Goal: Use online tool/utility: Utilize a website feature to perform a specific function

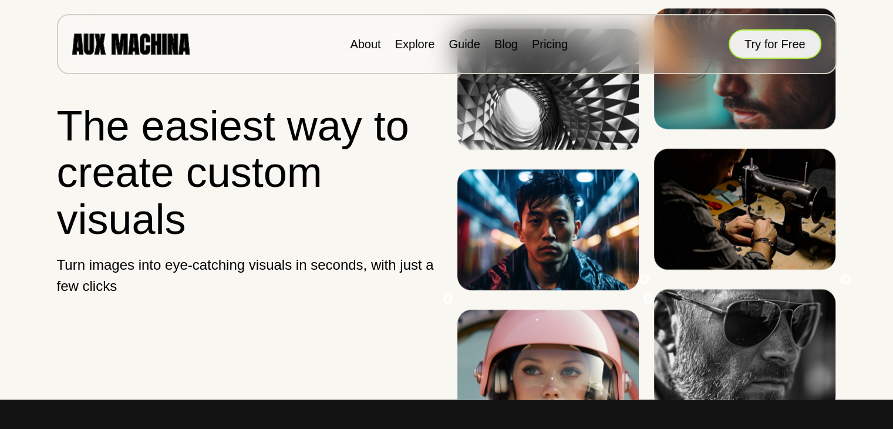
click at [787, 40] on button "Try for Free" at bounding box center [775, 43] width 93 height 29
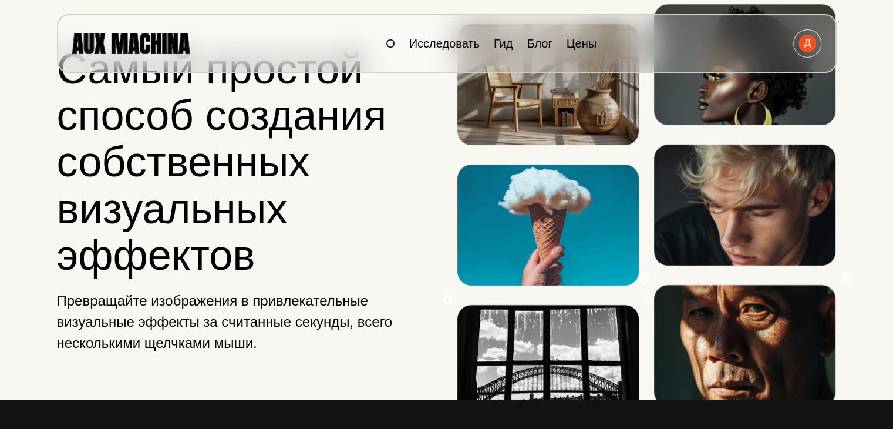
click at [758, 265] on img at bounding box center [744, 204] width 181 height 121
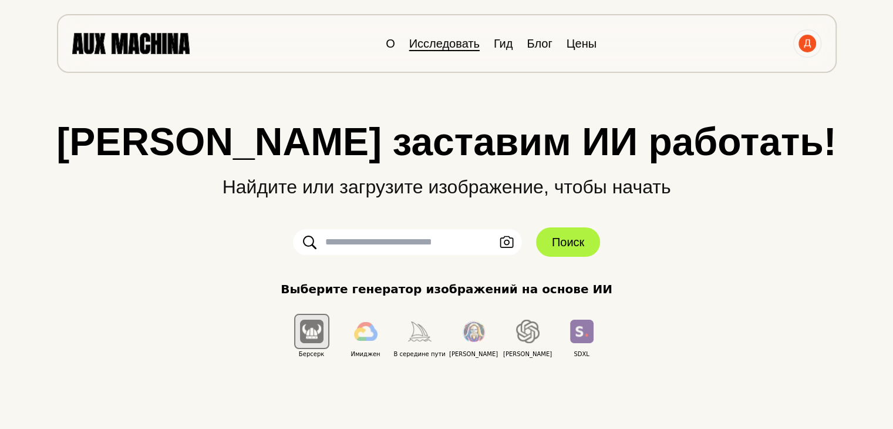
click at [449, 47] on font "Исследовать" at bounding box center [444, 43] width 70 height 13
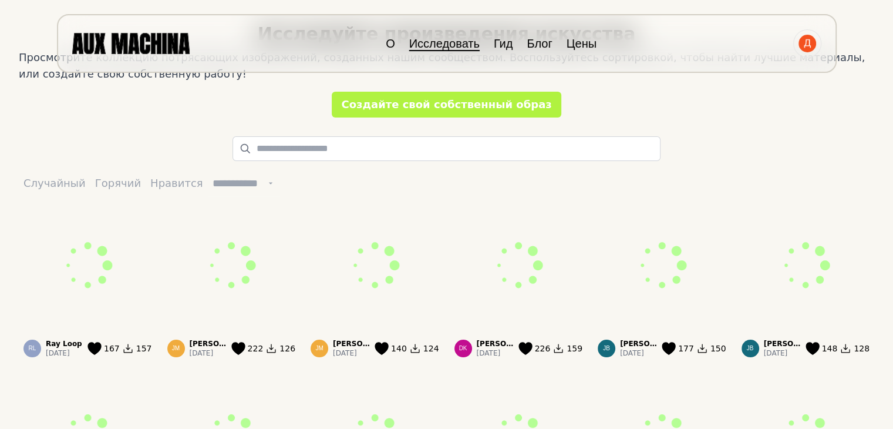
scroll to position [47, 0]
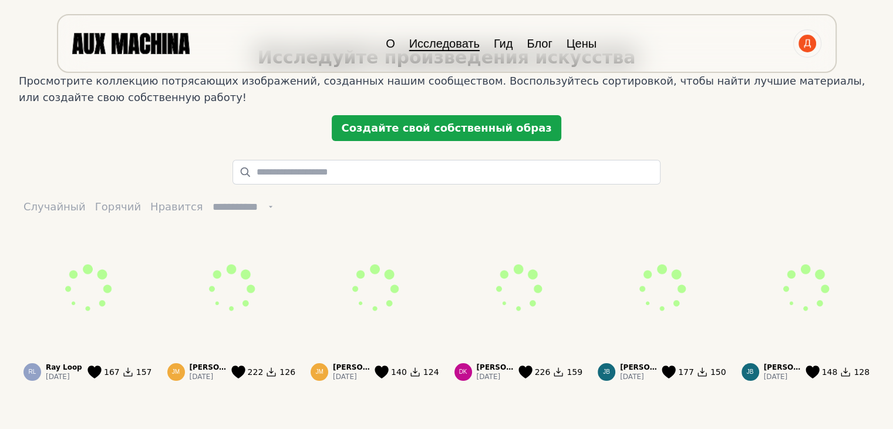
click at [455, 123] on font "Создайте свой собственный образ" at bounding box center [446, 128] width 210 height 12
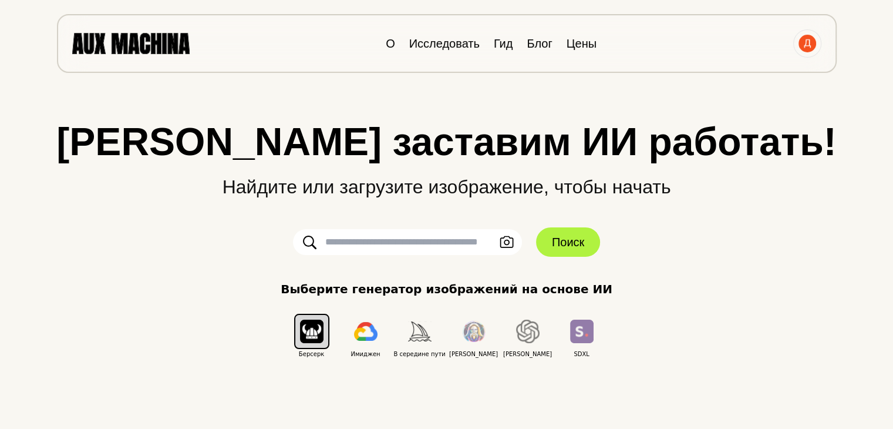
click at [446, 249] on input "text" at bounding box center [407, 242] width 229 height 26
click at [462, 240] on input "text" at bounding box center [407, 242] width 229 height 26
click at [451, 239] on input "*******" at bounding box center [407, 242] width 229 height 26
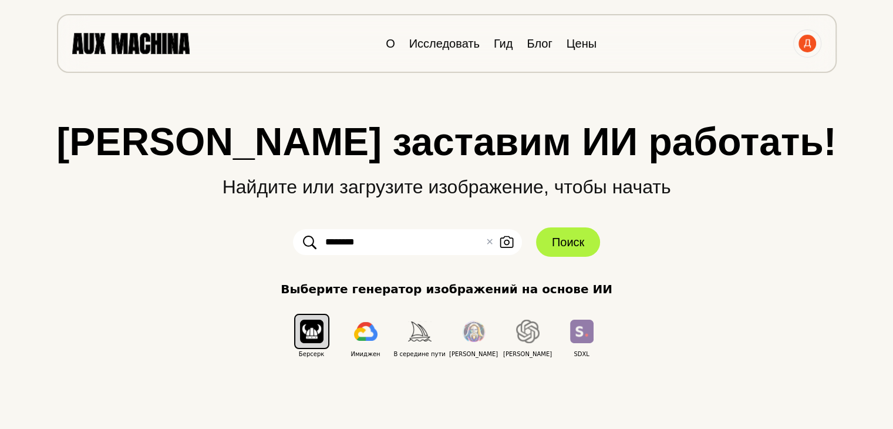
paste input "**********"
type input "**********"
click at [587, 234] on button "Поиск" at bounding box center [568, 241] width 64 height 29
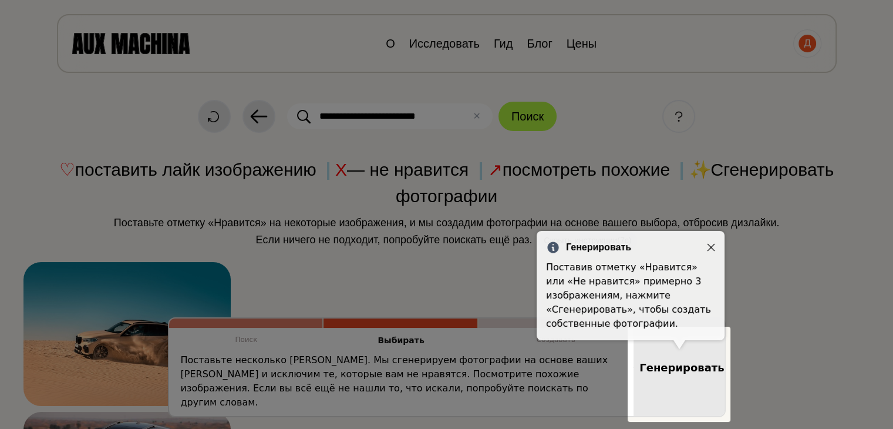
click at [717, 247] on div "Генерировать Поставив отметку «Нравится» или «Не нравится» примерно 3 изображен…" at bounding box center [631, 285] width 188 height 109
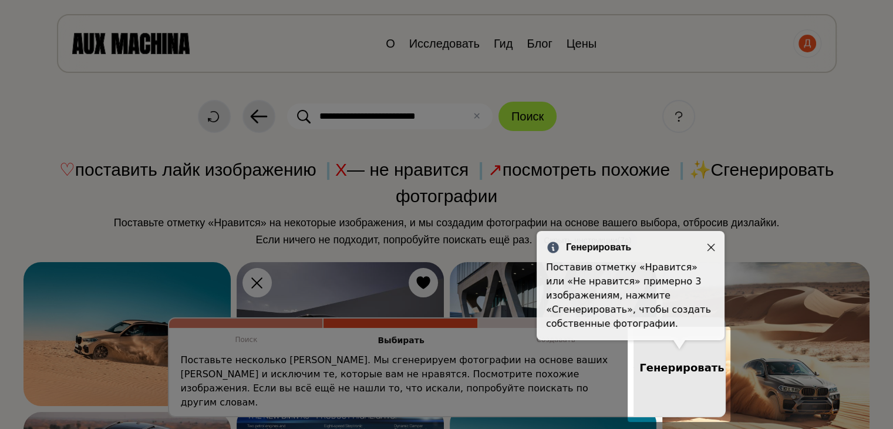
click at [712, 247] on icon "Закрывать" at bounding box center [711, 247] width 8 height 8
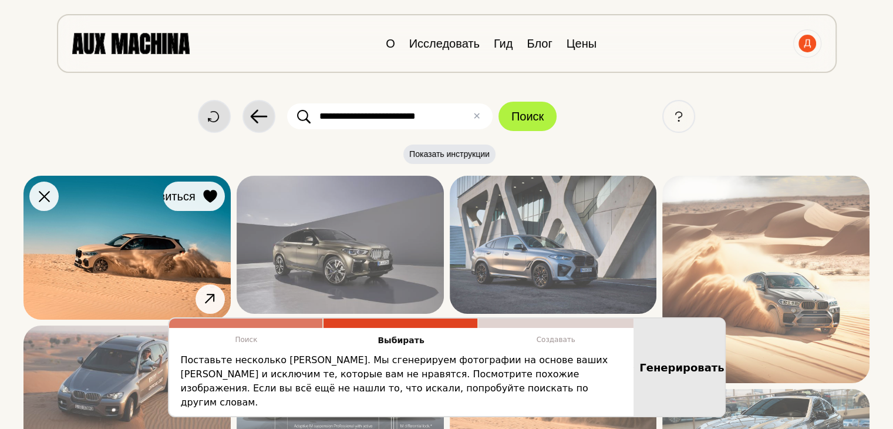
click at [215, 198] on icon at bounding box center [210, 196] width 14 height 13
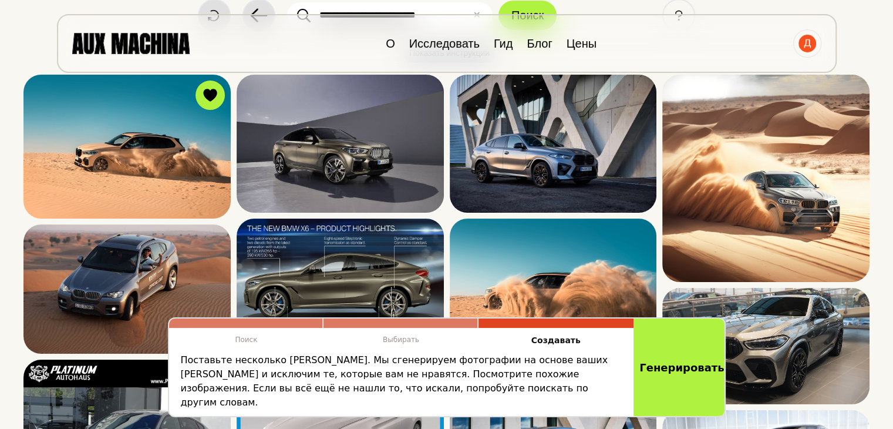
scroll to position [72, 0]
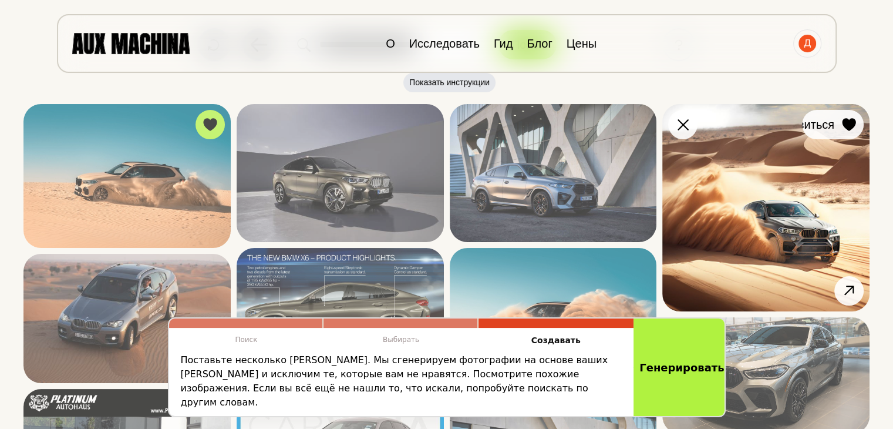
click at [849, 125] on icon at bounding box center [849, 124] width 14 height 13
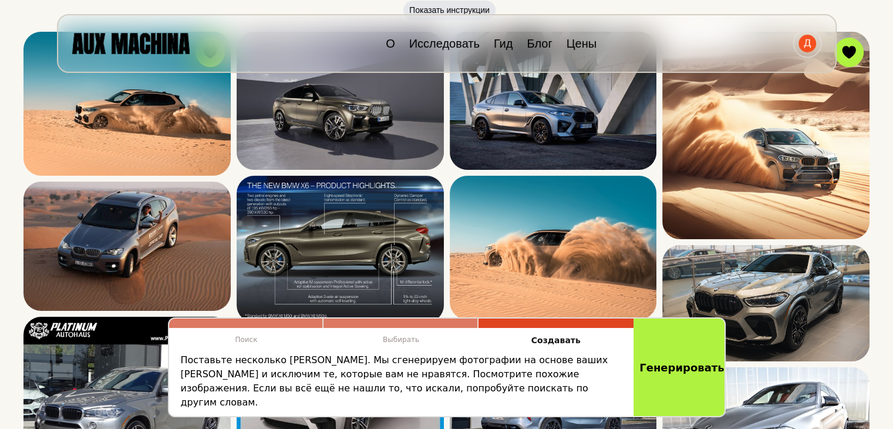
scroll to position [93, 0]
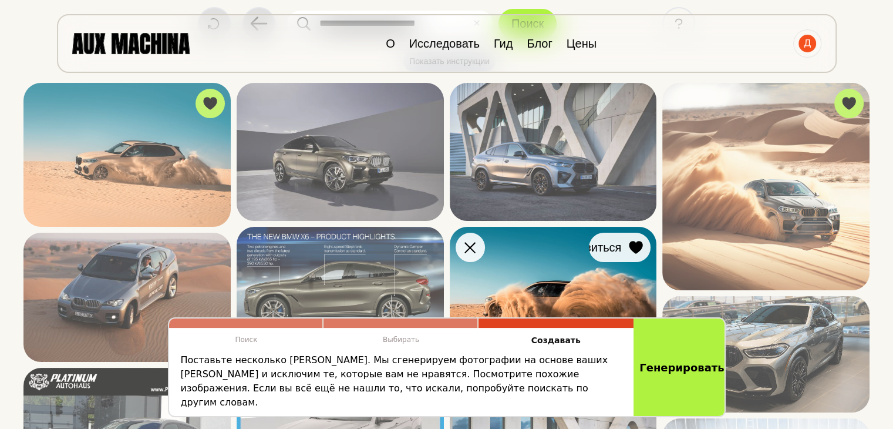
click at [639, 245] on icon at bounding box center [637, 247] width 14 height 13
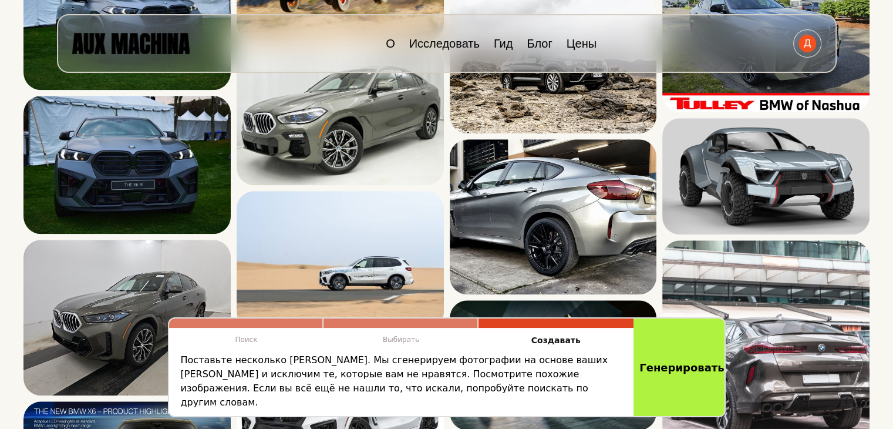
scroll to position [1139, 0]
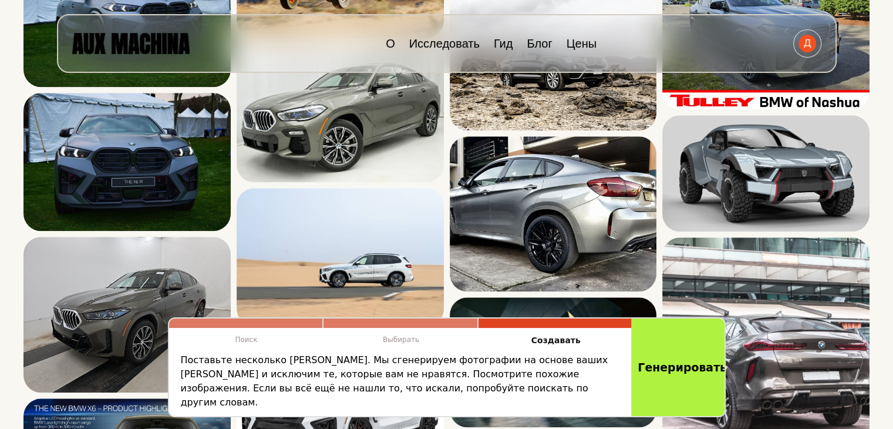
click at [695, 391] on button "Генерировать" at bounding box center [679, 367] width 96 height 102
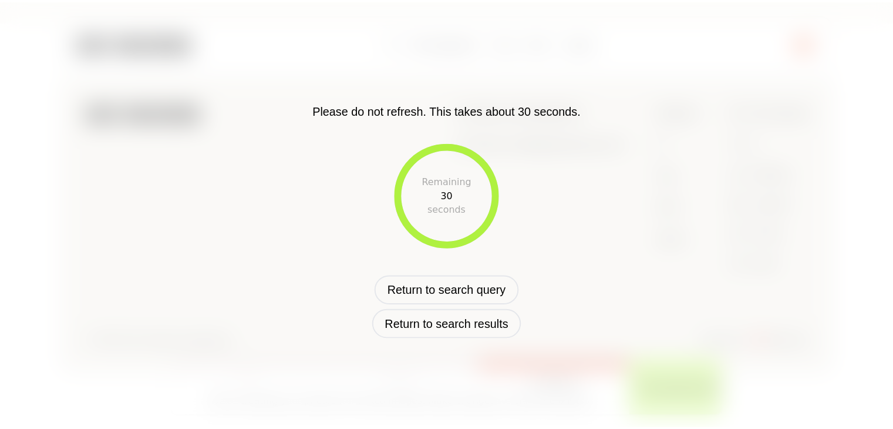
scroll to position [480, 0]
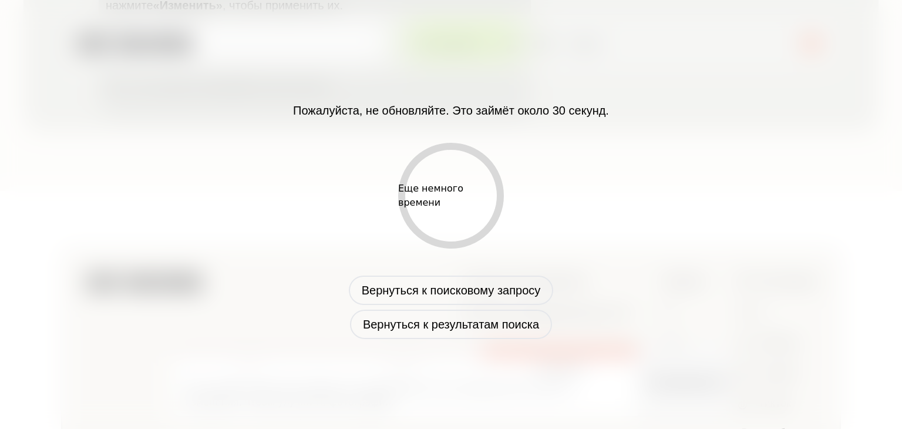
click at [457, 189] on font "Еще немного времени" at bounding box center [430, 195] width 65 height 25
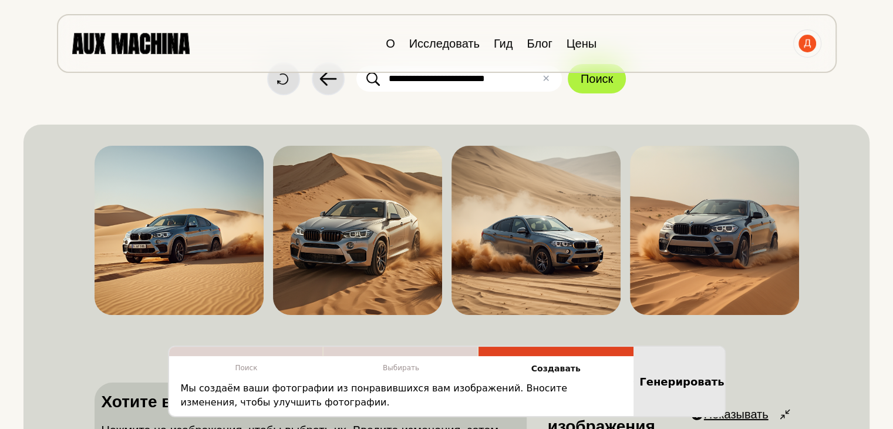
scroll to position [0, 0]
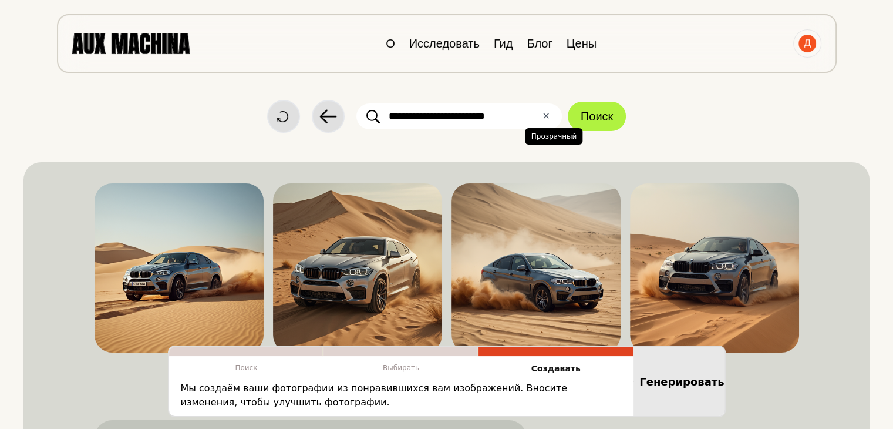
click at [543, 116] on font "✕" at bounding box center [546, 115] width 8 height 11
click at [495, 118] on input "text" at bounding box center [460, 116] width 206 height 26
paste input "**********"
type input "**********"
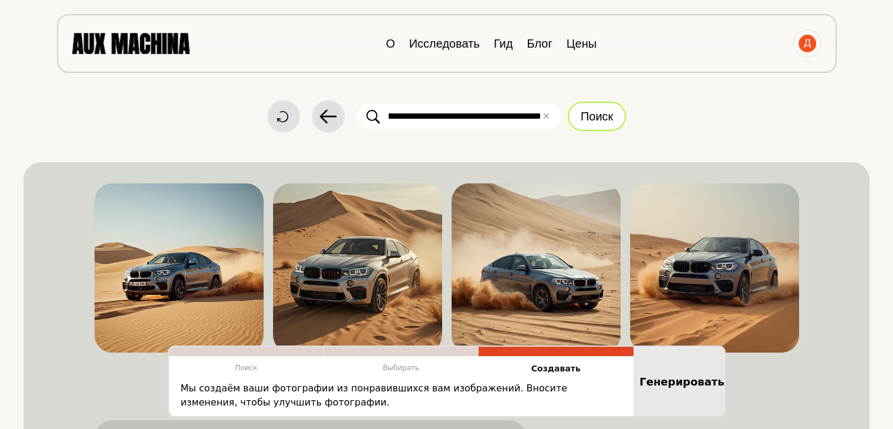
scroll to position [0, 0]
click at [599, 111] on font "Поиск" at bounding box center [597, 116] width 32 height 13
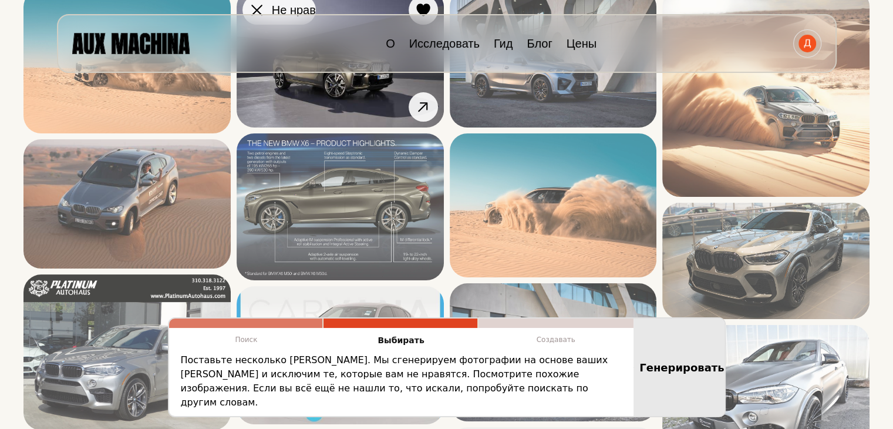
scroll to position [100, 0]
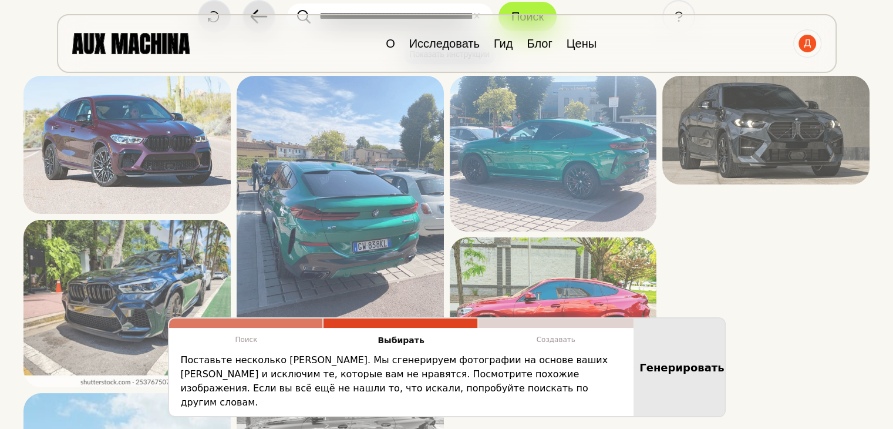
click at [211, 98] on div "**********" at bounding box center [446, 347] width 846 height 895
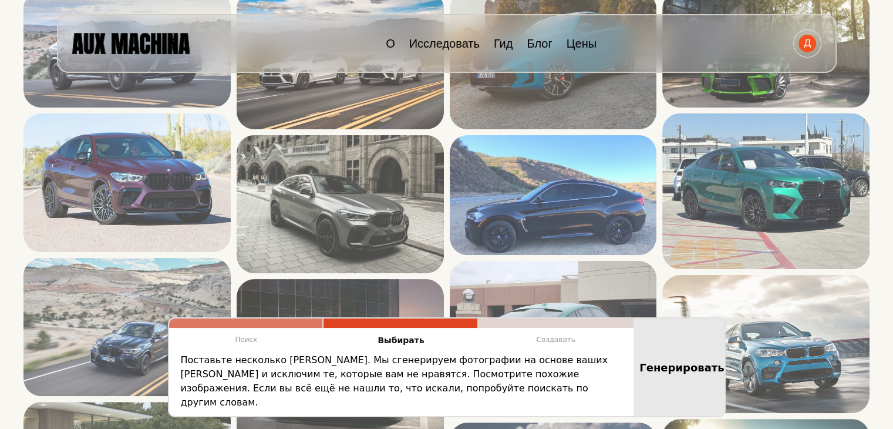
scroll to position [177, 0]
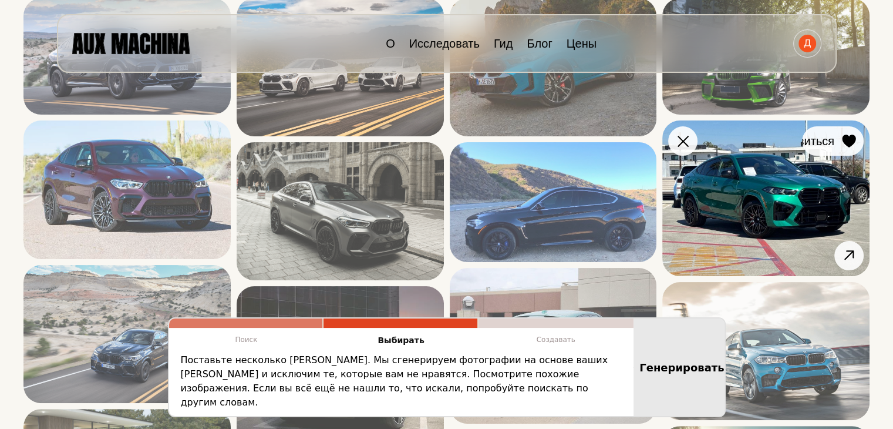
click at [855, 138] on icon at bounding box center [849, 141] width 14 height 13
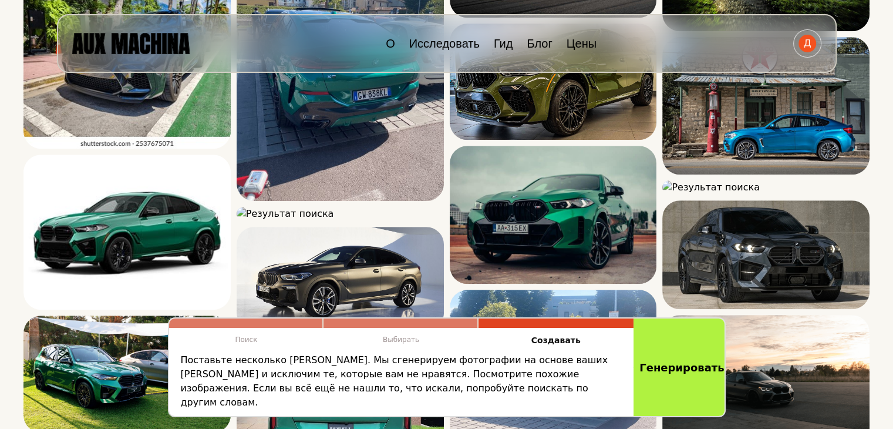
scroll to position [751, 0]
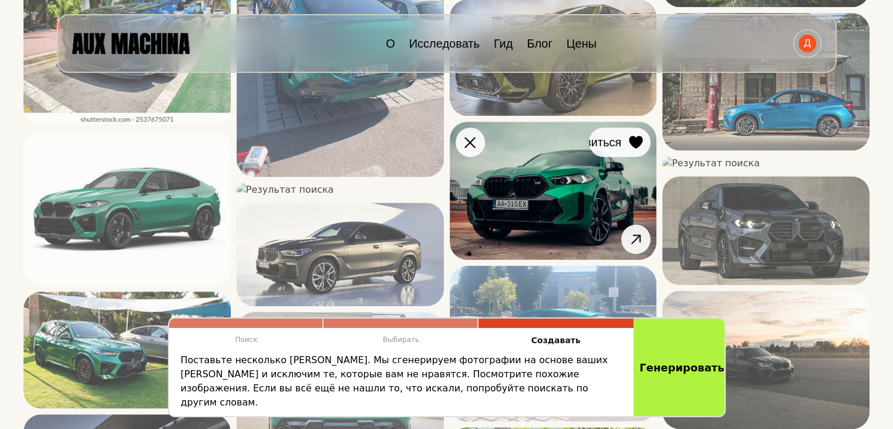
click at [634, 140] on icon at bounding box center [637, 142] width 14 height 13
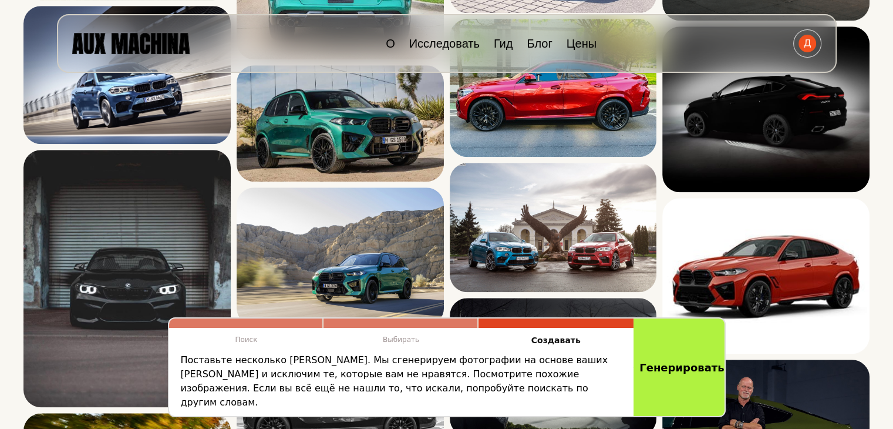
scroll to position [1177, 0]
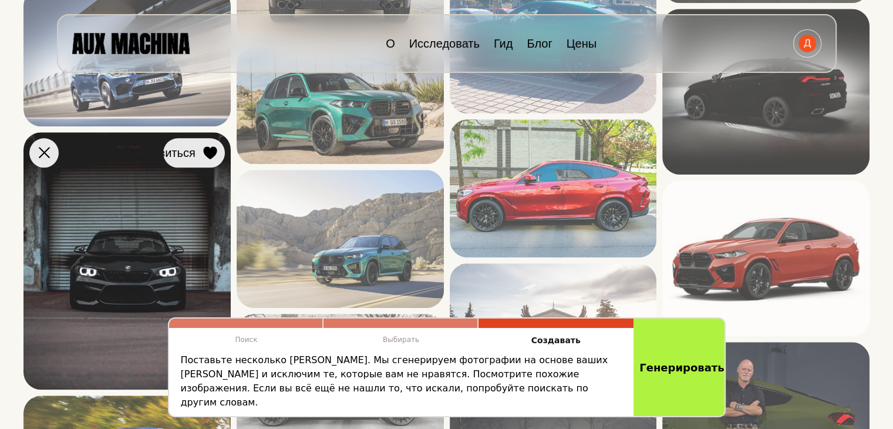
click at [211, 158] on div at bounding box center [210, 153] width 18 height 18
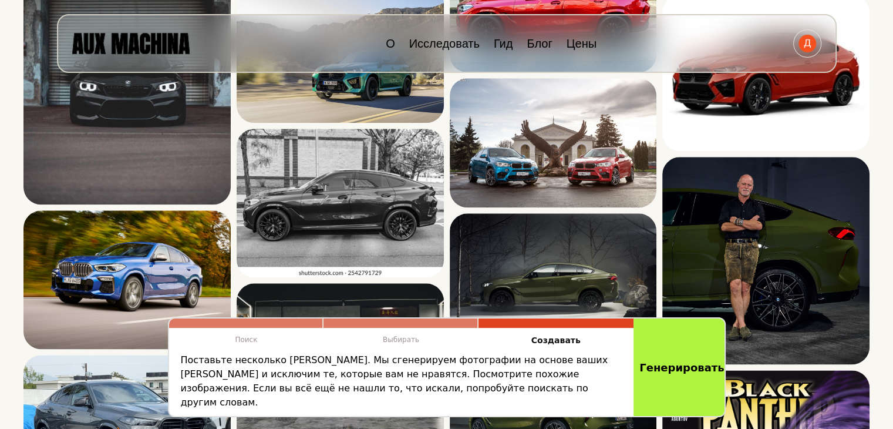
scroll to position [1358, 0]
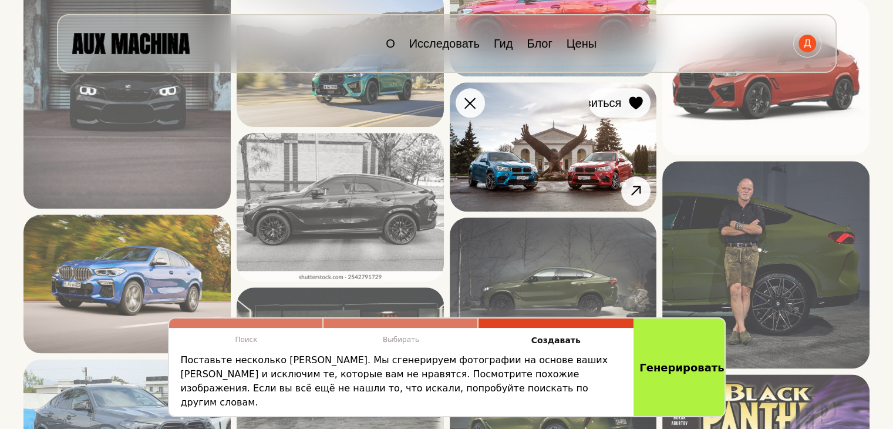
click at [635, 104] on icon at bounding box center [637, 102] width 14 height 13
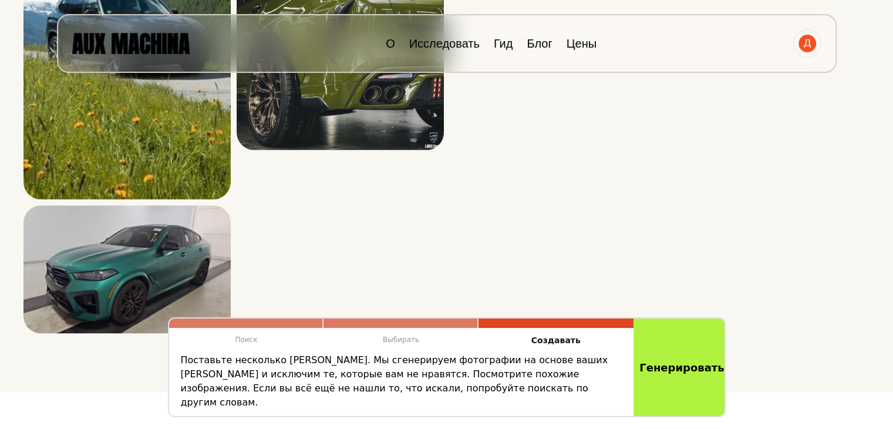
scroll to position [2194, 0]
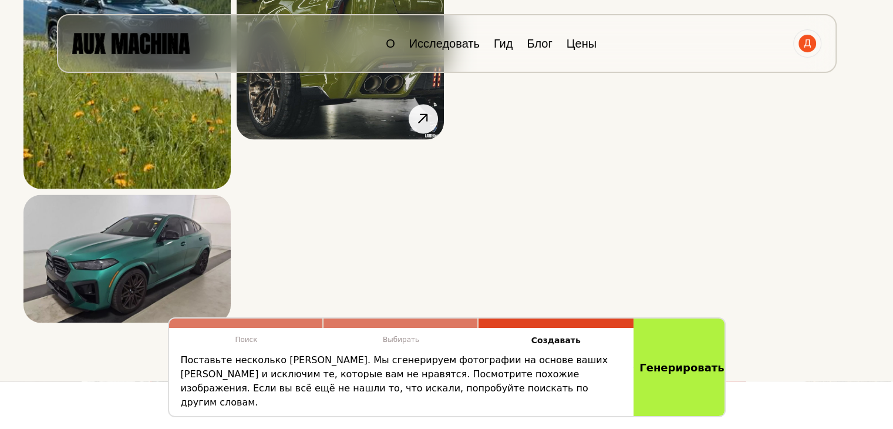
click at [668, 374] on font "Генерировать" at bounding box center [682, 367] width 89 height 13
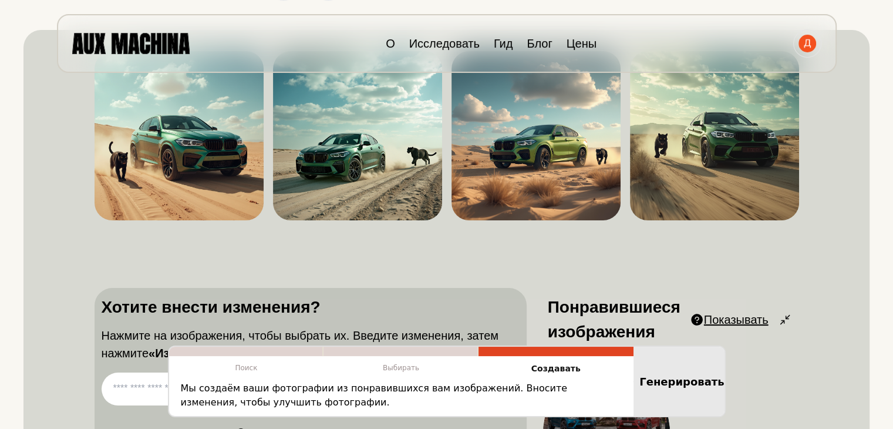
scroll to position [59, 0]
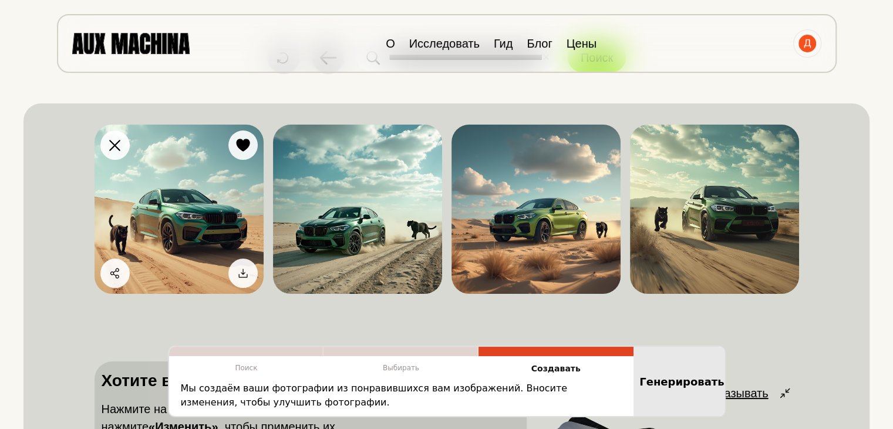
click at [183, 225] on img at bounding box center [179, 209] width 169 height 169
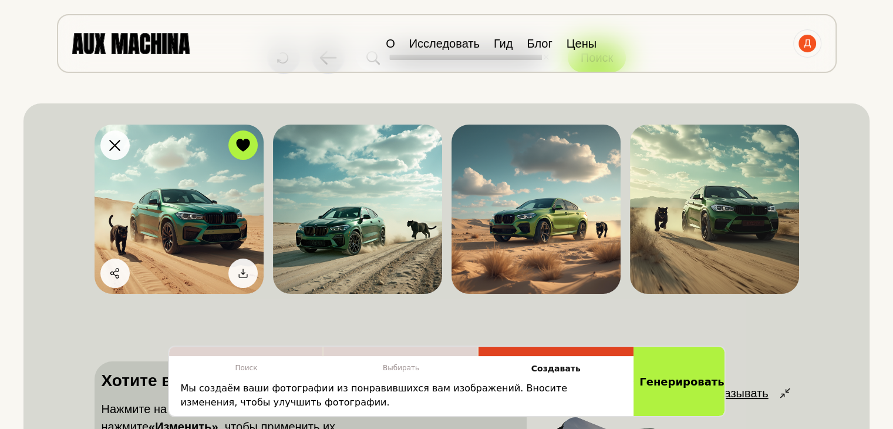
click at [183, 225] on img at bounding box center [179, 209] width 169 height 169
click at [196, 193] on img at bounding box center [179, 209] width 169 height 169
click at [234, 265] on div at bounding box center [243, 273] width 18 height 18
click at [233, 277] on button "Скачать" at bounding box center [211, 272] width 94 height 29
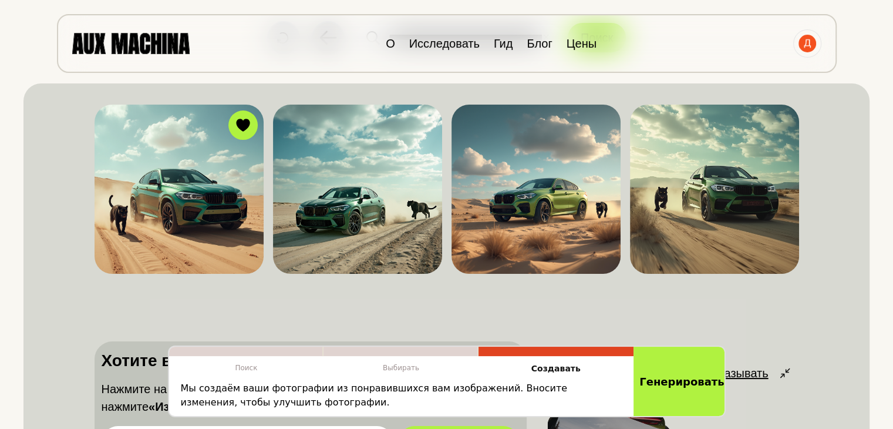
scroll to position [40, 0]
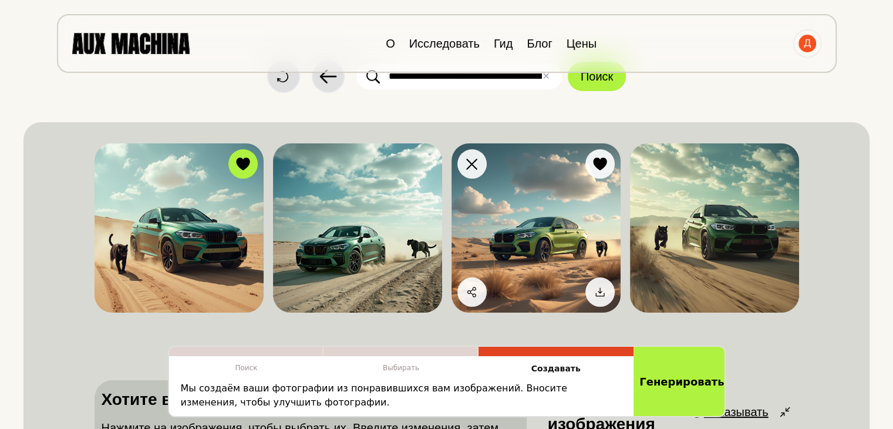
click at [523, 256] on img at bounding box center [536, 227] width 169 height 169
click at [534, 189] on img at bounding box center [536, 227] width 169 height 169
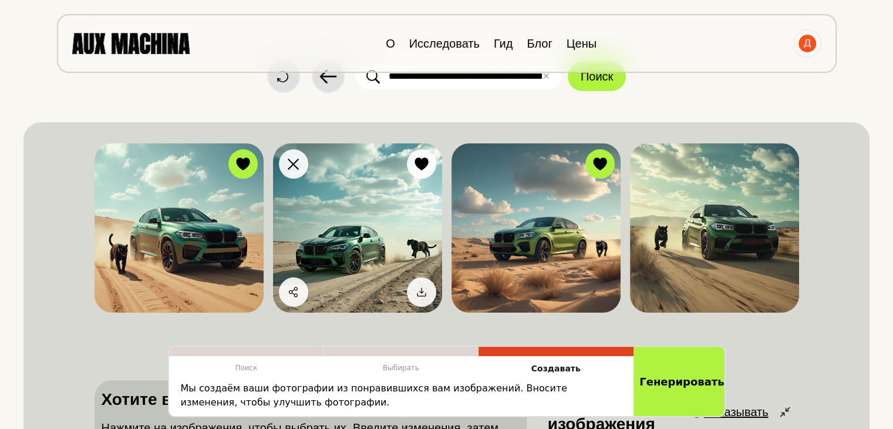
click at [364, 200] on img at bounding box center [357, 227] width 169 height 169
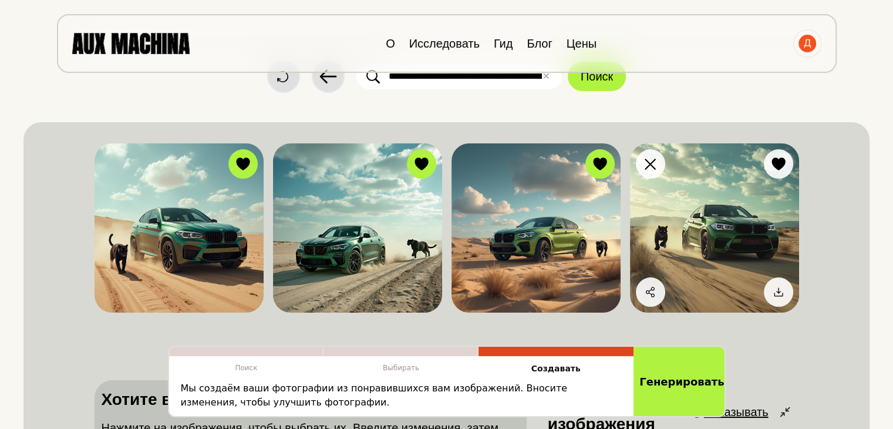
click at [707, 199] on img at bounding box center [714, 227] width 169 height 169
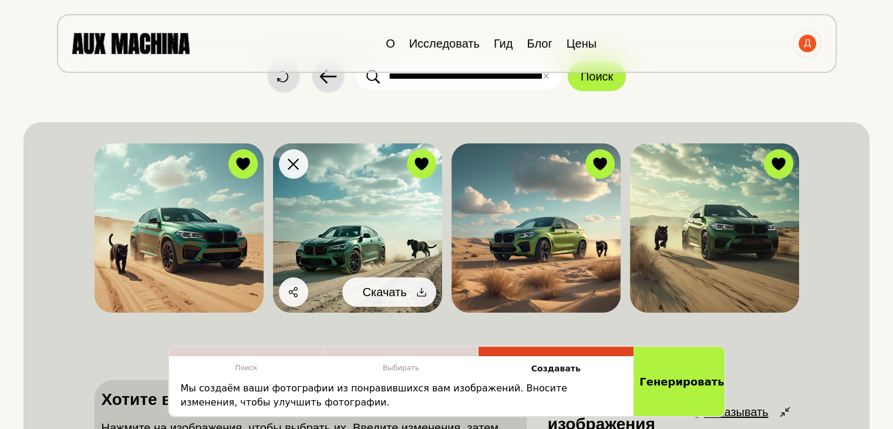
click at [423, 294] on icon at bounding box center [422, 292] width 12 height 12
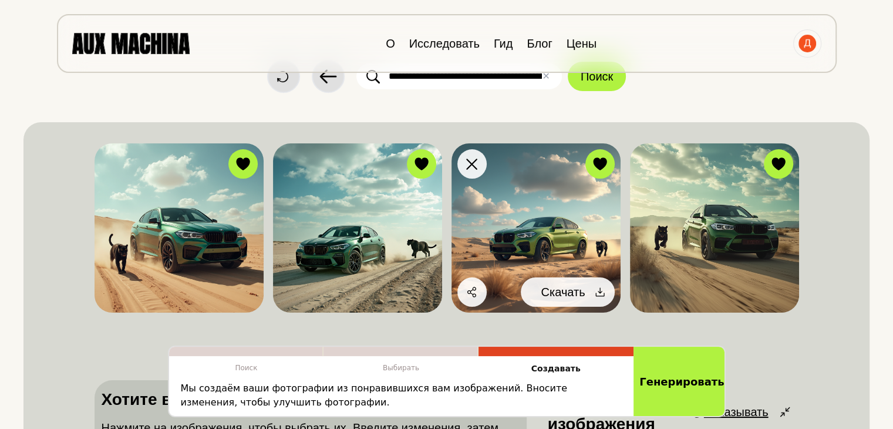
click at [597, 294] on icon at bounding box center [600, 292] width 12 height 12
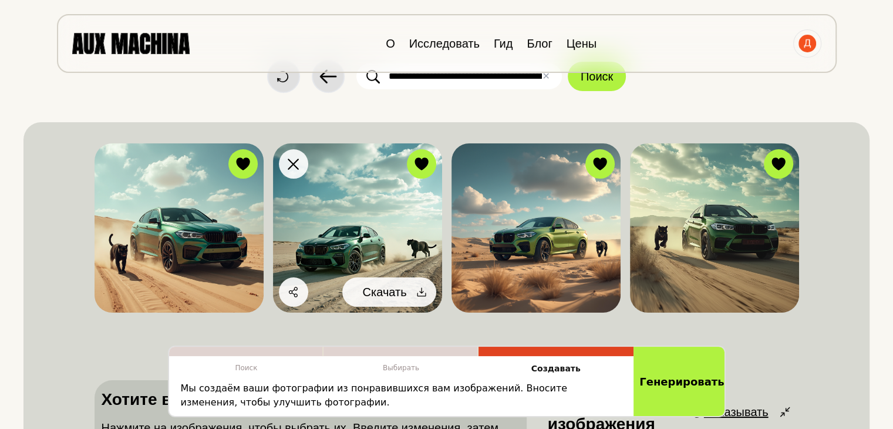
click at [418, 291] on icon at bounding box center [422, 292] width 12 height 12
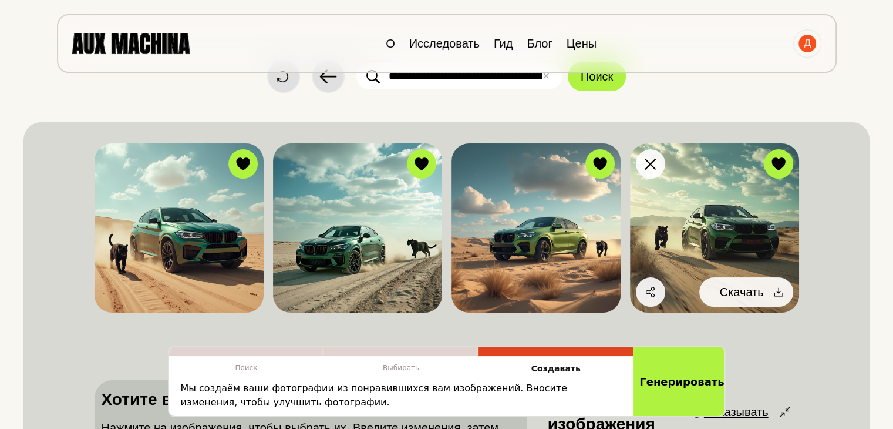
click at [782, 293] on icon at bounding box center [778, 292] width 9 height 9
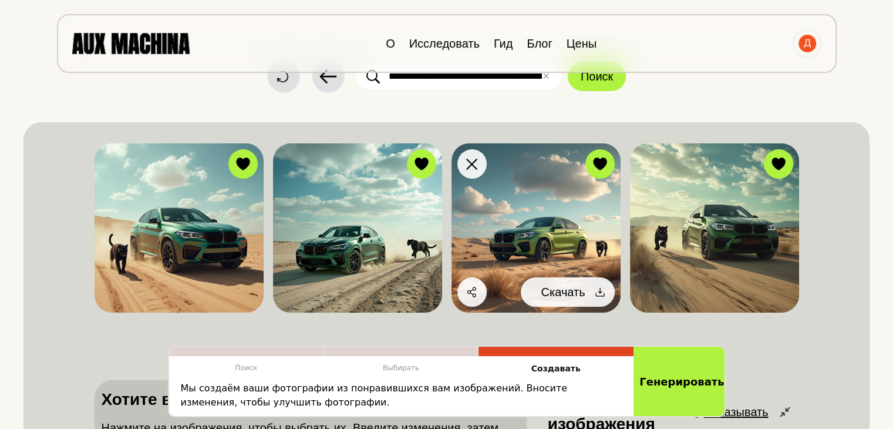
click at [586, 294] on button "Скачать" at bounding box center [568, 291] width 94 height 29
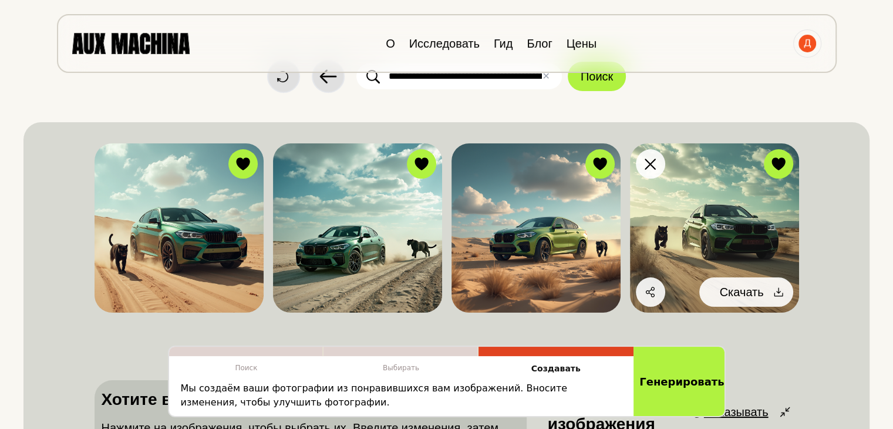
click at [773, 297] on icon at bounding box center [779, 292] width 12 height 12
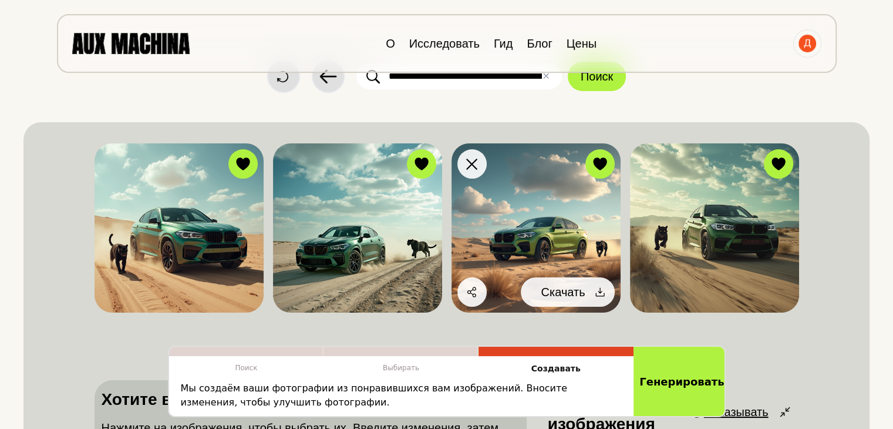
click at [603, 287] on icon at bounding box center [600, 292] width 12 height 12
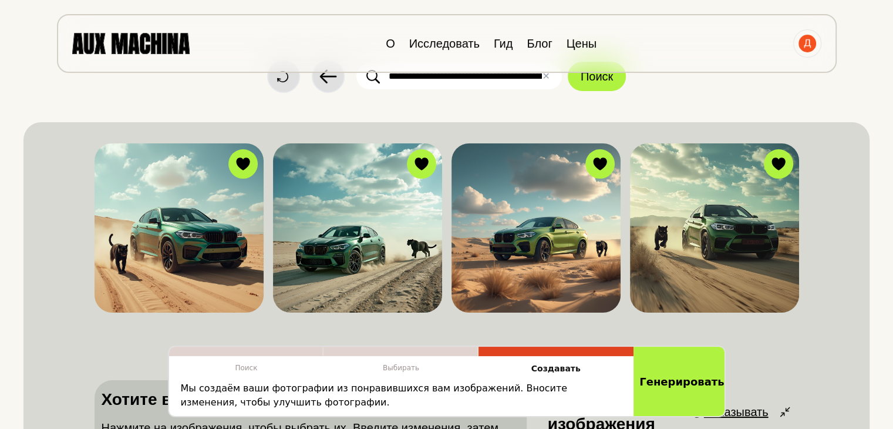
scroll to position [0, 0]
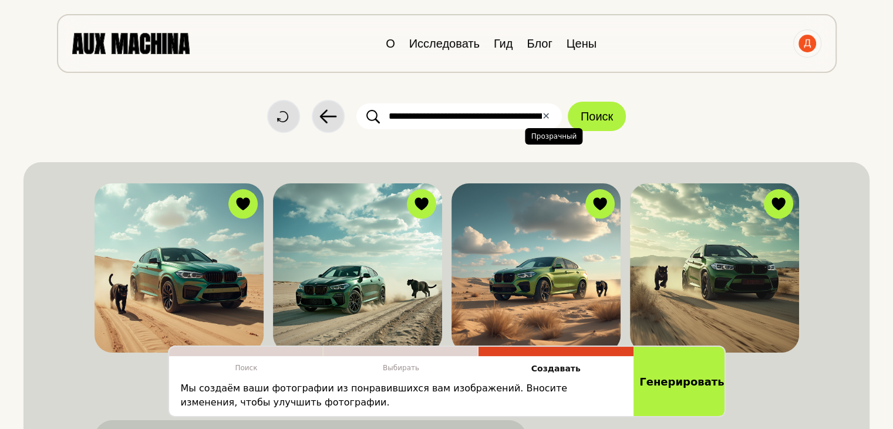
click at [543, 116] on font "✕" at bounding box center [546, 115] width 8 height 11
click at [492, 111] on input "text" at bounding box center [460, 116] width 206 height 26
paste input "**********"
type input "**********"
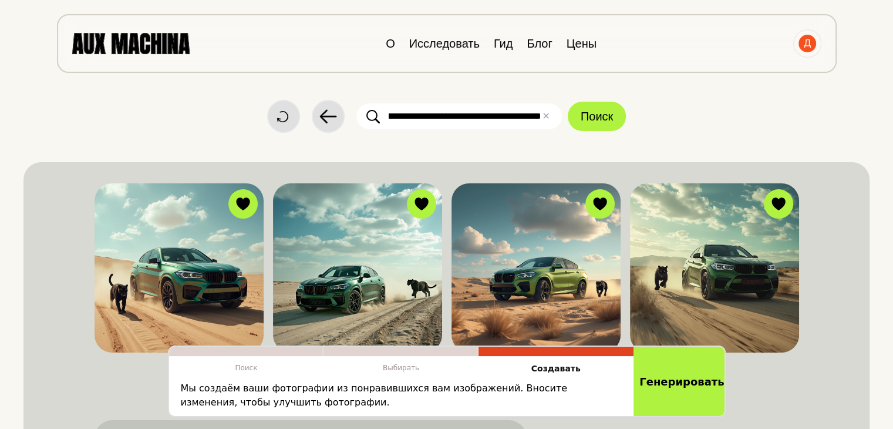
scroll to position [0, 0]
click at [545, 115] on font "✕" at bounding box center [546, 115] width 8 height 11
click at [507, 113] on input "text" at bounding box center [460, 116] width 206 height 26
paste input "**********"
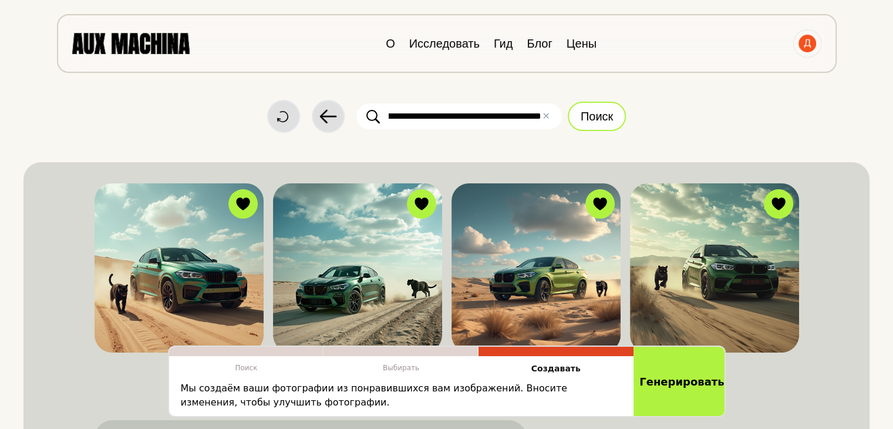
type input "**********"
click at [609, 115] on font "Поиск" at bounding box center [597, 116] width 32 height 13
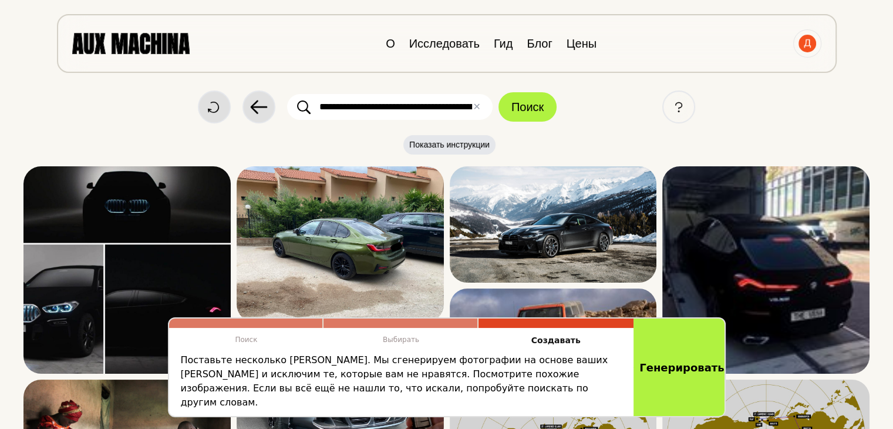
scroll to position [8, 0]
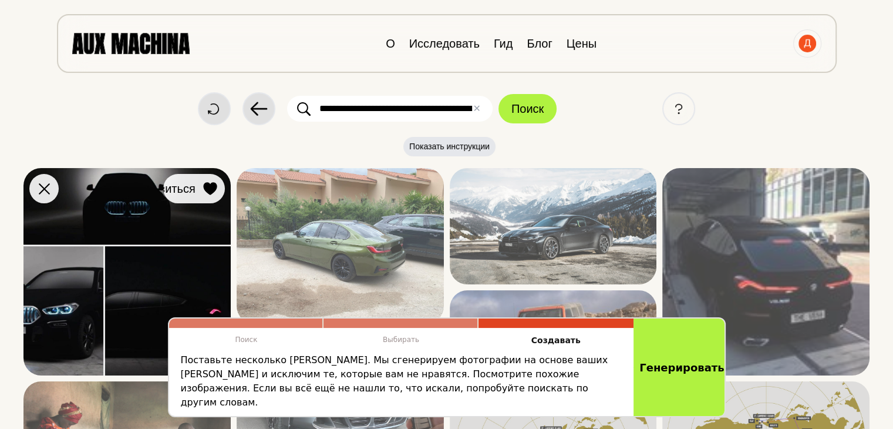
click at [207, 193] on icon at bounding box center [210, 188] width 14 height 13
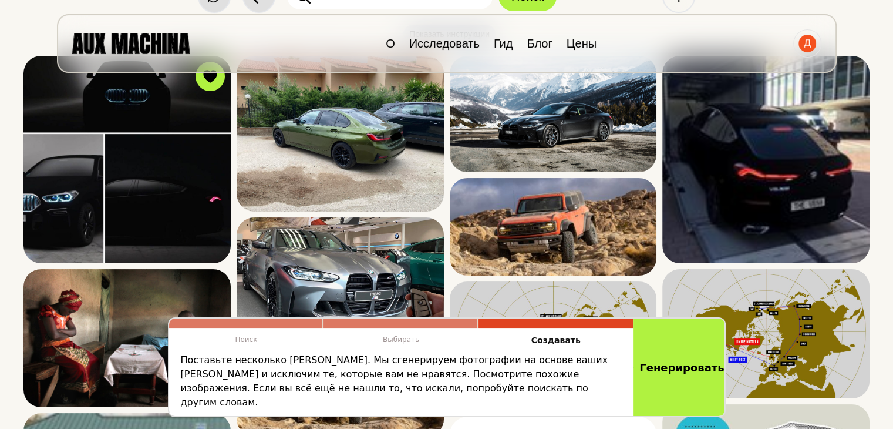
scroll to position [0, 0]
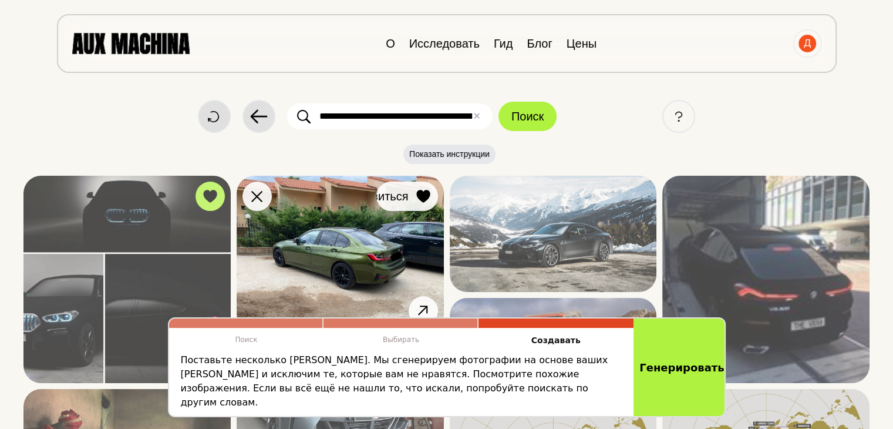
click at [425, 186] on button "Нравиться" at bounding box center [407, 195] width 62 height 29
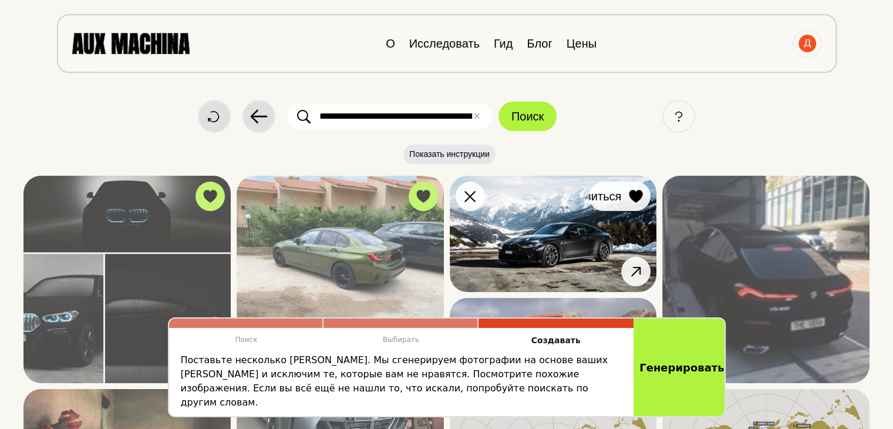
click at [642, 198] on icon at bounding box center [636, 196] width 14 height 13
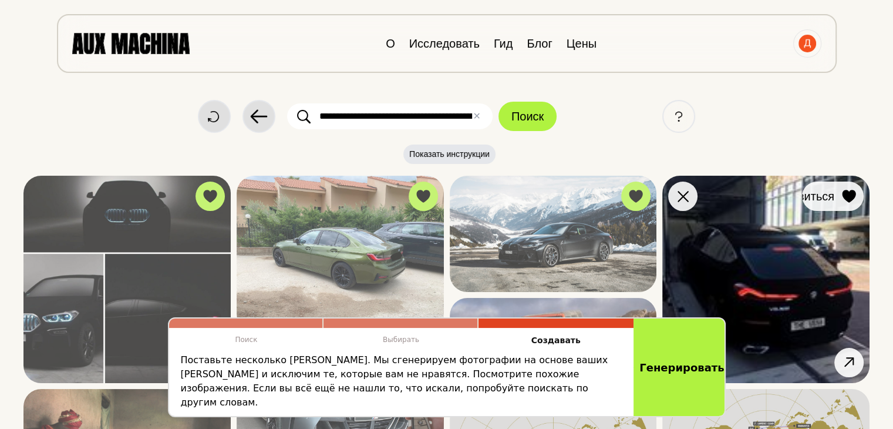
click at [859, 187] on button "Нравиться" at bounding box center [833, 195] width 62 height 29
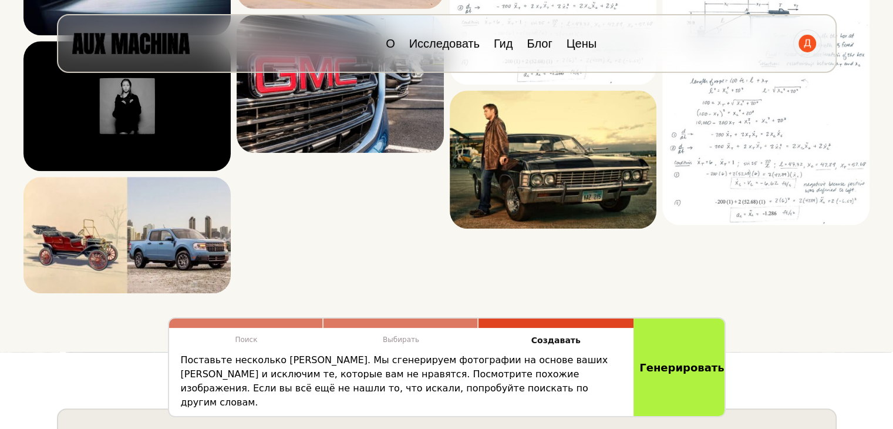
scroll to position [902, 0]
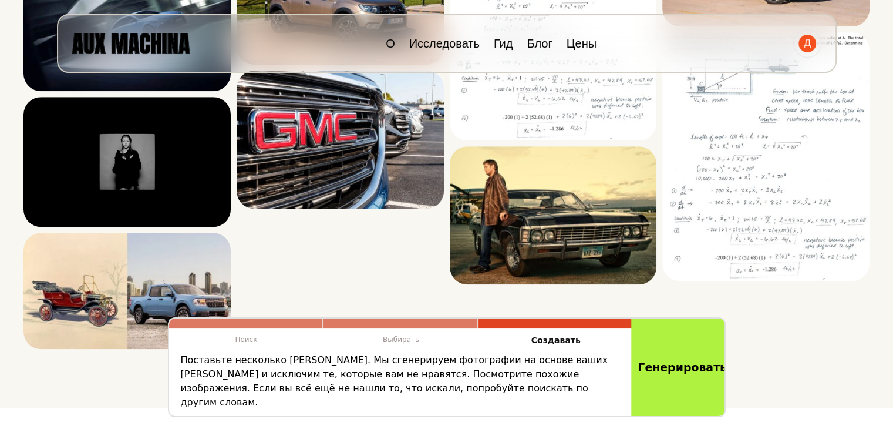
click at [681, 362] on button "Генерировать" at bounding box center [679, 367] width 96 height 102
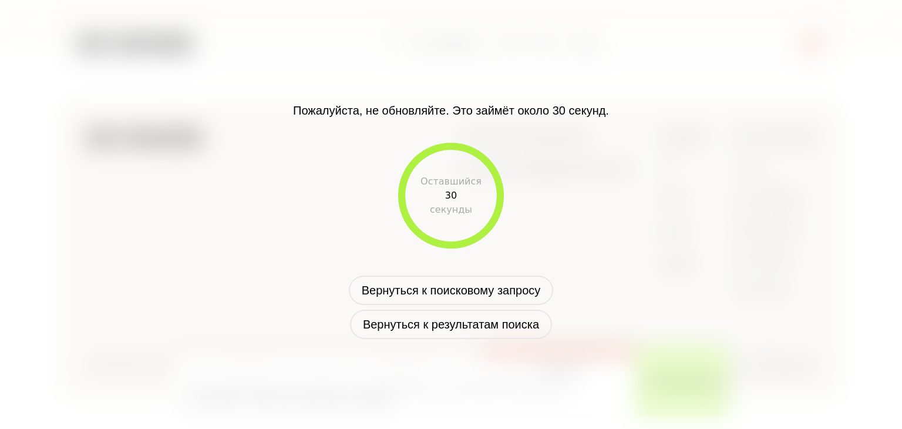
scroll to position [649, 0]
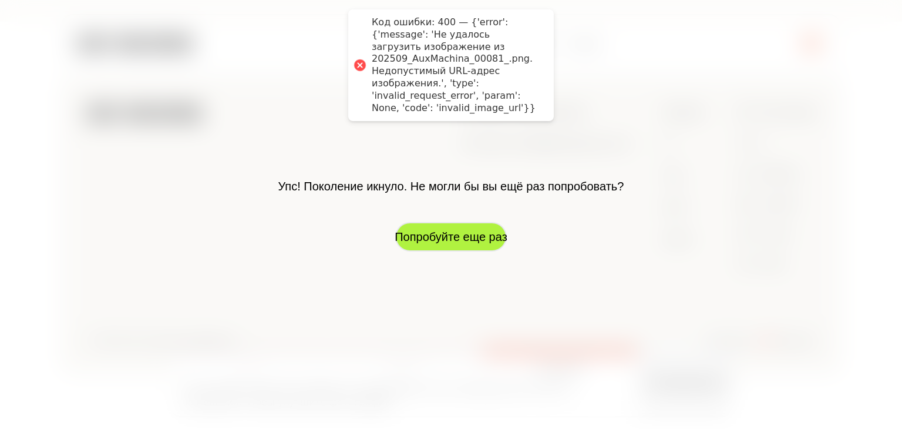
click at [459, 236] on font "Попробуйте еще раз" at bounding box center [451, 236] width 113 height 13
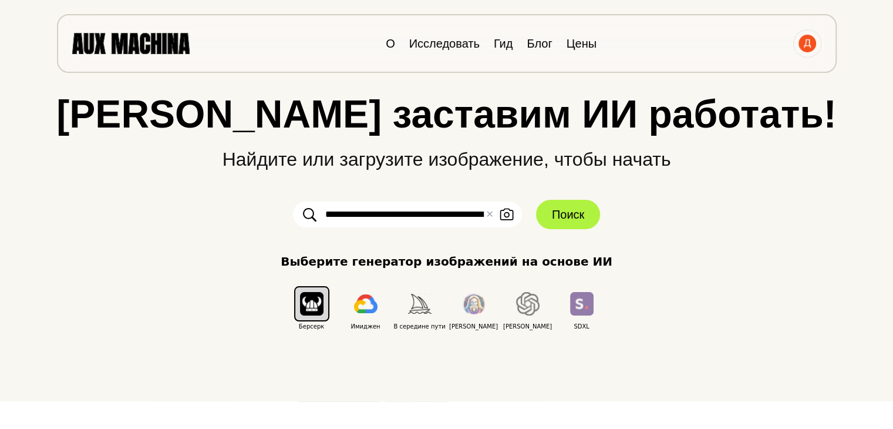
scroll to position [0, 0]
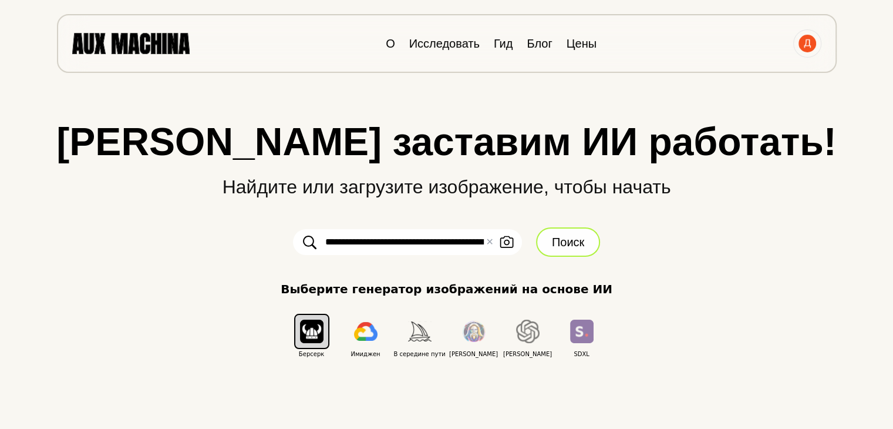
click at [548, 245] on button "Поиск" at bounding box center [568, 241] width 64 height 29
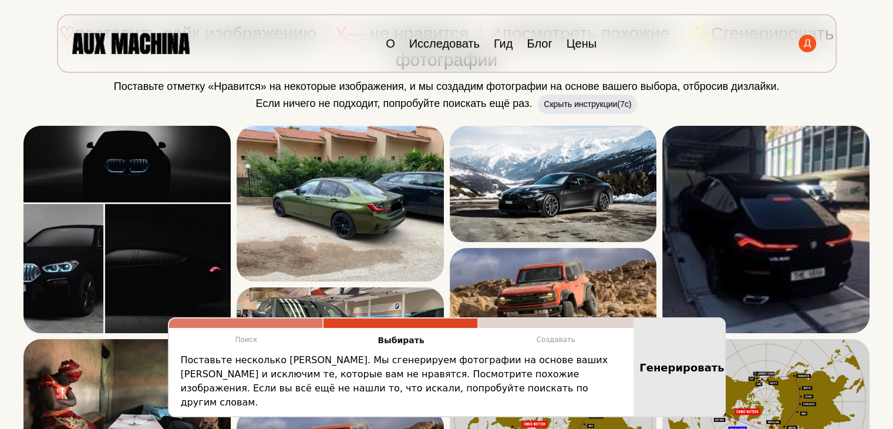
scroll to position [141, 0]
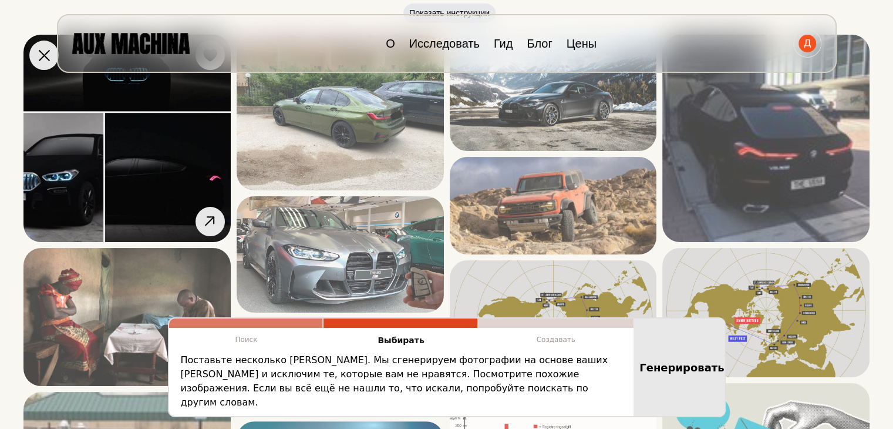
click at [204, 138] on img at bounding box center [126, 138] width 207 height 207
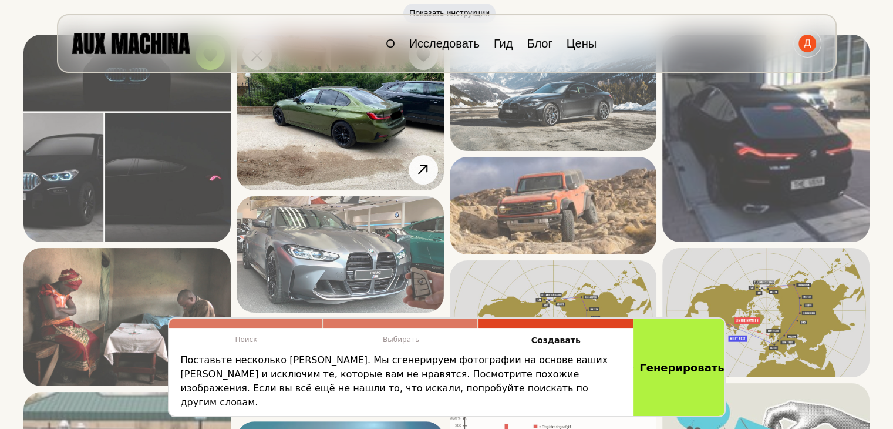
click at [359, 137] on img at bounding box center [340, 113] width 207 height 156
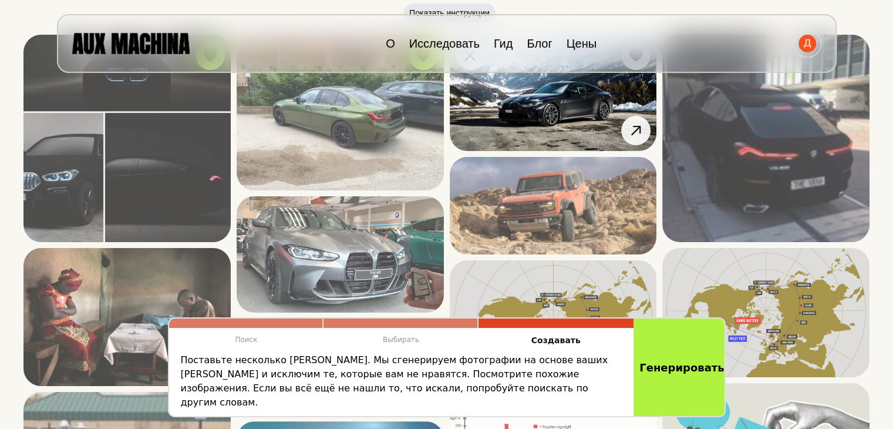
click at [573, 97] on img at bounding box center [553, 93] width 207 height 116
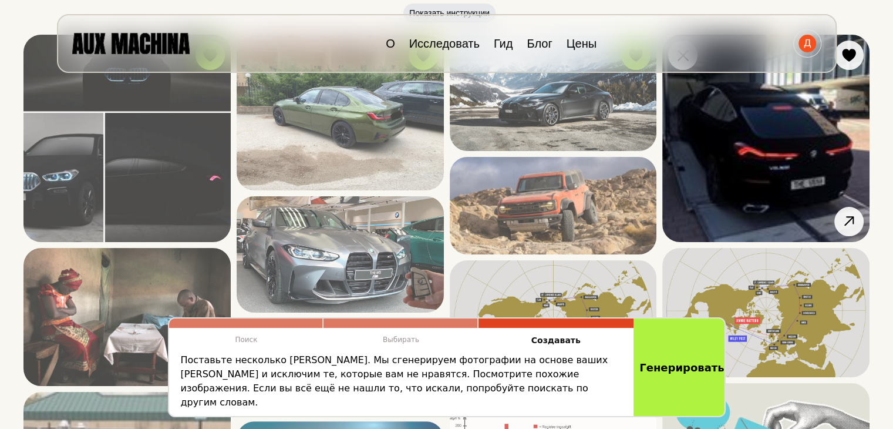
click at [804, 144] on img at bounding box center [766, 138] width 207 height 207
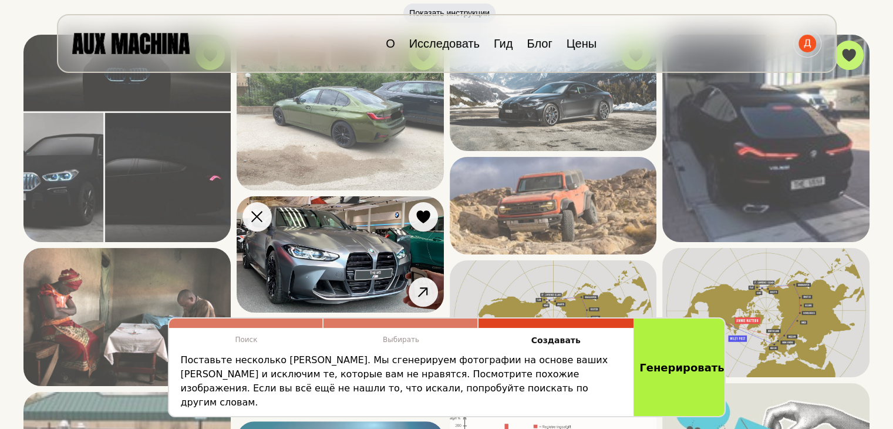
click at [325, 231] on img at bounding box center [340, 254] width 207 height 116
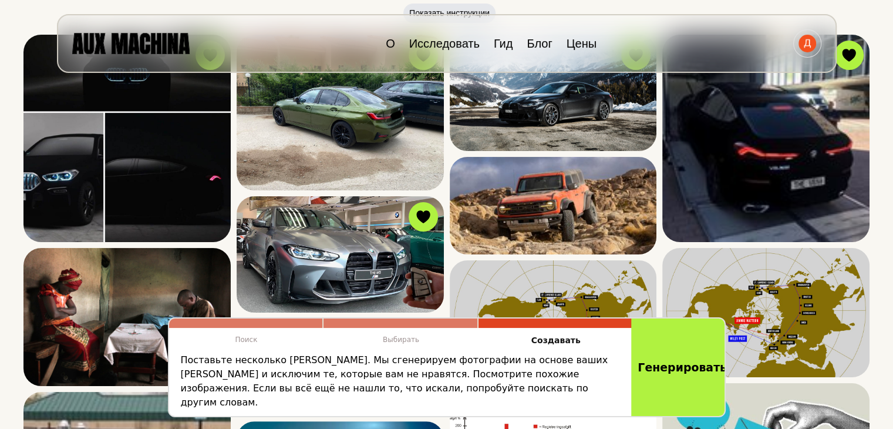
click at [661, 357] on button "Генерировать" at bounding box center [679, 367] width 96 height 102
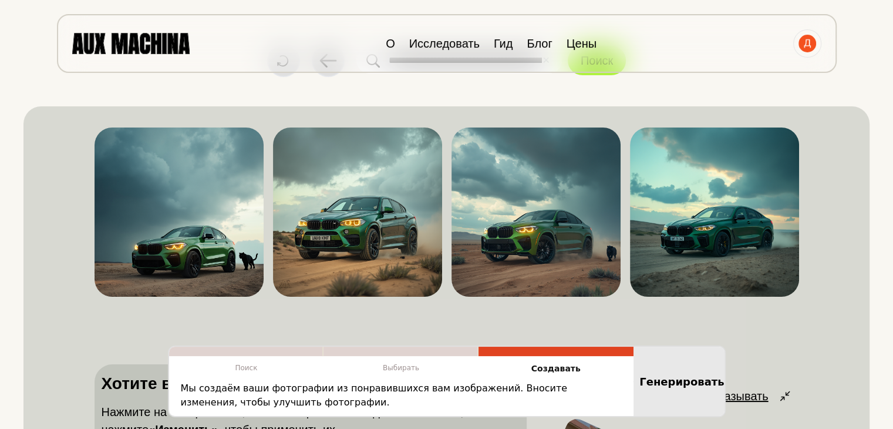
scroll to position [47, 0]
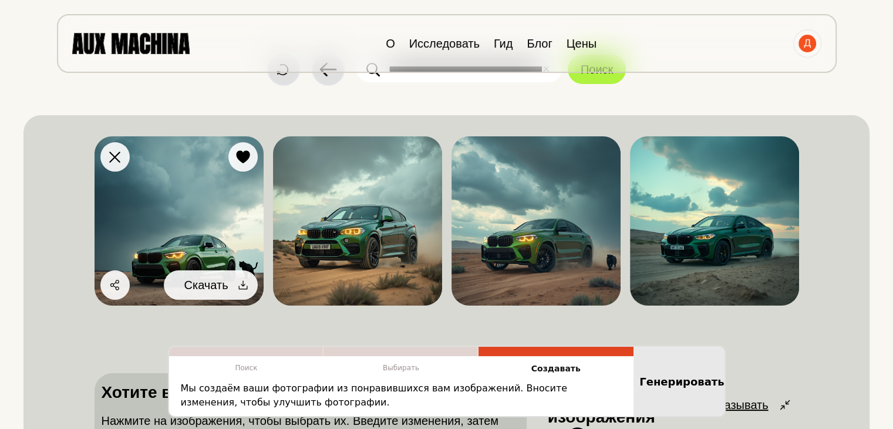
click at [237, 286] on icon at bounding box center [243, 285] width 12 height 12
click at [246, 286] on icon at bounding box center [243, 285] width 12 height 12
click at [214, 287] on font "Скачать" at bounding box center [206, 284] width 44 height 13
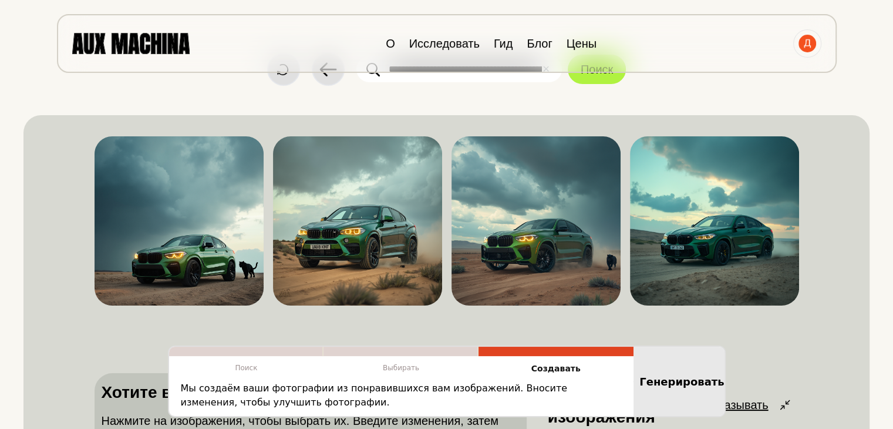
click at [262, 344] on div "Не нравится Нравиться Делиться Скачать Не нравится Нравиться Делиться Скачать Н…" at bounding box center [447, 340] width 705 height 422
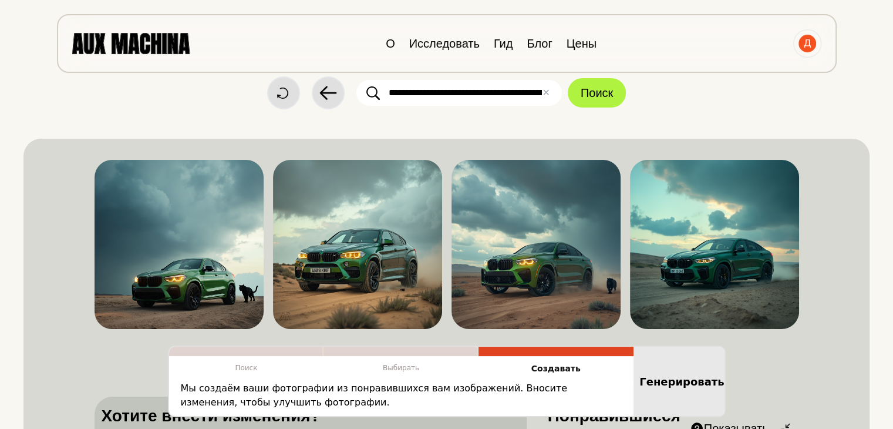
scroll to position [0, 0]
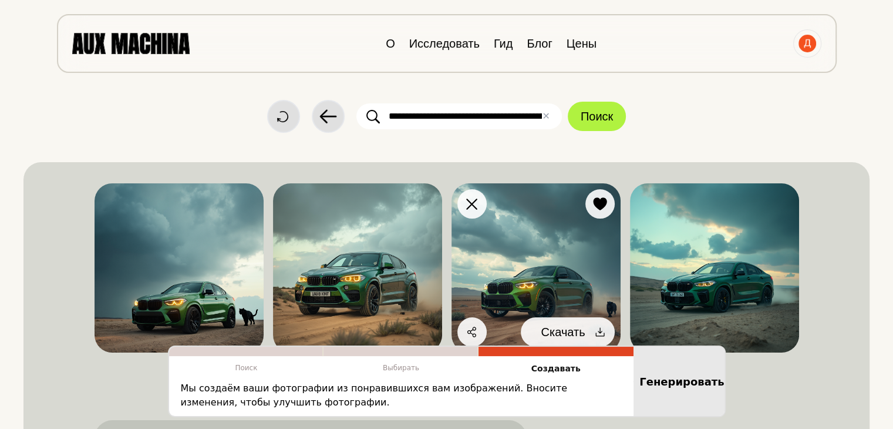
click at [599, 327] on icon at bounding box center [600, 332] width 12 height 12
click at [595, 332] on icon at bounding box center [600, 332] width 12 height 12
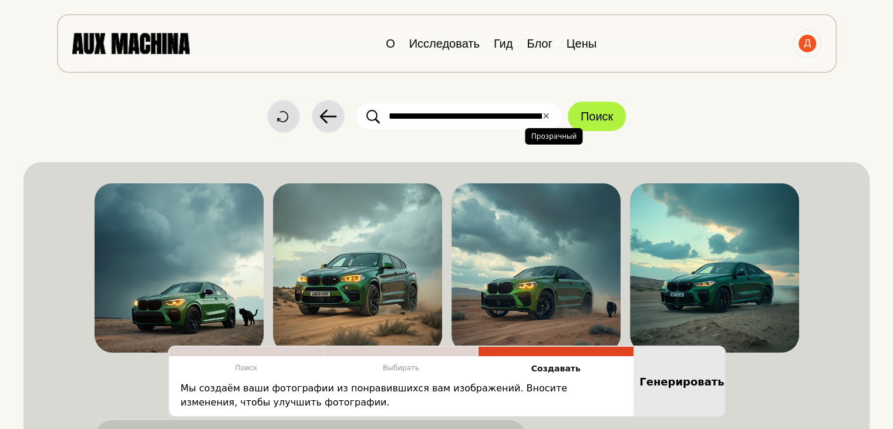
click at [547, 117] on font "✕" at bounding box center [546, 115] width 8 height 11
click at [491, 116] on input "text" at bounding box center [460, 116] width 206 height 26
paste input "**********"
type input "**********"
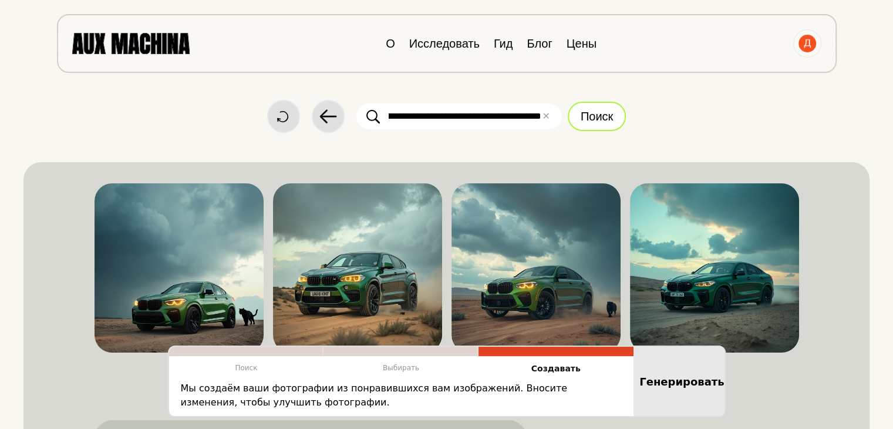
scroll to position [0, 0]
click at [607, 111] on font "Поиск" at bounding box center [597, 116] width 32 height 13
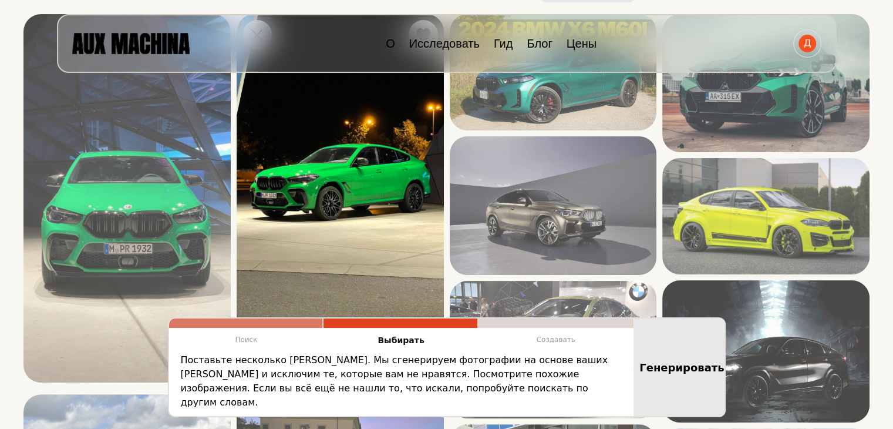
scroll to position [162, 0]
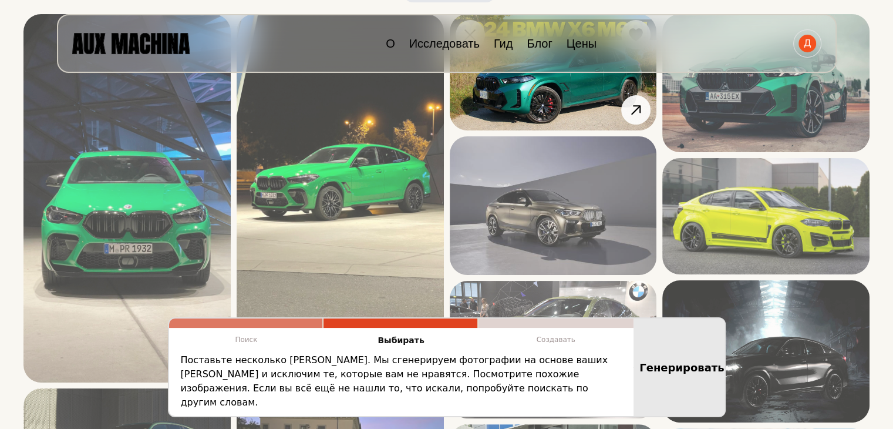
click at [562, 79] on img at bounding box center [553, 72] width 207 height 116
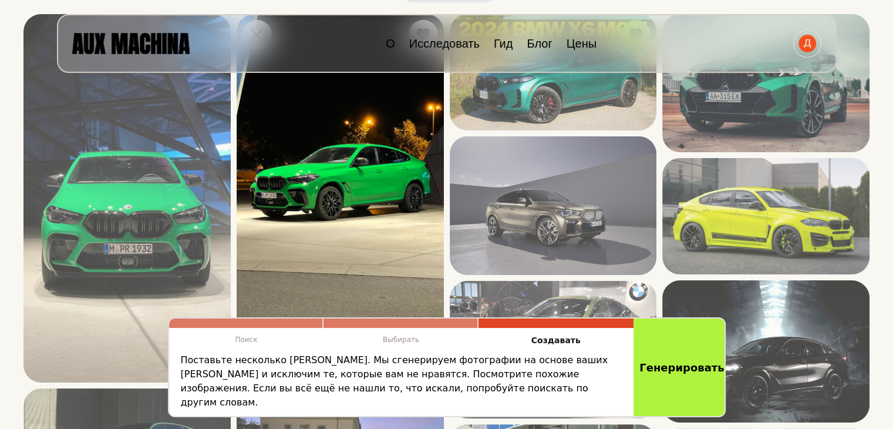
click at [362, 206] on img at bounding box center [340, 198] width 207 height 368
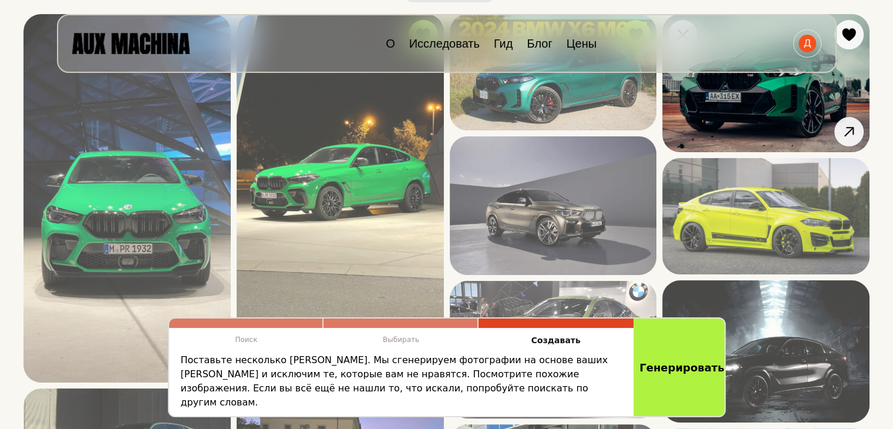
click at [731, 118] on img at bounding box center [766, 83] width 207 height 138
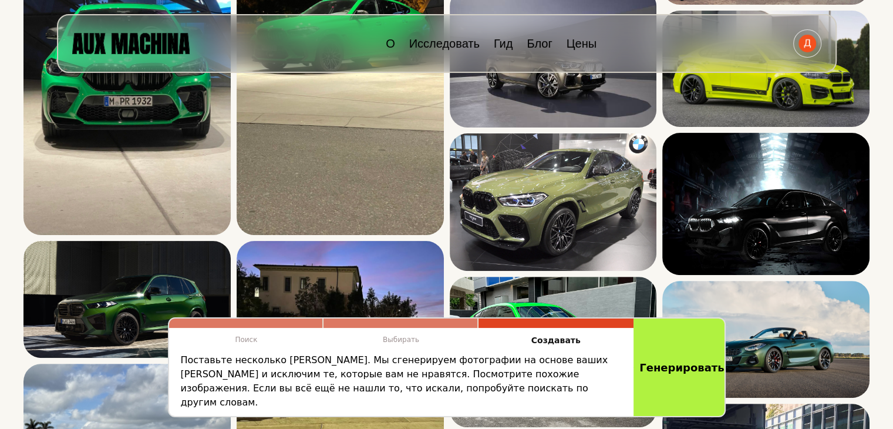
scroll to position [333, 0]
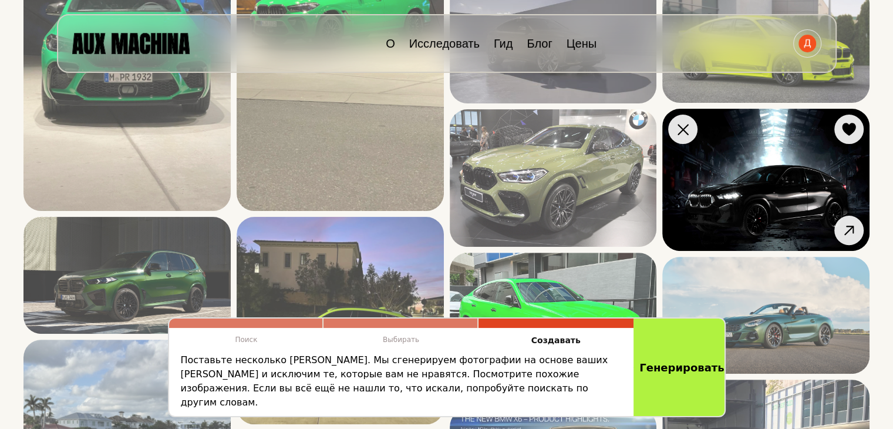
click at [758, 168] on img at bounding box center [766, 180] width 207 height 142
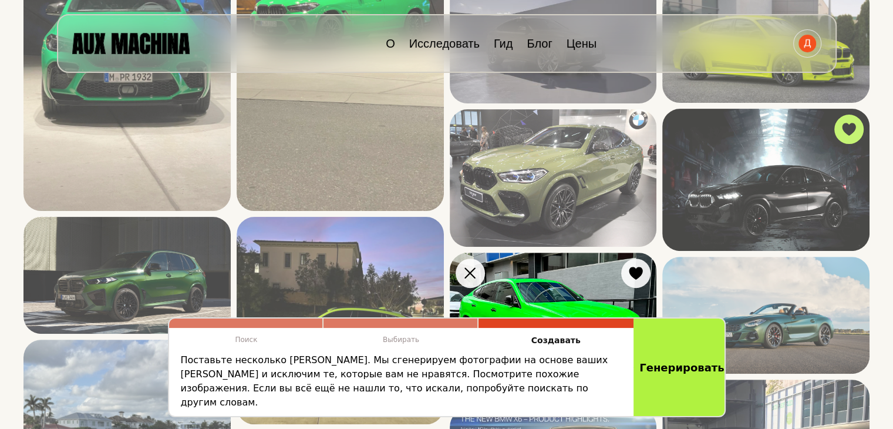
click at [587, 287] on img at bounding box center [553, 328] width 207 height 151
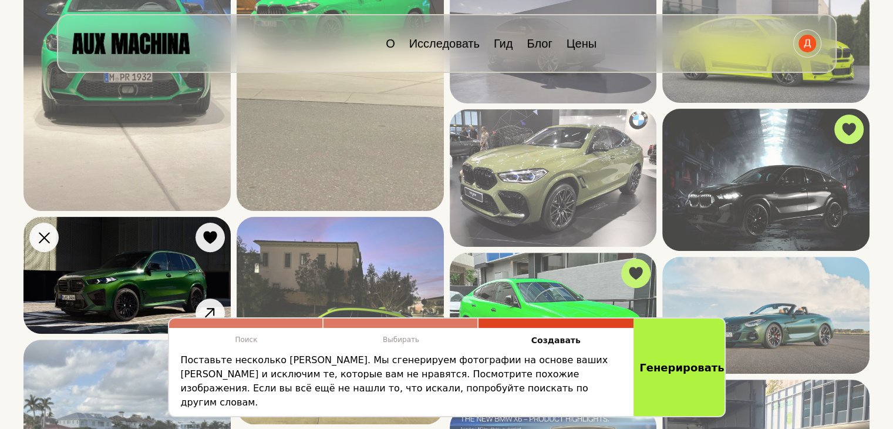
click at [176, 269] on img at bounding box center [126, 275] width 207 height 117
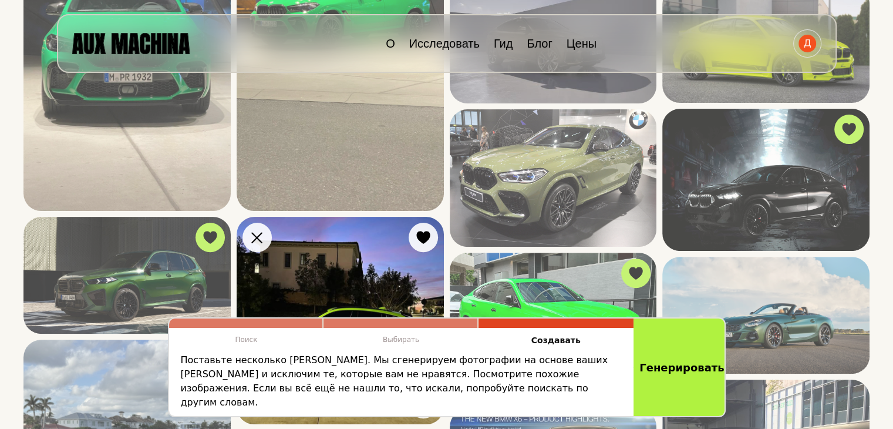
click at [385, 266] on img at bounding box center [340, 320] width 207 height 207
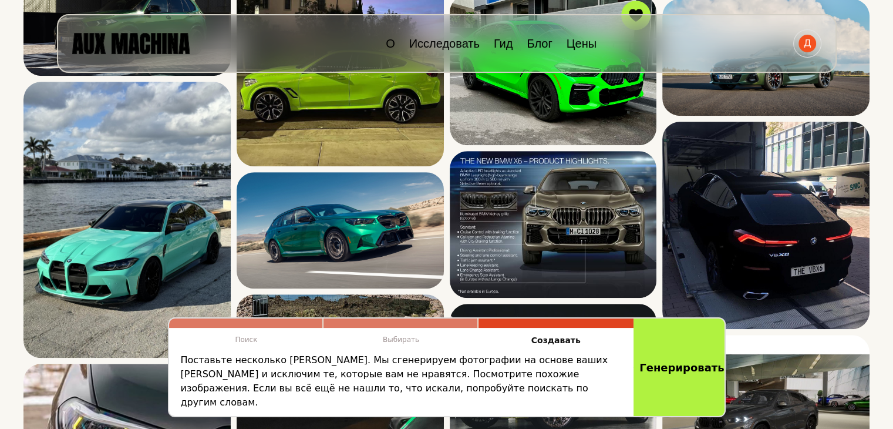
scroll to position [598, 0]
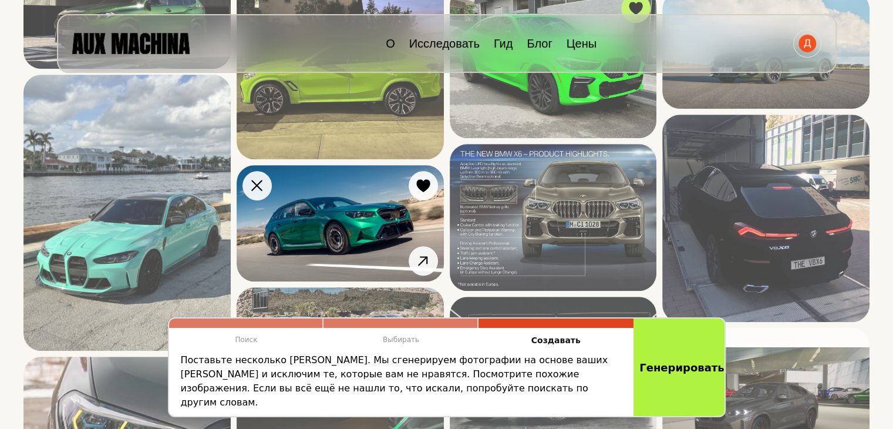
click at [386, 217] on img at bounding box center [340, 223] width 207 height 116
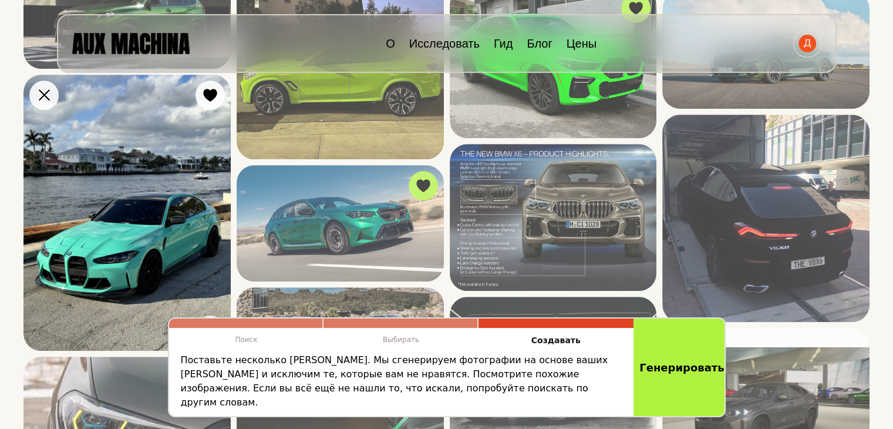
click at [73, 253] on img at bounding box center [126, 213] width 207 height 276
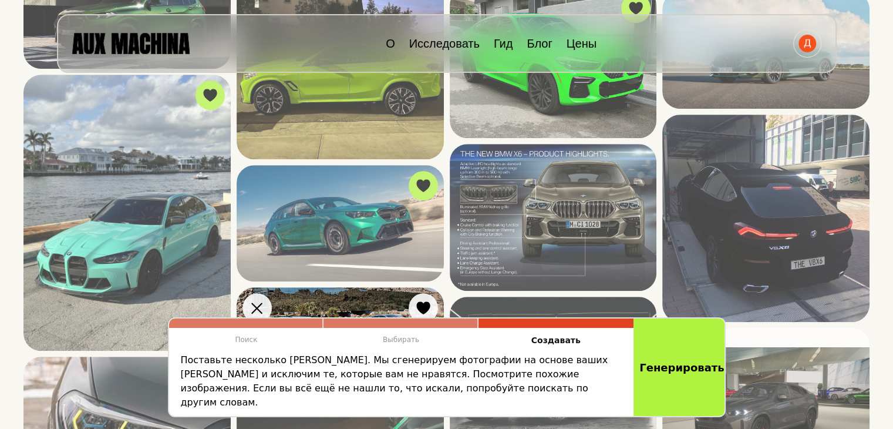
click at [362, 311] on img at bounding box center [340, 328] width 207 height 82
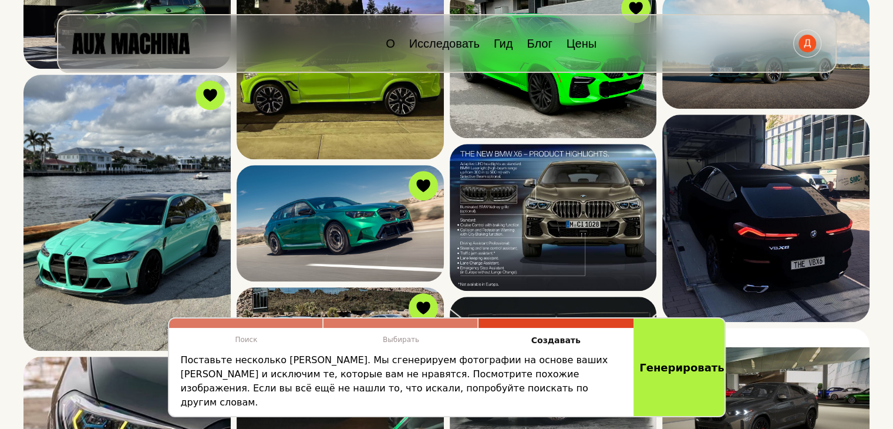
click at [109, 408] on div "Поиск Выбирать Создавать Поставьте несколько [PERSON_NAME]. Мы сгенерируем фото…" at bounding box center [447, 367] width 705 height 100
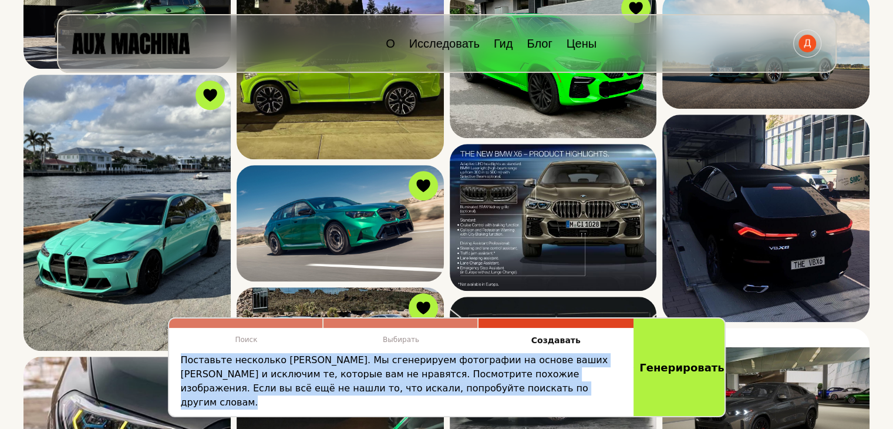
click at [109, 408] on div "Поиск Выбирать Создавать Поставьте несколько [PERSON_NAME]. Мы сгенерируем фото…" at bounding box center [447, 367] width 705 height 100
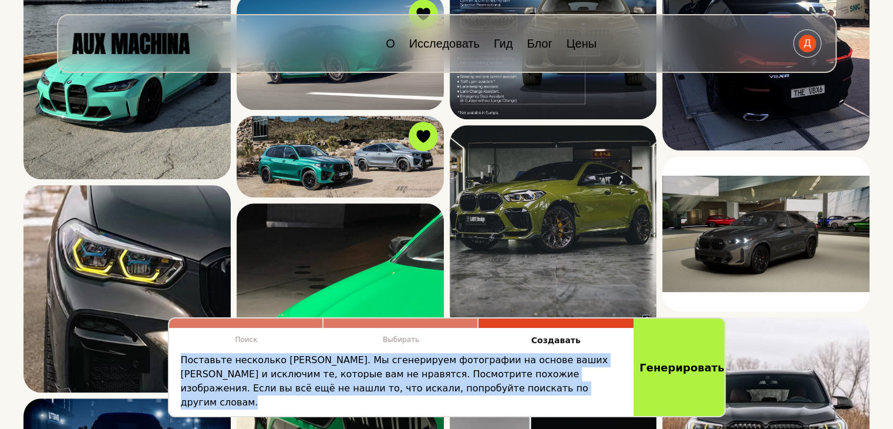
scroll to position [776, 0]
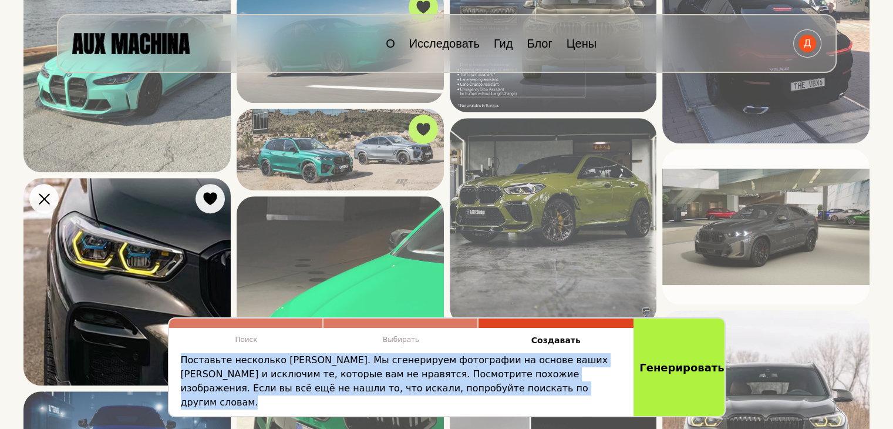
click at [120, 273] on img at bounding box center [126, 281] width 207 height 207
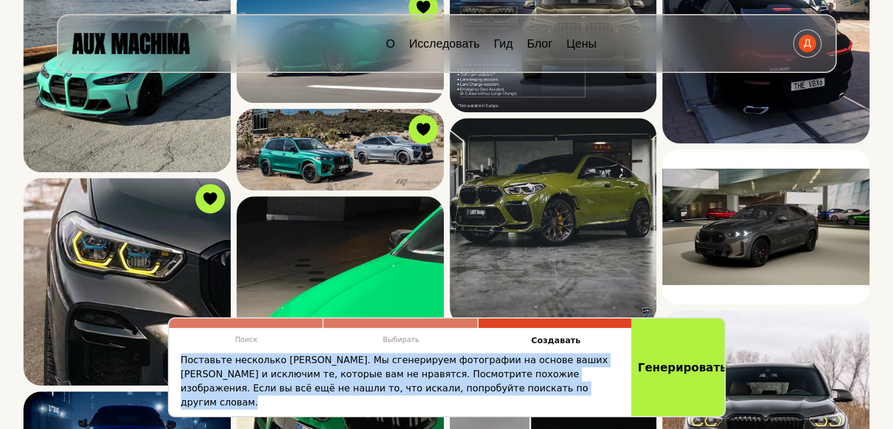
click at [674, 371] on font "Генерировать" at bounding box center [682, 367] width 89 height 13
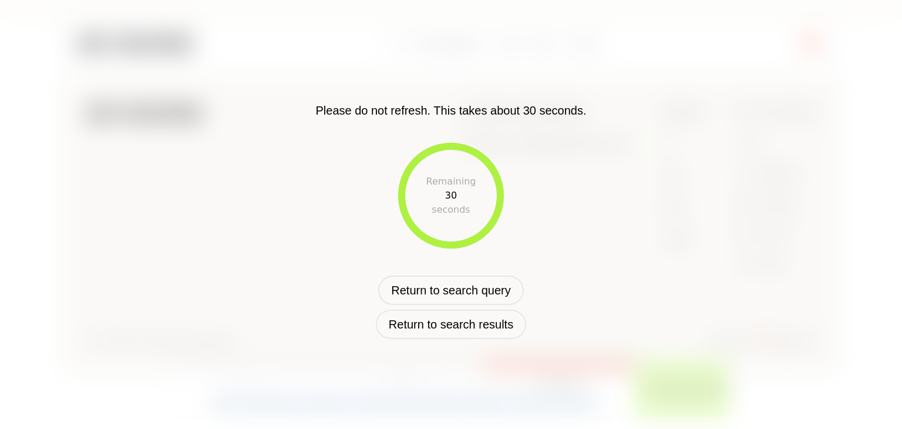
scroll to position [649, 0]
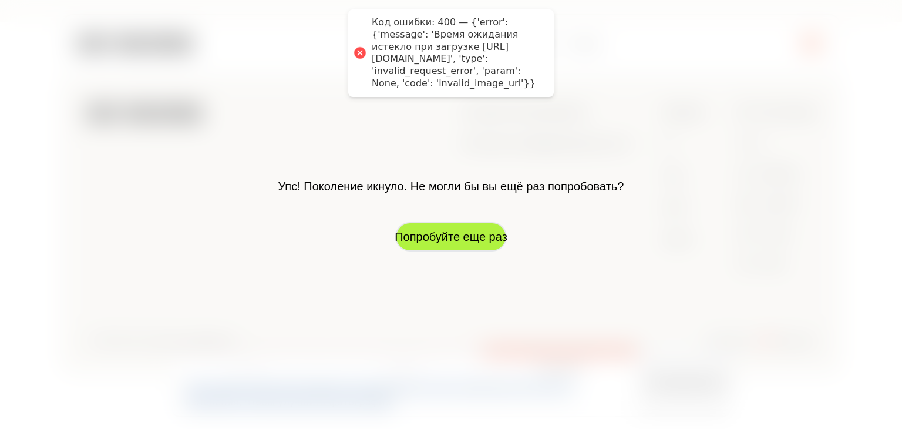
click at [460, 223] on button "Попробуйте еще раз" at bounding box center [451, 236] width 112 height 29
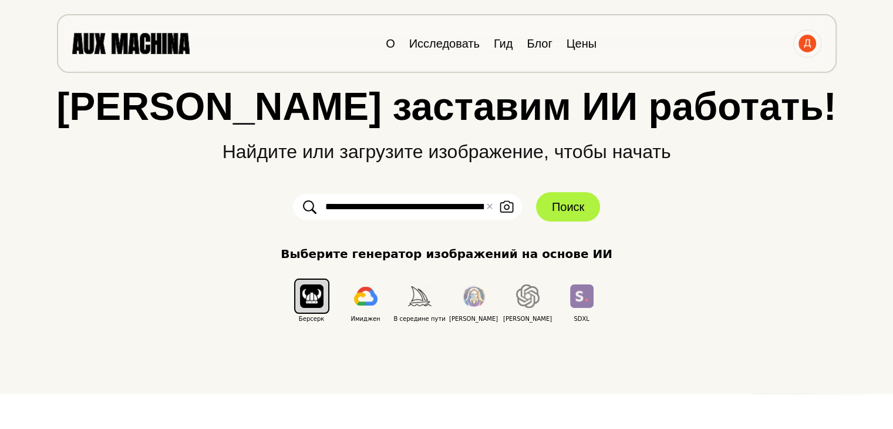
scroll to position [21, 0]
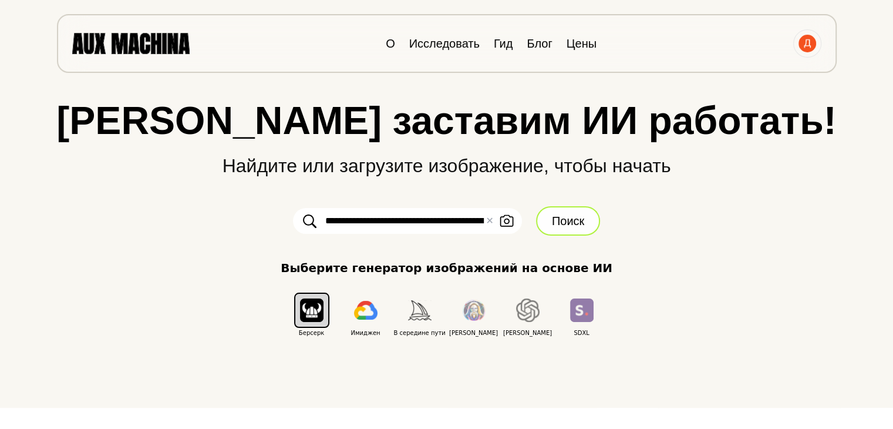
click at [563, 221] on font "Поиск" at bounding box center [568, 220] width 32 height 13
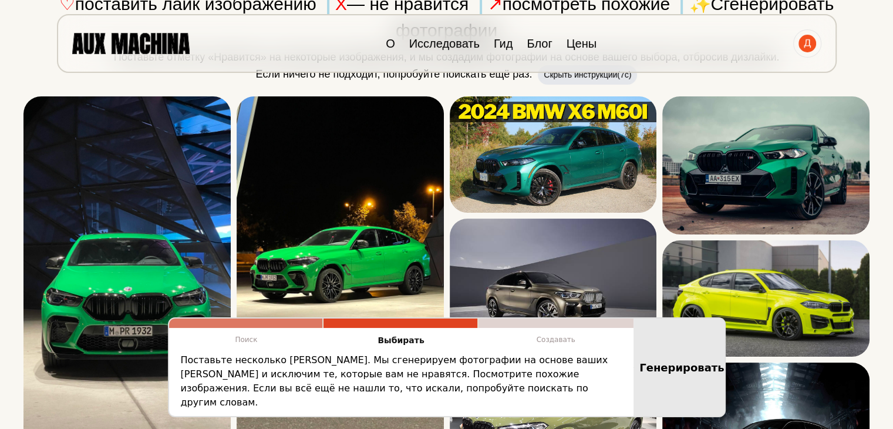
scroll to position [315, 0]
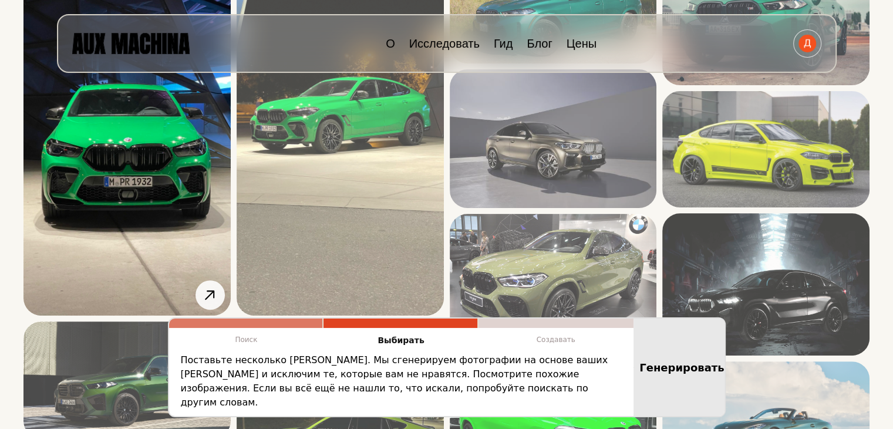
click at [109, 180] on img at bounding box center [126, 131] width 207 height 368
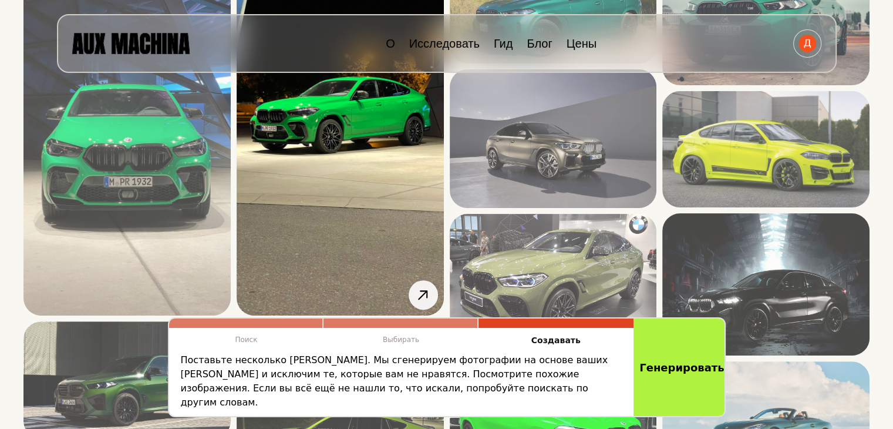
scroll to position [228, 0]
click at [384, 162] on img at bounding box center [340, 131] width 207 height 368
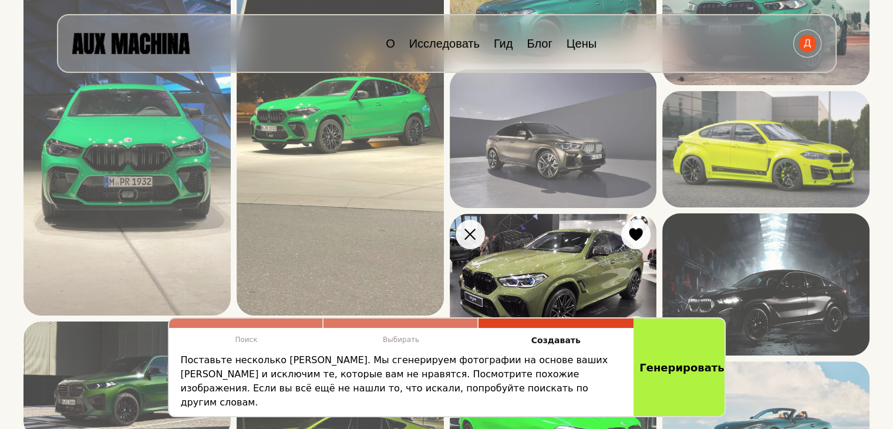
click at [529, 264] on img at bounding box center [553, 282] width 207 height 137
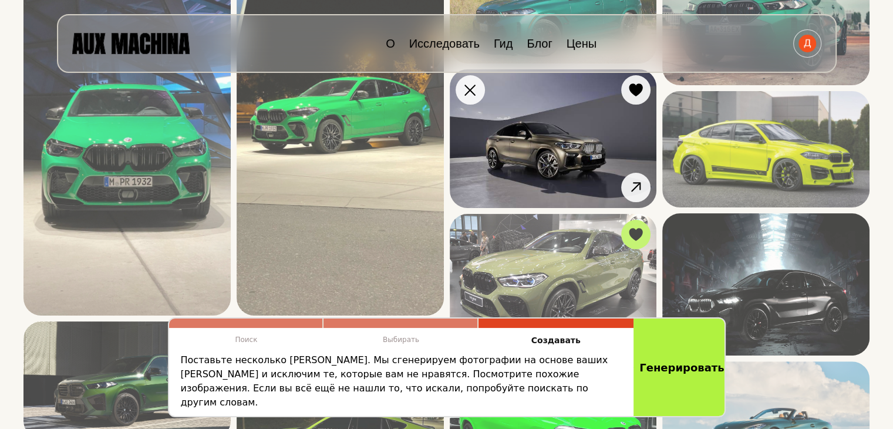
click at [601, 132] on img at bounding box center [553, 138] width 207 height 138
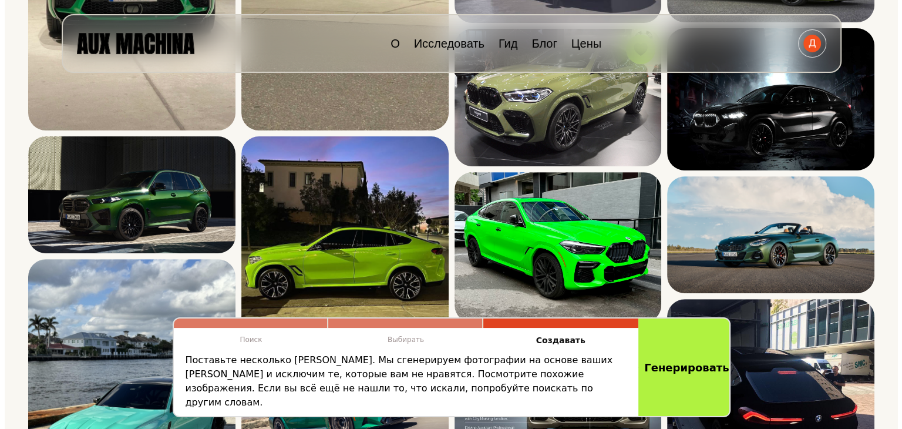
scroll to position [424, 0]
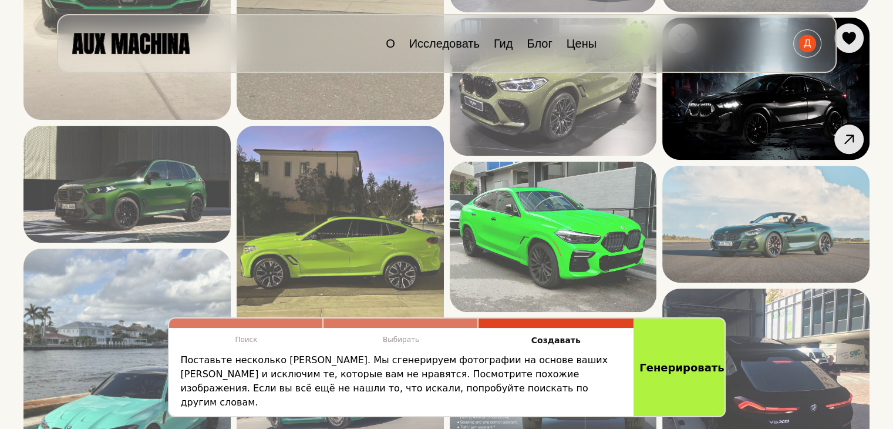
click at [794, 127] on img at bounding box center [766, 89] width 207 height 142
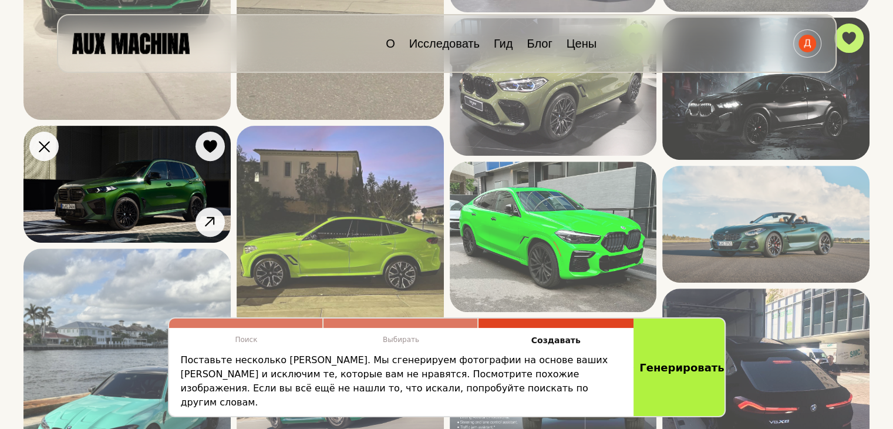
click at [122, 180] on img at bounding box center [126, 184] width 207 height 117
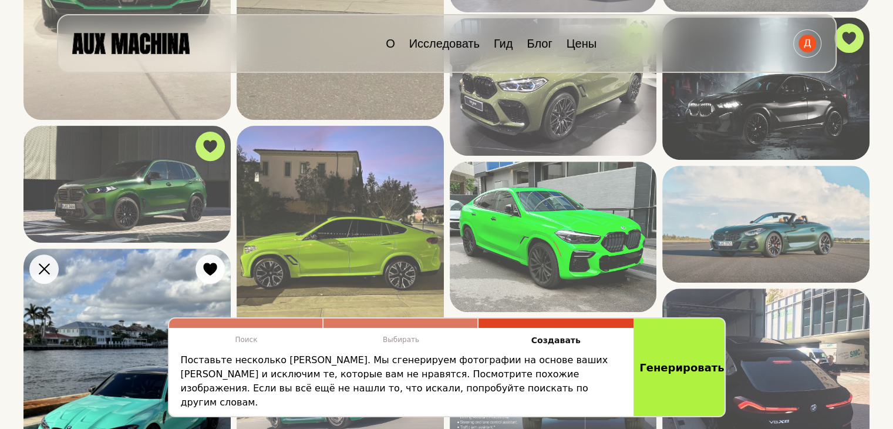
click at [105, 327] on img at bounding box center [126, 386] width 207 height 276
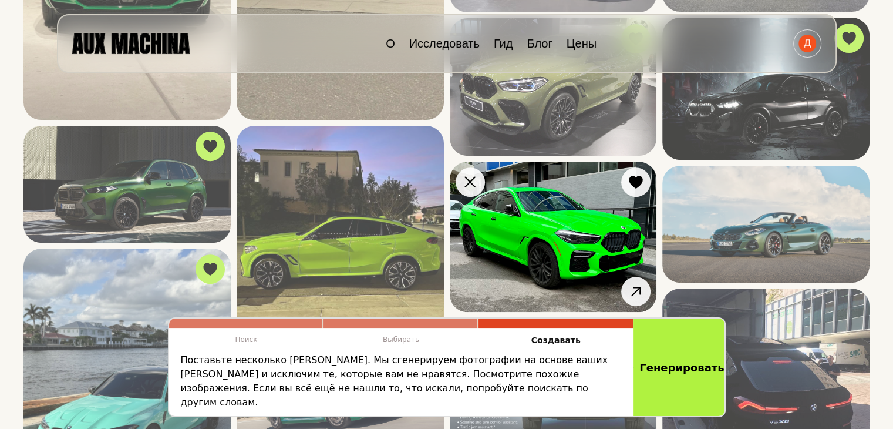
click at [520, 217] on img at bounding box center [553, 237] width 207 height 151
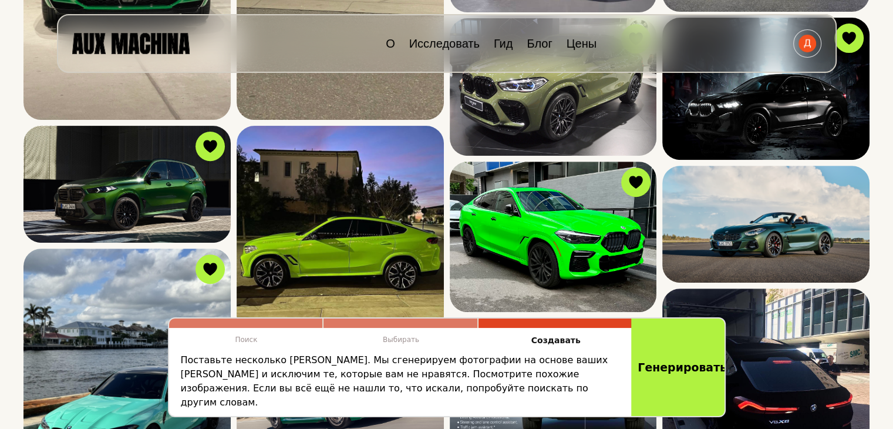
click at [680, 371] on font "Генерировать" at bounding box center [682, 367] width 89 height 13
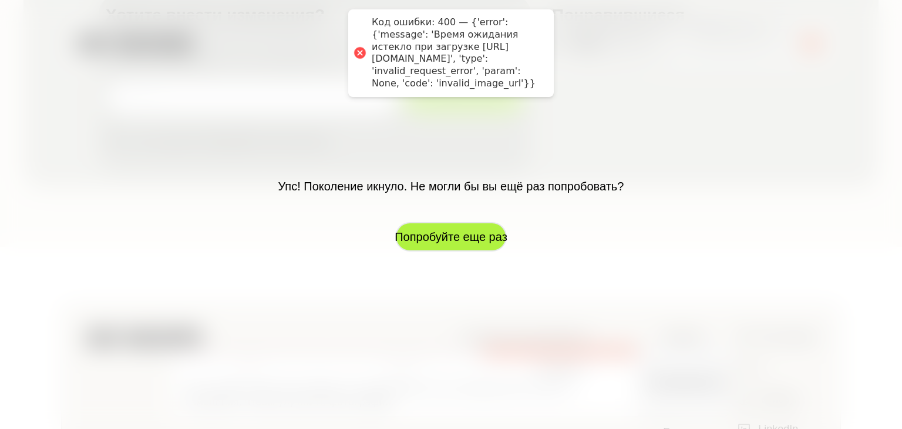
click at [489, 230] on font "Попробуйте еще раз" at bounding box center [451, 236] width 113 height 13
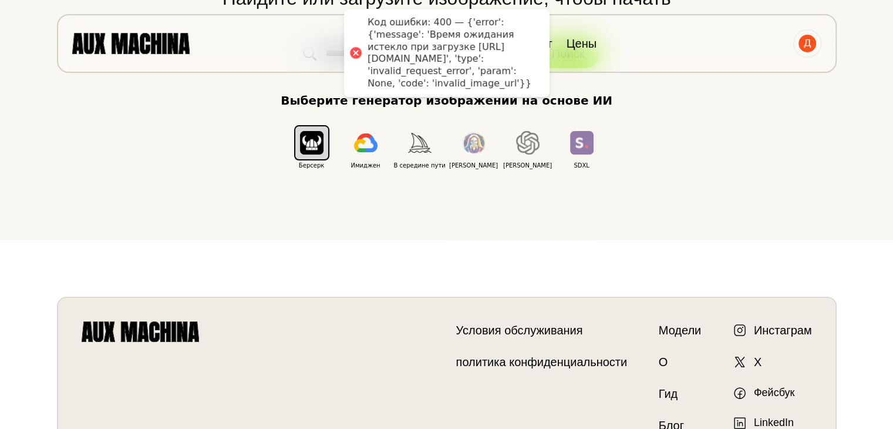
scroll to position [136, 0]
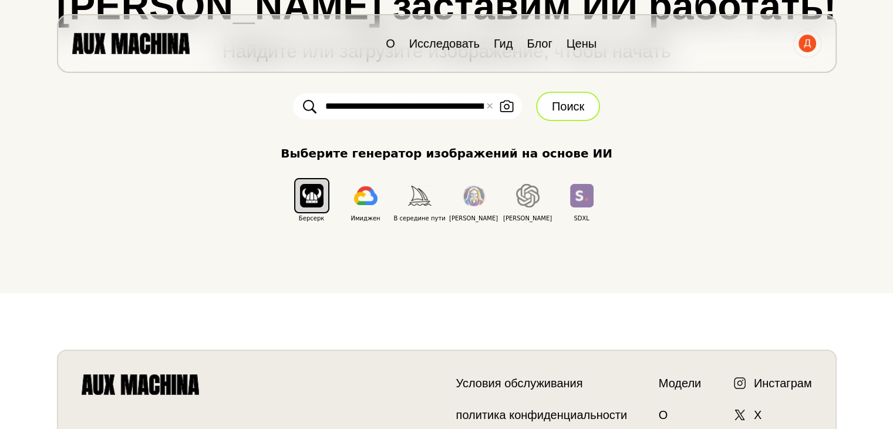
click at [569, 96] on button "Поиск" at bounding box center [568, 106] width 64 height 29
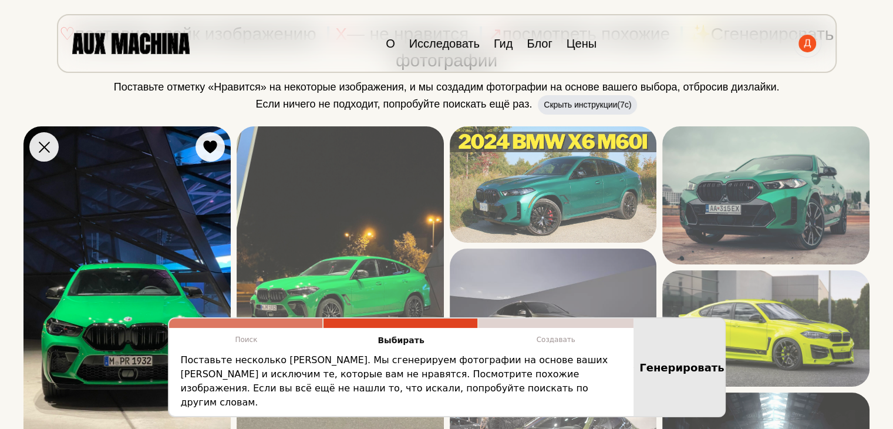
click at [132, 265] on img at bounding box center [126, 310] width 207 height 368
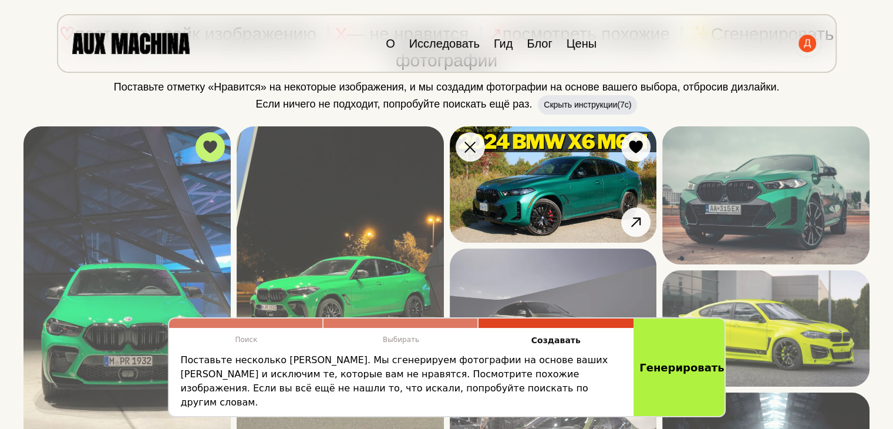
click at [574, 173] on img at bounding box center [553, 184] width 207 height 116
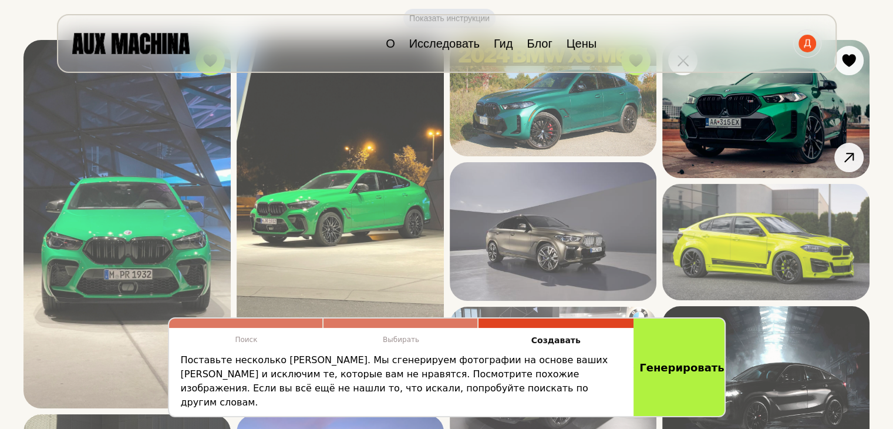
click at [781, 174] on img at bounding box center [766, 109] width 207 height 138
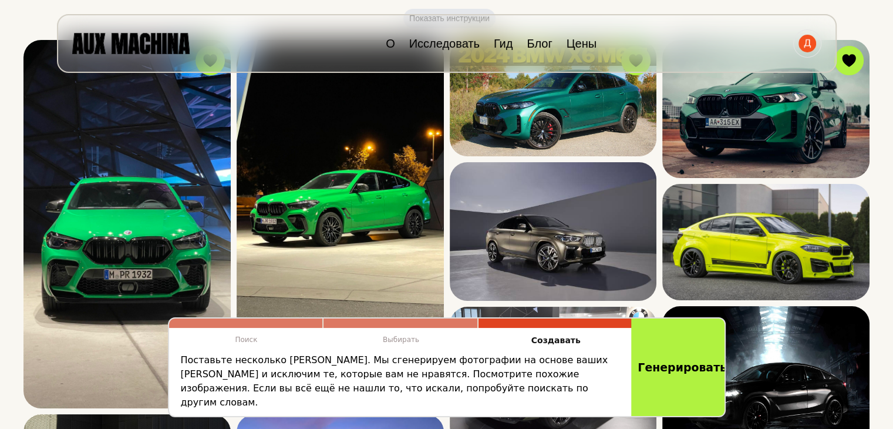
click at [685, 374] on font "Генерировать" at bounding box center [682, 367] width 89 height 13
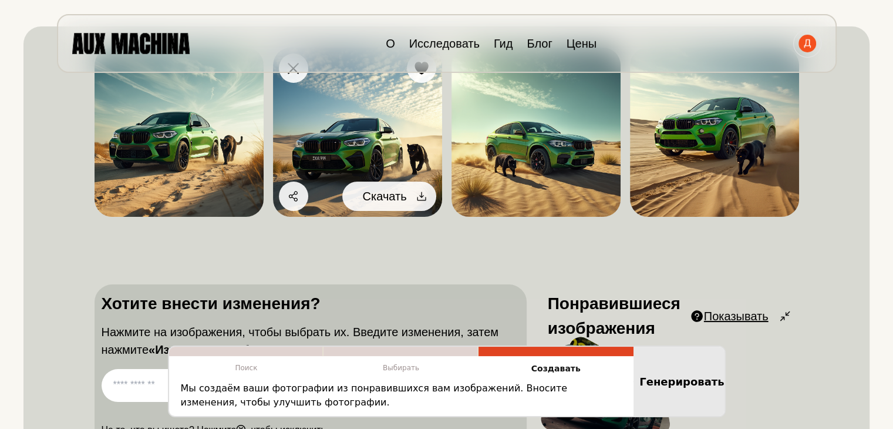
click at [423, 196] on icon at bounding box center [422, 196] width 12 height 12
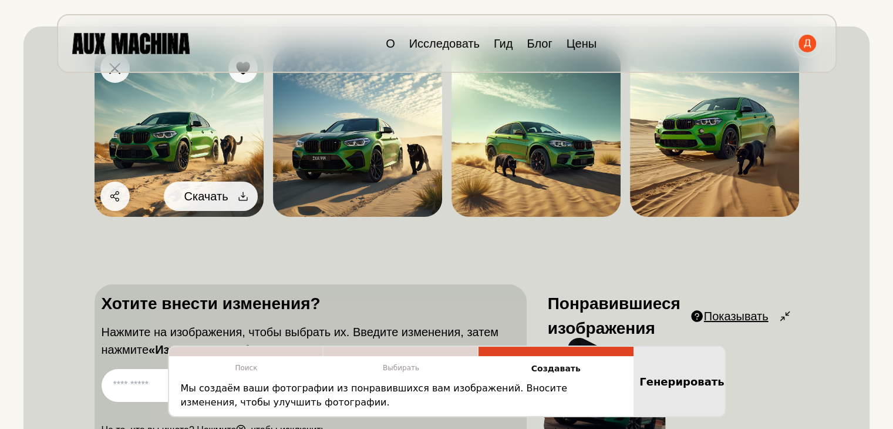
click at [227, 192] on font "Скачать" at bounding box center [206, 196] width 44 height 13
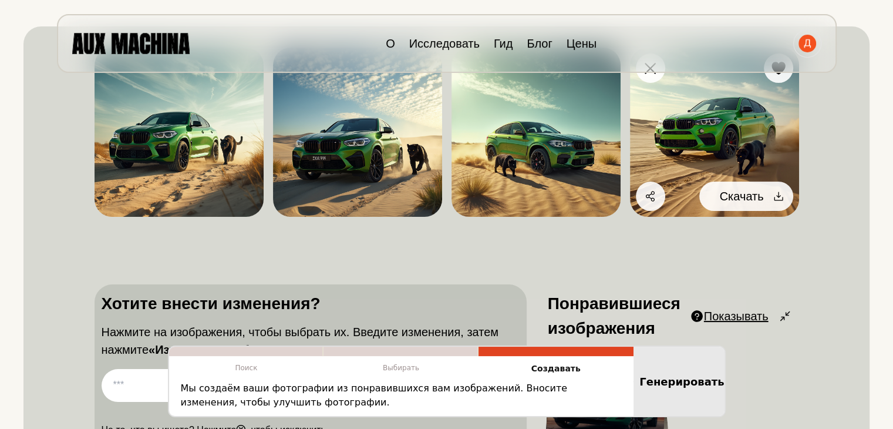
click at [770, 195] on div at bounding box center [779, 196] width 18 height 18
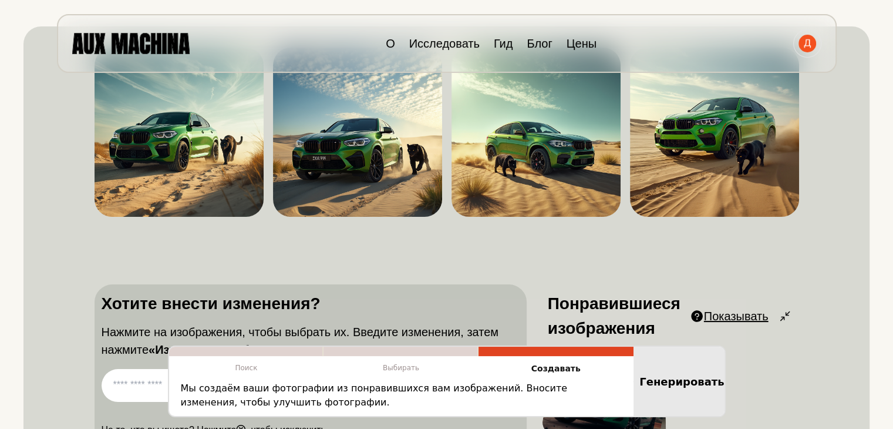
click at [312, 273] on div "Не нравится Нравиться Делиться Скачать Не нравится Нравиться Делиться Скачать Н…" at bounding box center [447, 252] width 705 height 422
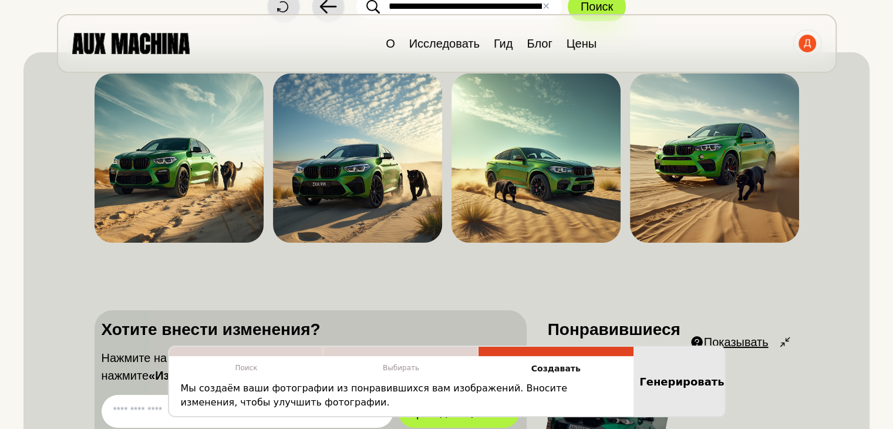
scroll to position [89, 0]
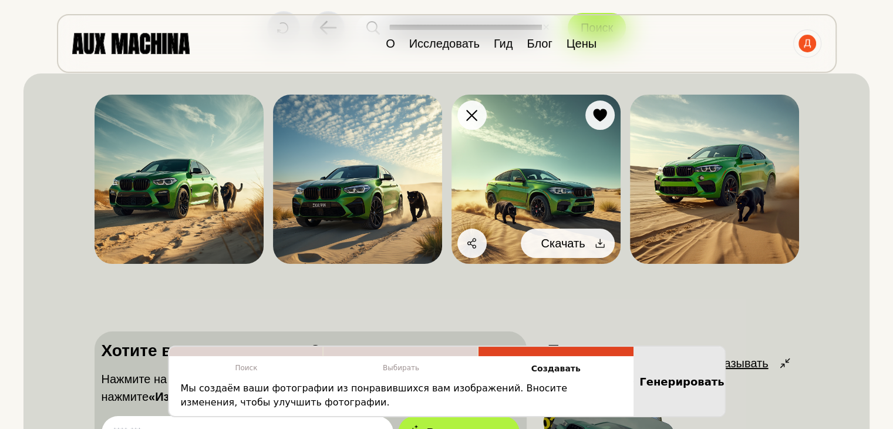
click at [594, 241] on icon at bounding box center [600, 243] width 12 height 12
click at [607, 241] on div at bounding box center [600, 243] width 18 height 18
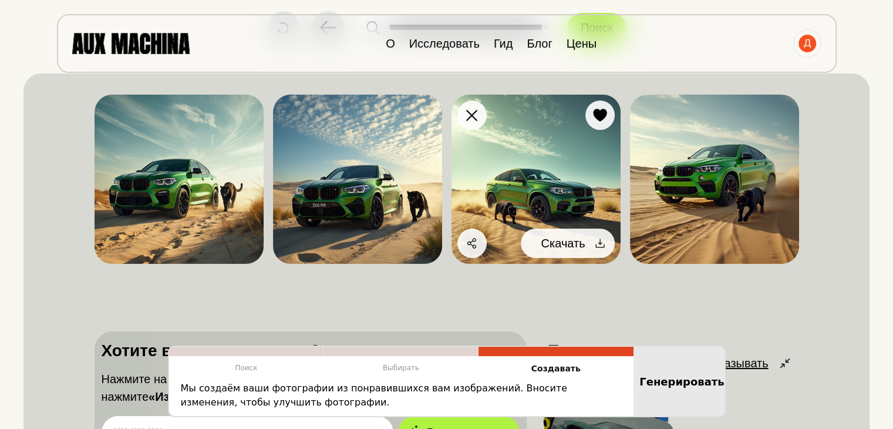
click at [591, 244] on div at bounding box center [600, 243] width 18 height 18
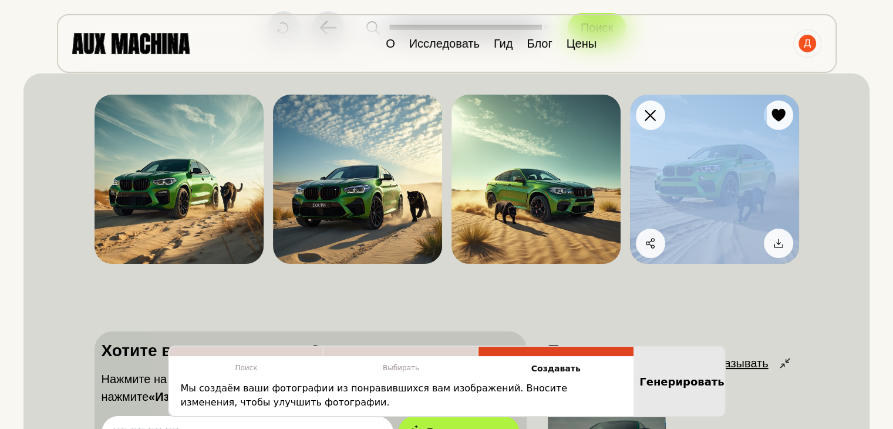
drag, startPoint x: 653, startPoint y: 281, endPoint x: 775, endPoint y: 244, distance: 127.8
click at [775, 244] on div "Не нравится Нравиться Делиться Скачать Не нравится Нравиться Делиться Скачать Н…" at bounding box center [447, 299] width 705 height 422
click at [775, 244] on icon at bounding box center [779, 243] width 12 height 12
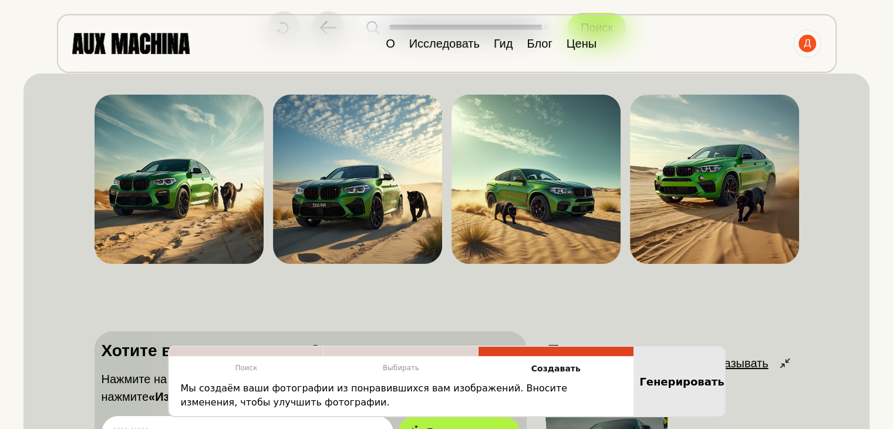
click at [761, 310] on div "Не нравится Нравиться Делиться Скачать Не нравится Нравиться Делиться Скачать Н…" at bounding box center [447, 299] width 705 height 422
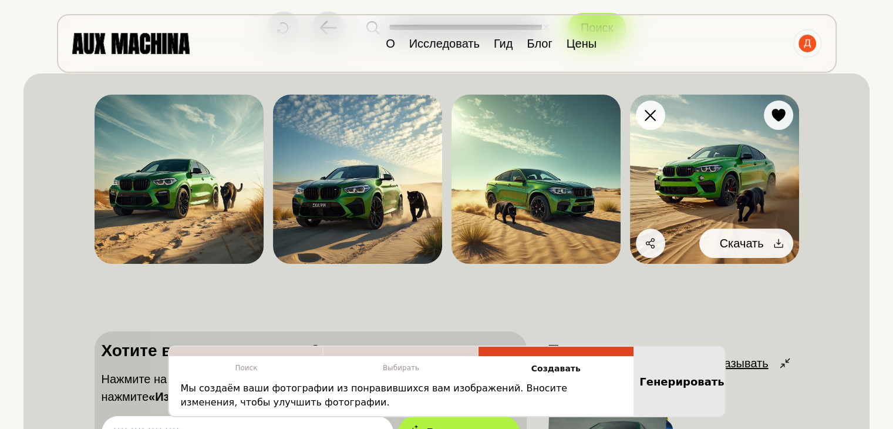
click at [781, 244] on icon at bounding box center [779, 243] width 12 height 12
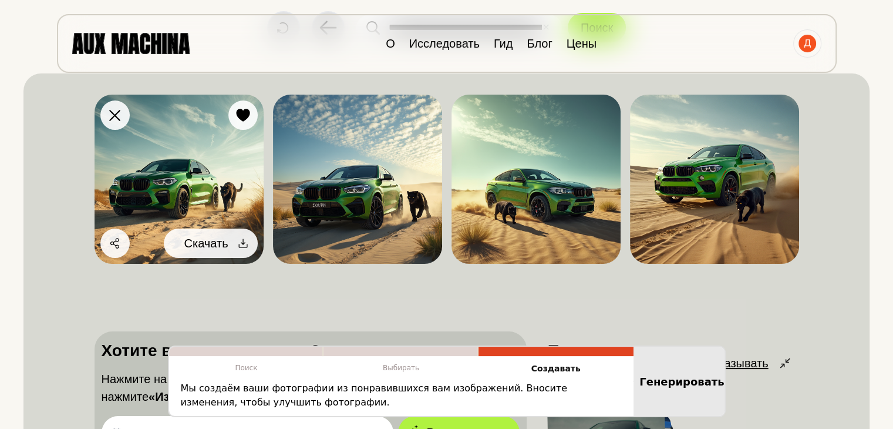
click at [242, 233] on button "Скачать" at bounding box center [211, 242] width 94 height 29
click at [242, 239] on icon at bounding box center [242, 243] width 9 height 9
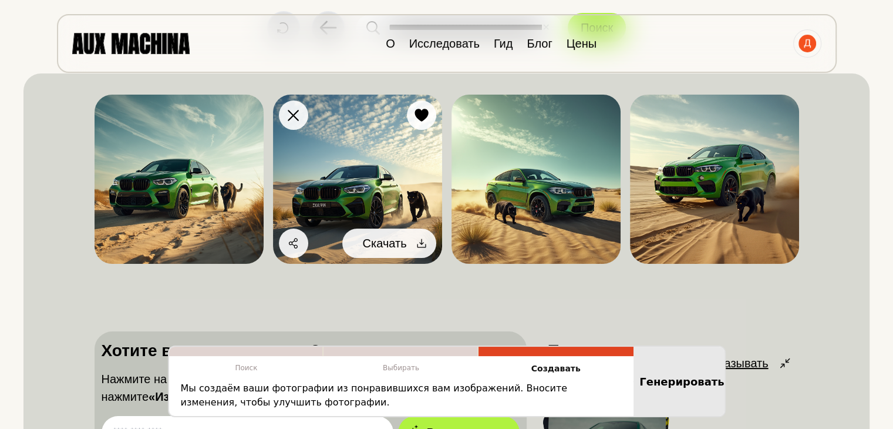
click at [423, 250] on div at bounding box center [422, 243] width 18 height 18
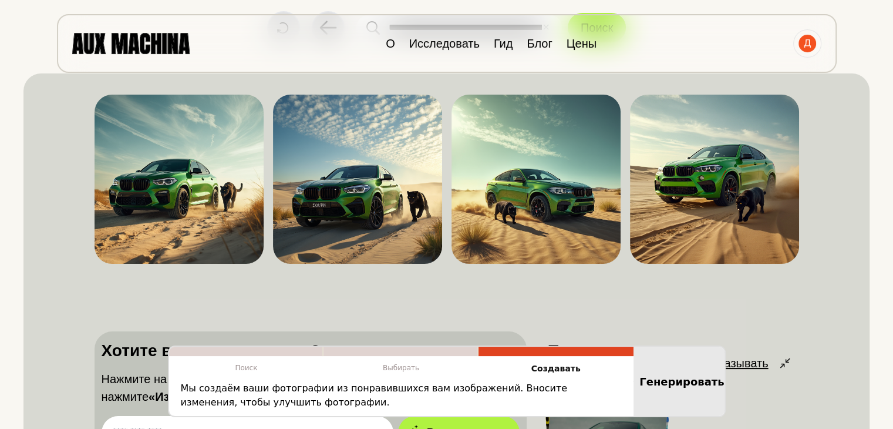
click at [893, 90] on html "**********" at bounding box center [446, 125] width 893 height 429
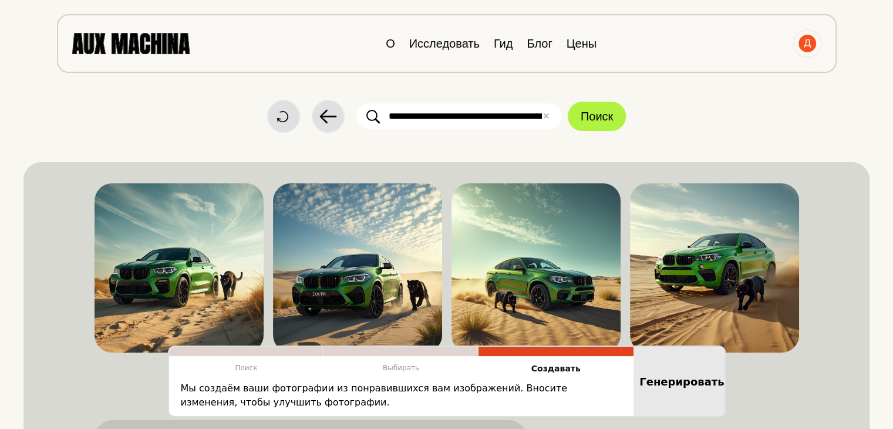
drag, startPoint x: 543, startPoint y: 116, endPoint x: 488, endPoint y: 115, distance: 55.8
click at [488, 115] on div "**********" at bounding box center [460, 116] width 206 height 26
click at [542, 117] on input "**********" at bounding box center [460, 116] width 206 height 26
click at [545, 117] on font "✕" at bounding box center [546, 115] width 8 height 11
click at [519, 116] on input "text" at bounding box center [460, 116] width 206 height 26
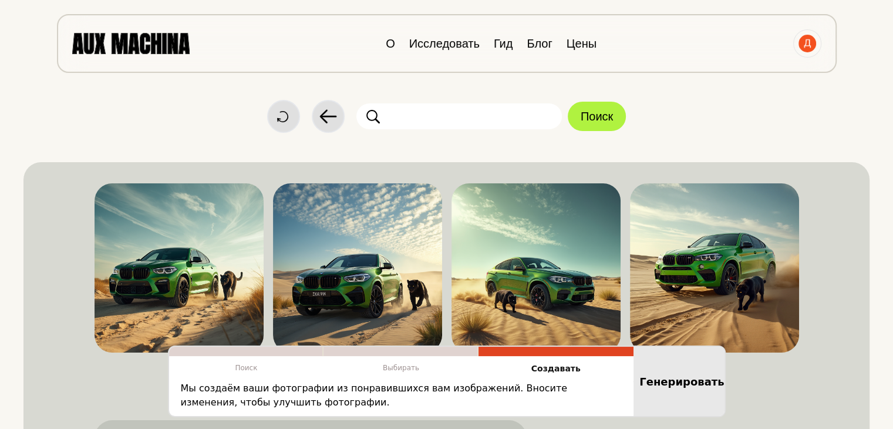
paste input "**********"
type input "**********"
click at [611, 116] on font "Поиск" at bounding box center [597, 116] width 32 height 13
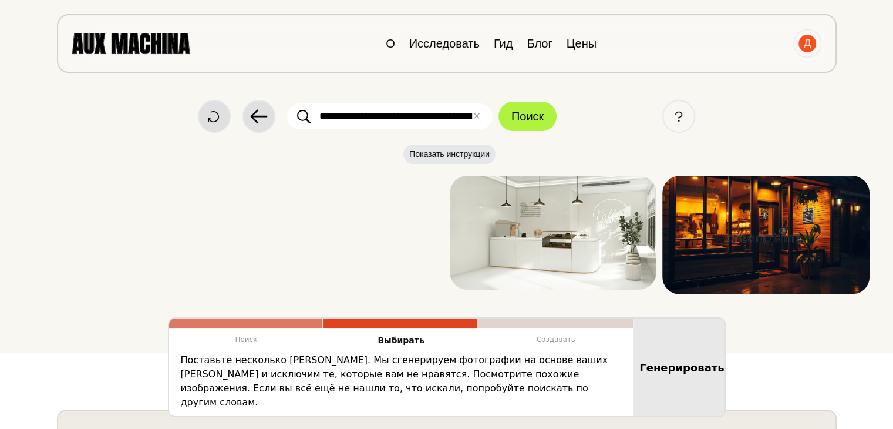
click at [141, 38] on img at bounding box center [130, 43] width 117 height 21
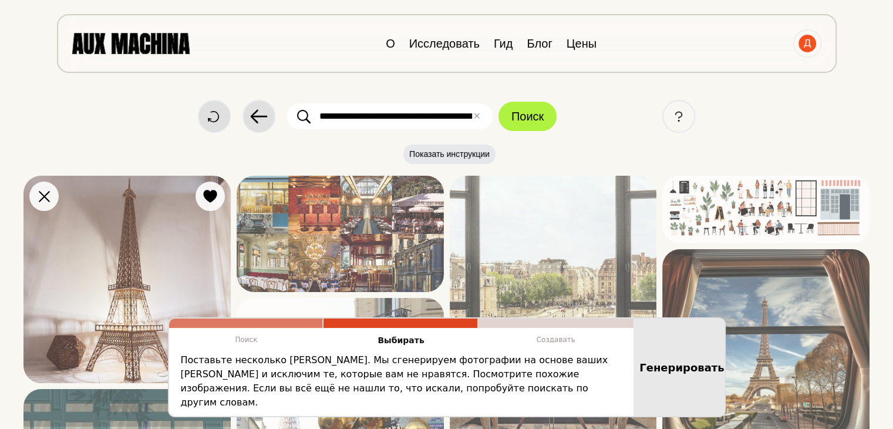
click at [200, 257] on img at bounding box center [126, 279] width 207 height 207
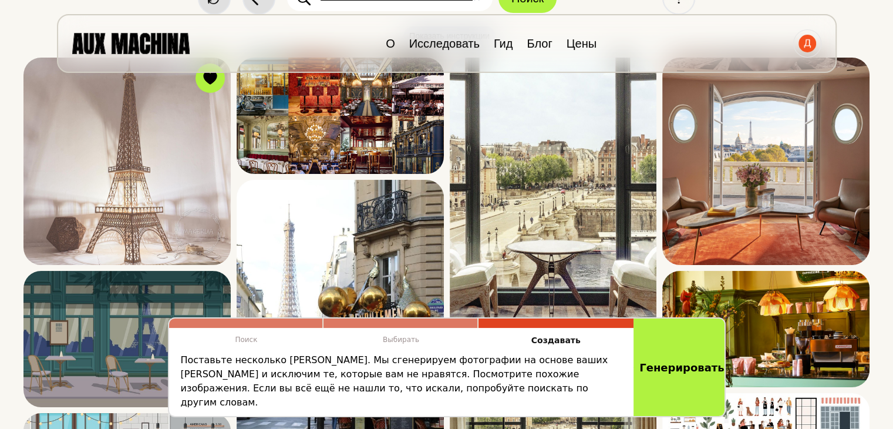
scroll to position [126, 0]
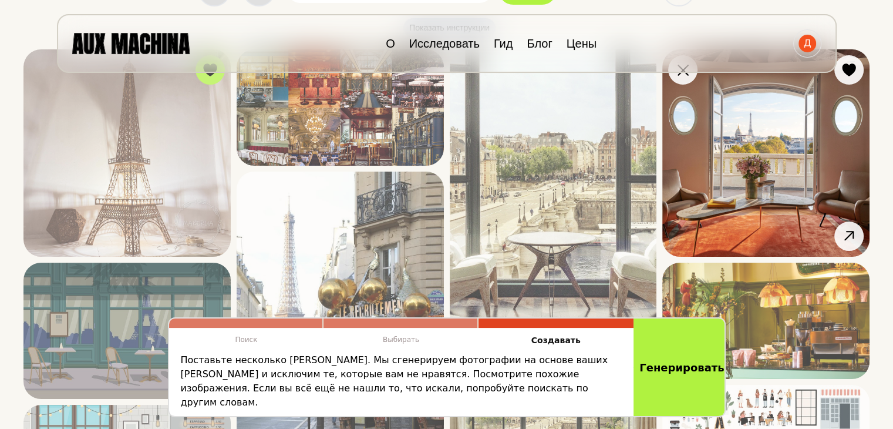
click at [781, 139] on img at bounding box center [766, 152] width 207 height 207
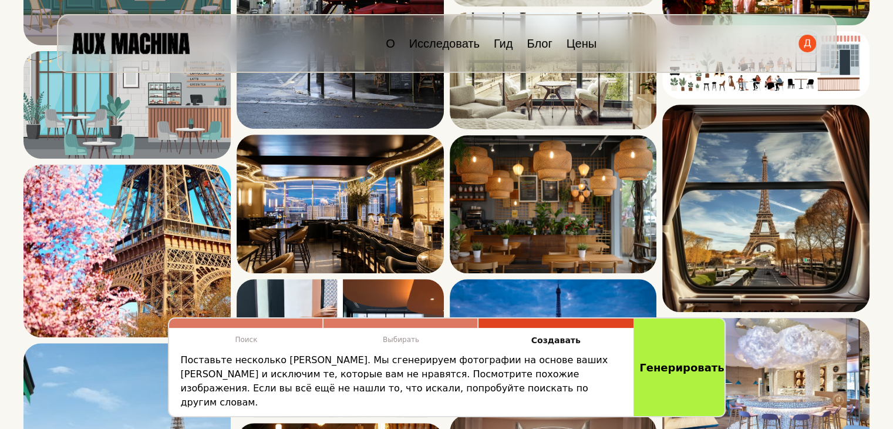
scroll to position [488, 0]
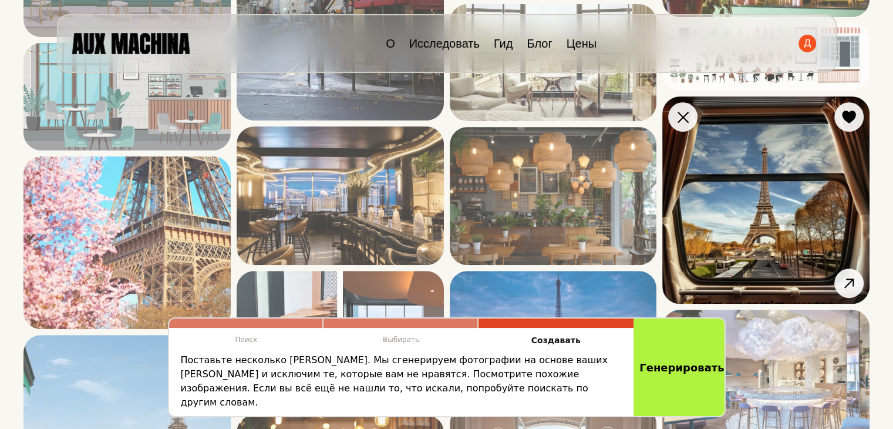
click at [792, 191] on img at bounding box center [766, 199] width 207 height 207
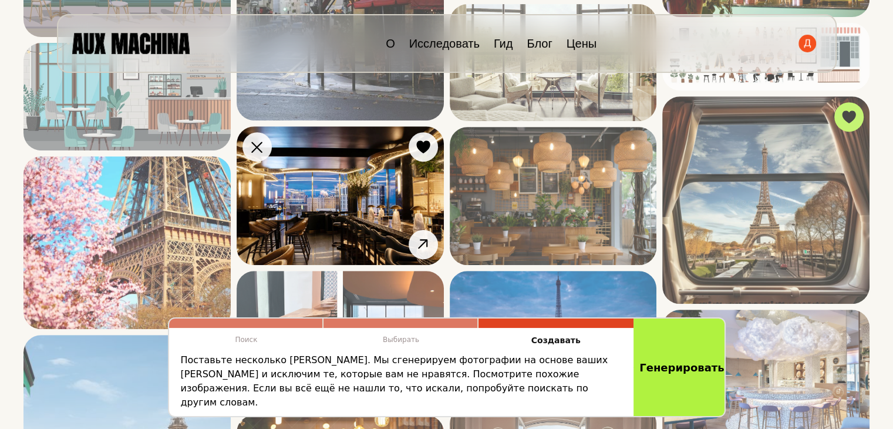
click at [354, 210] on img at bounding box center [340, 195] width 207 height 138
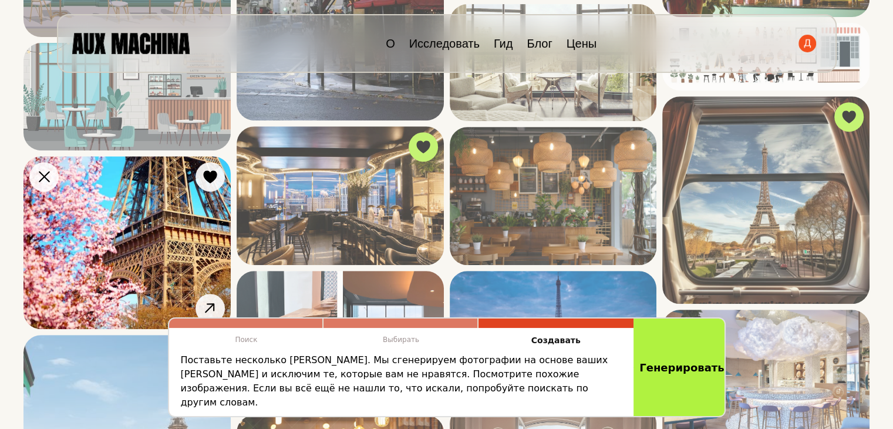
click at [199, 234] on img at bounding box center [126, 242] width 207 height 173
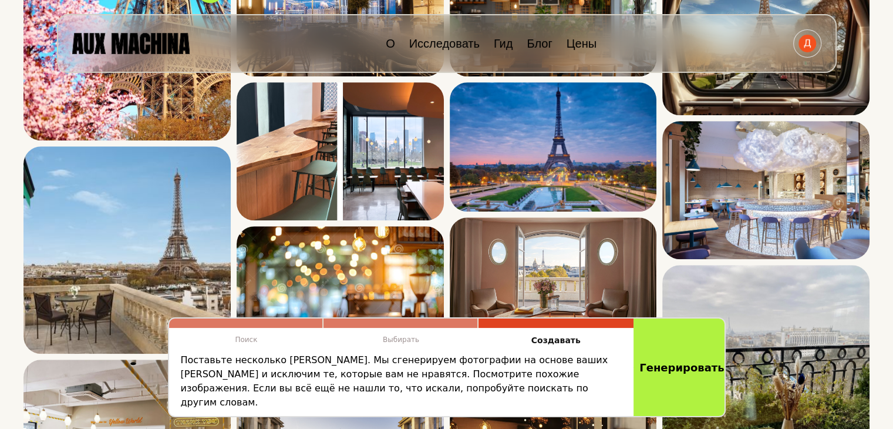
scroll to position [681, 0]
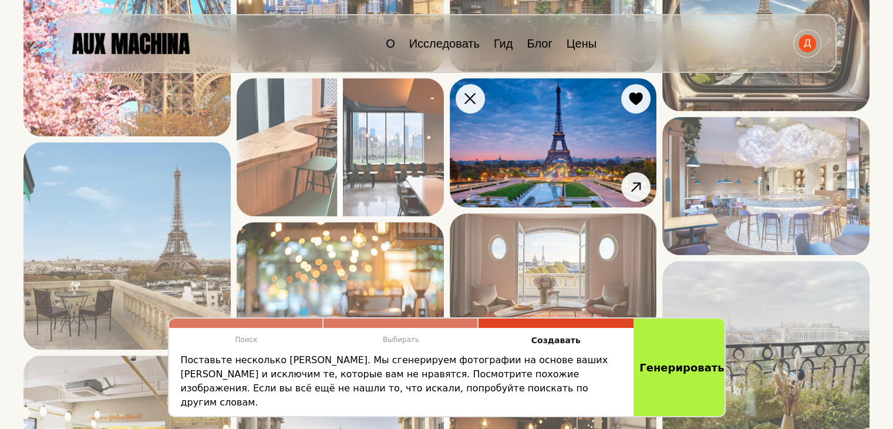
click at [577, 172] on img at bounding box center [553, 142] width 207 height 129
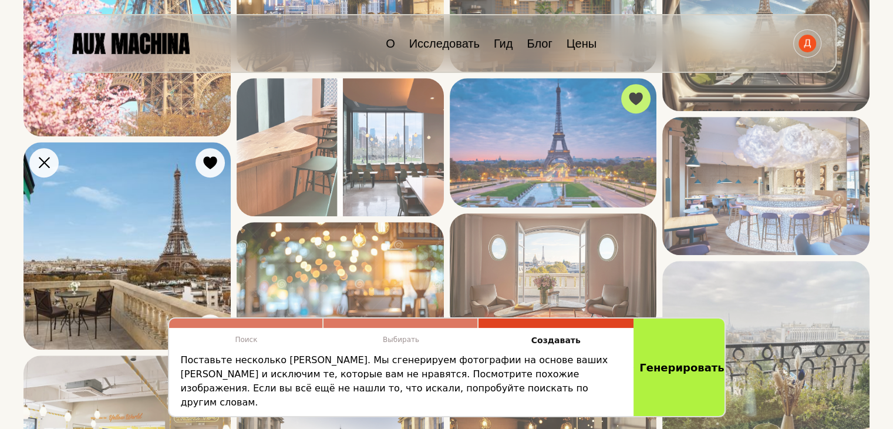
click at [150, 231] on img at bounding box center [126, 245] width 207 height 207
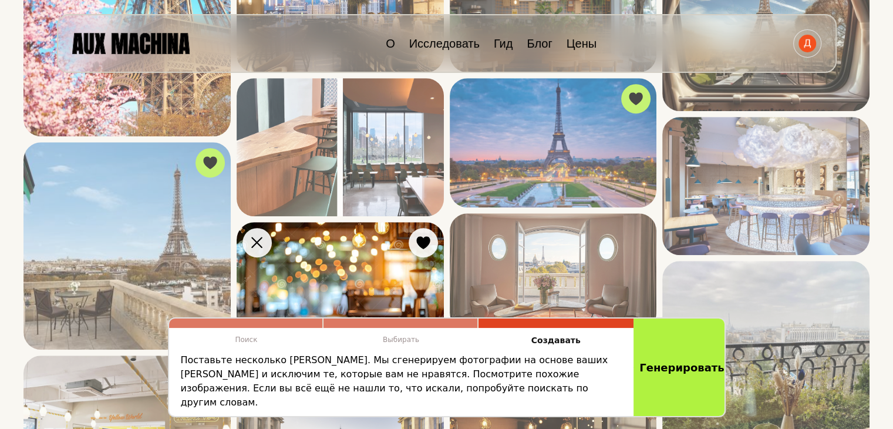
click at [374, 296] on img at bounding box center [340, 306] width 207 height 168
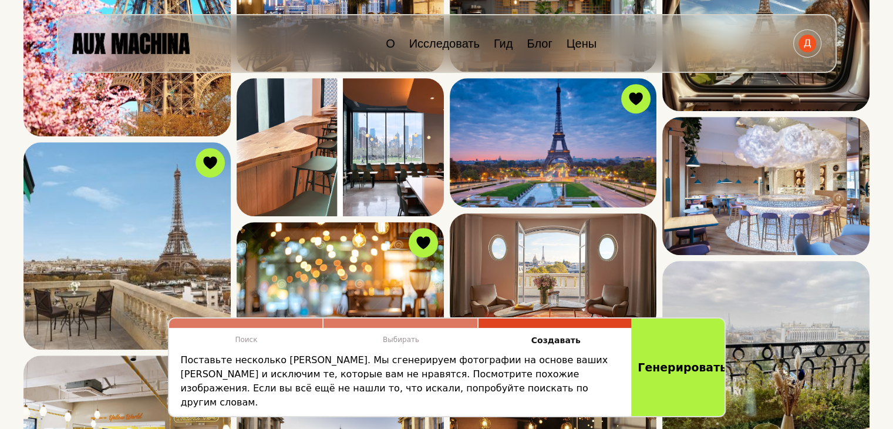
click at [675, 369] on font "Генерировать" at bounding box center [682, 367] width 89 height 13
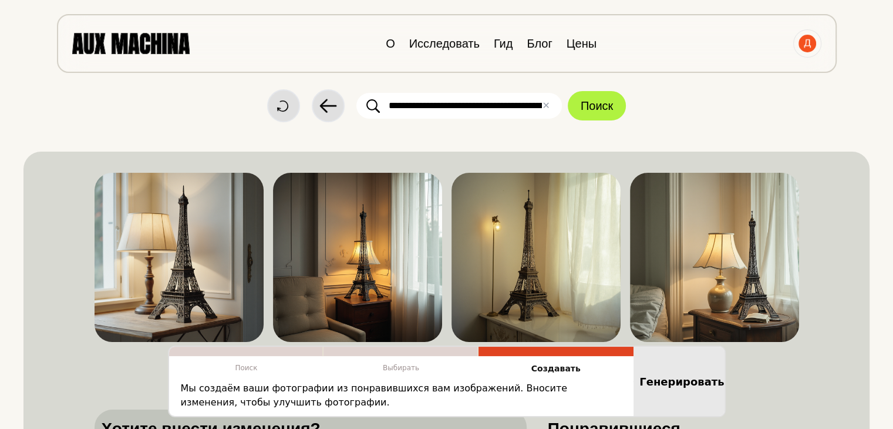
scroll to position [0, 0]
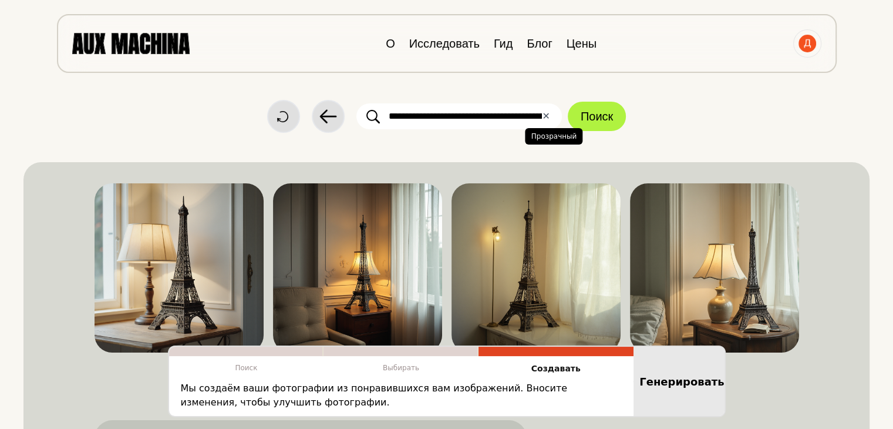
click at [545, 110] on font "✕" at bounding box center [546, 115] width 8 height 11
click at [455, 112] on input "text" at bounding box center [460, 116] width 206 height 26
paste input "**********"
type input "**********"
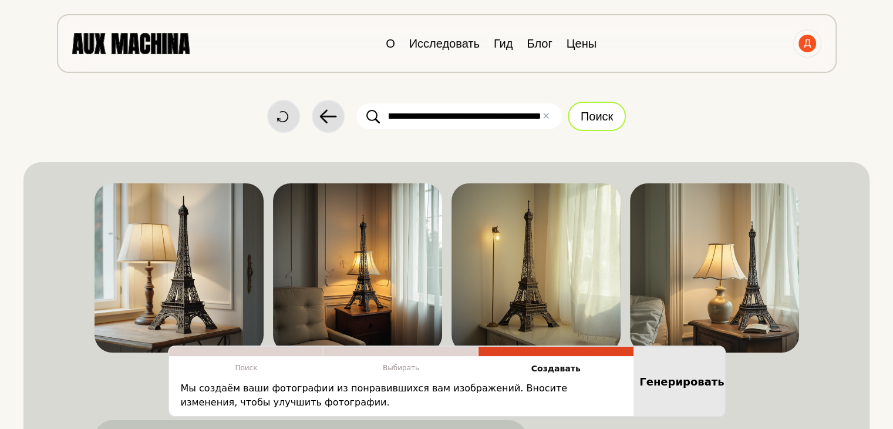
scroll to position [0, 0]
click at [608, 107] on font "Поиск" at bounding box center [597, 116] width 32 height 18
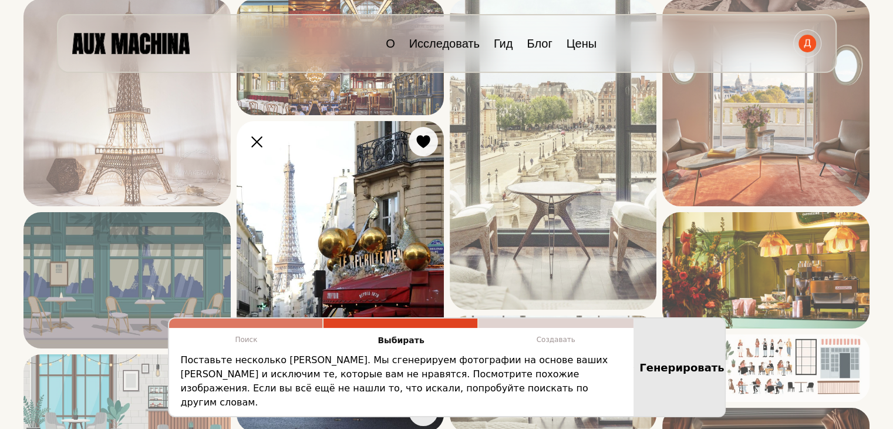
scroll to position [177, 0]
click at [392, 253] on img at bounding box center [340, 276] width 207 height 311
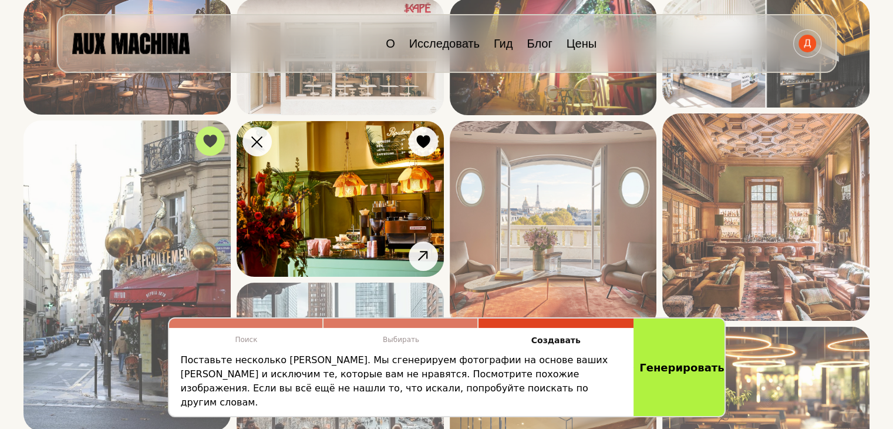
click at [320, 221] on img at bounding box center [340, 199] width 207 height 156
click at [380, 214] on img at bounding box center [340, 199] width 207 height 156
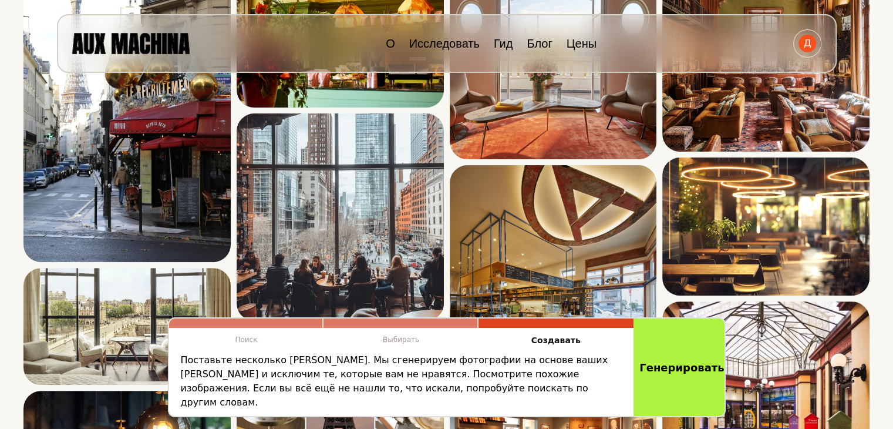
scroll to position [401, 0]
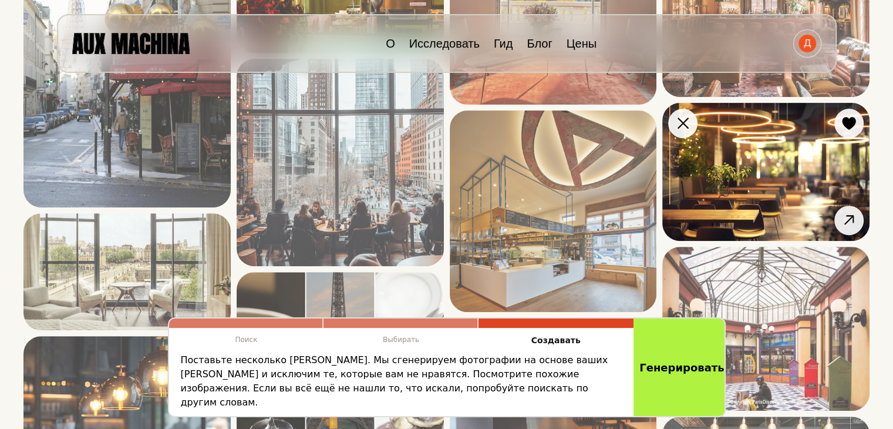
click at [793, 174] on img at bounding box center [766, 172] width 207 height 138
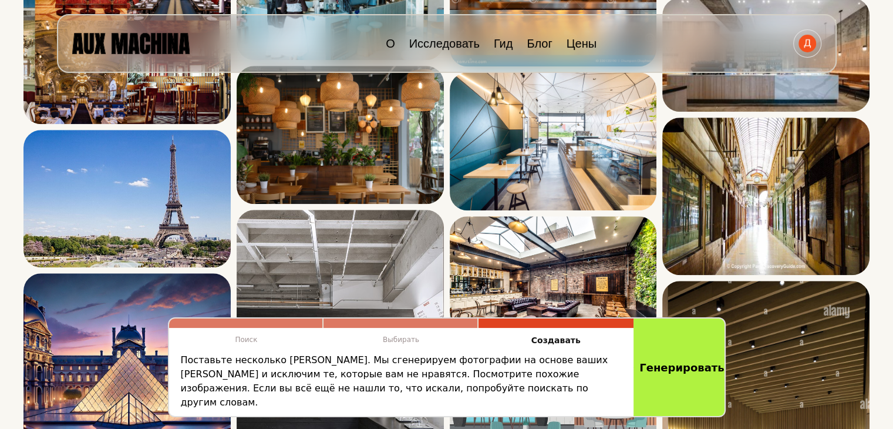
scroll to position [968, 0]
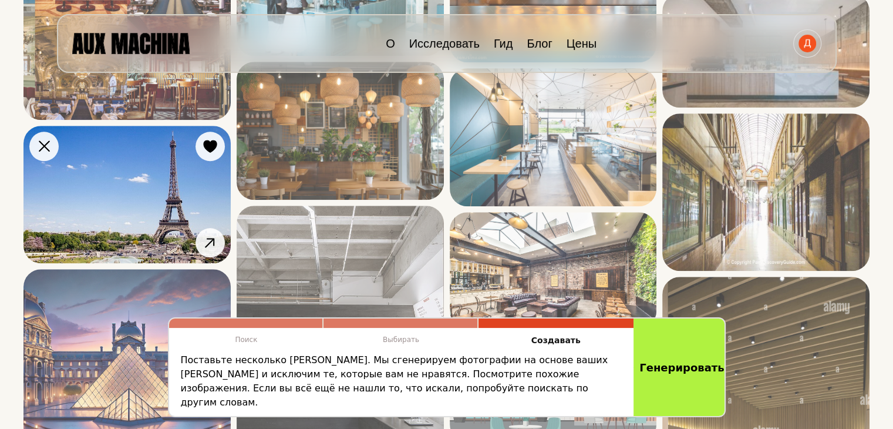
click at [174, 210] on img at bounding box center [126, 195] width 207 height 138
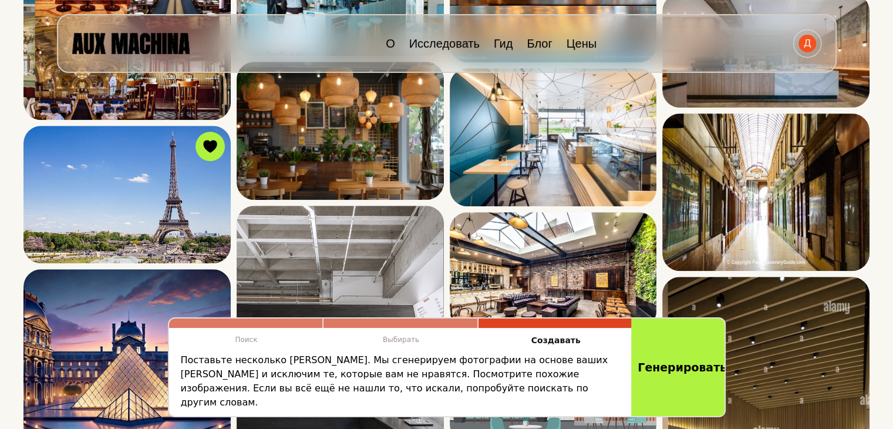
click at [663, 374] on font "Генерировать" at bounding box center [682, 367] width 89 height 13
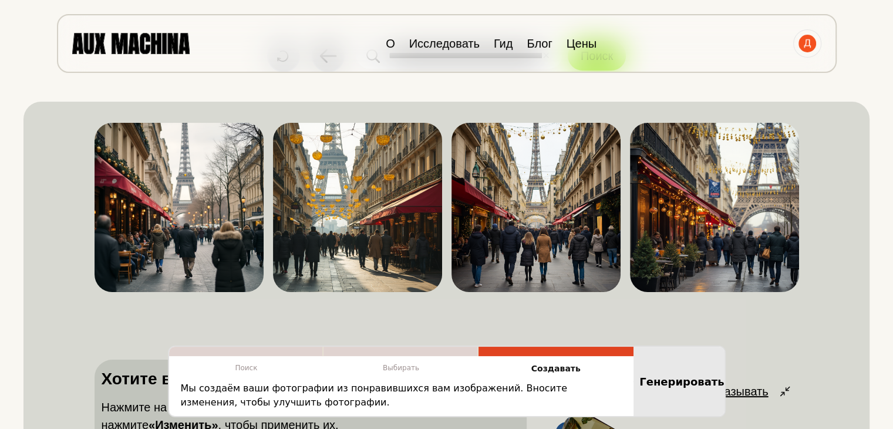
scroll to position [66, 0]
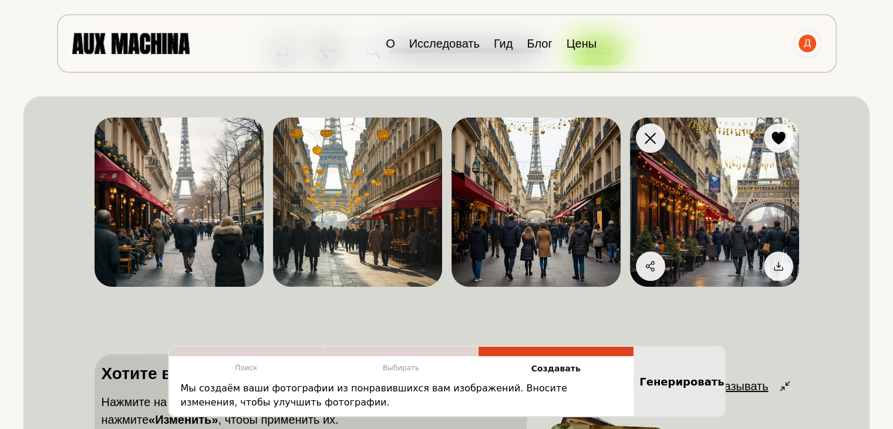
click at [725, 201] on img at bounding box center [714, 201] width 169 height 169
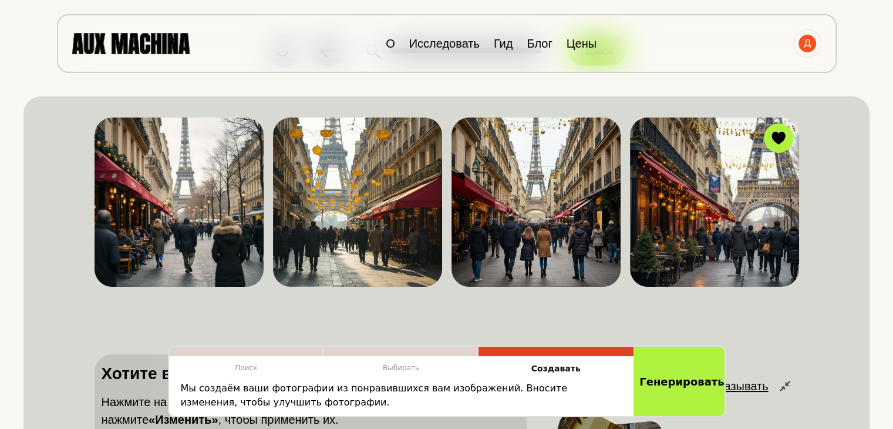
click at [139, 45] on img at bounding box center [130, 43] width 117 height 21
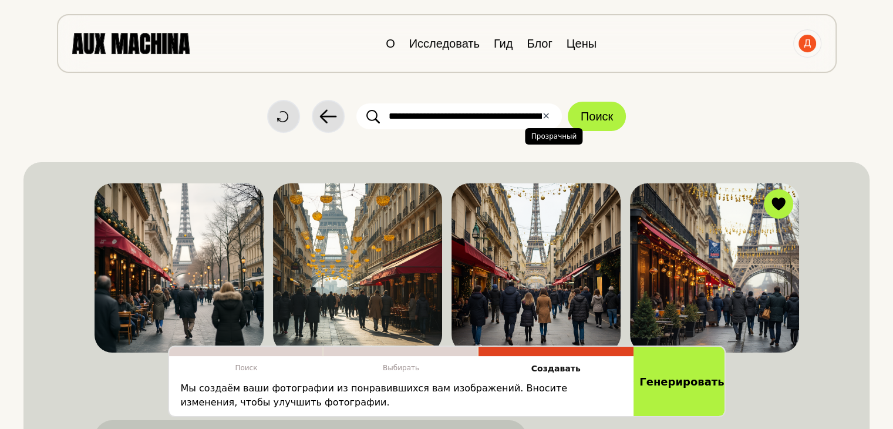
click at [543, 120] on font "✕" at bounding box center [546, 115] width 8 height 11
click at [543, 120] on input "text" at bounding box center [460, 116] width 206 height 26
paste input "**********"
type input "**********"
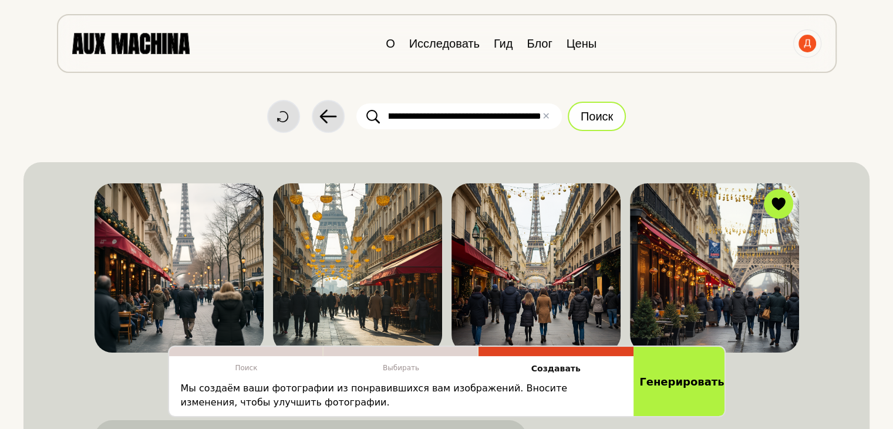
scroll to position [0, 0]
click at [607, 113] on font "Поиск" at bounding box center [597, 116] width 32 height 13
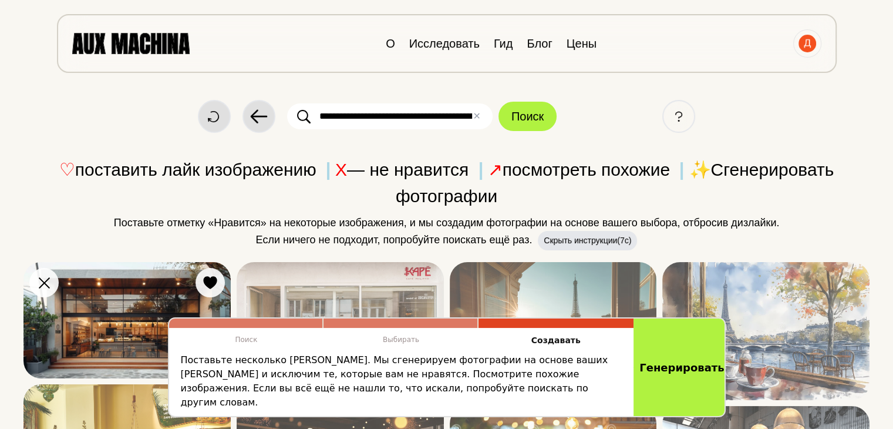
click at [105, 313] on img at bounding box center [126, 320] width 207 height 116
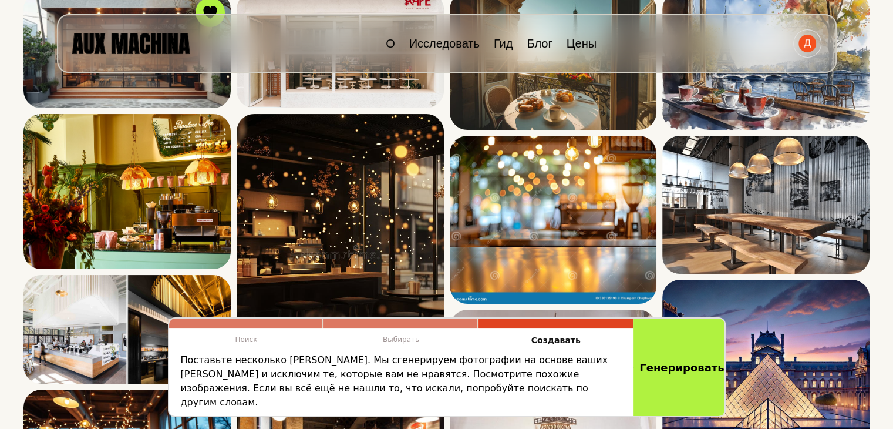
scroll to position [187, 0]
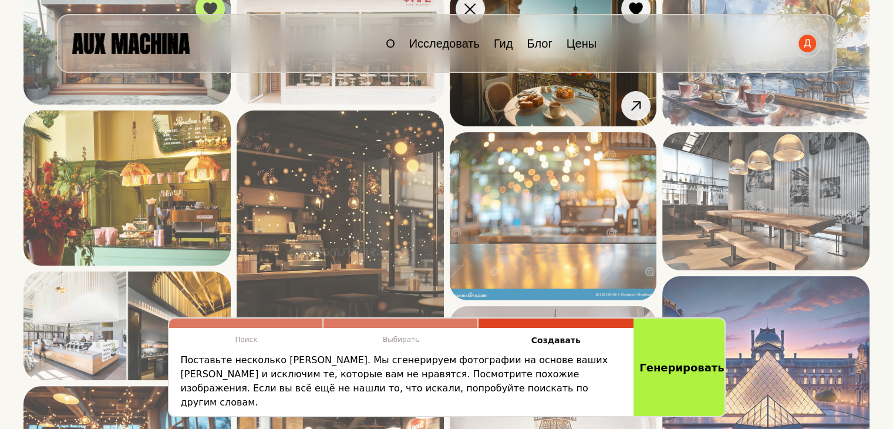
click at [586, 92] on img at bounding box center [553, 57] width 207 height 138
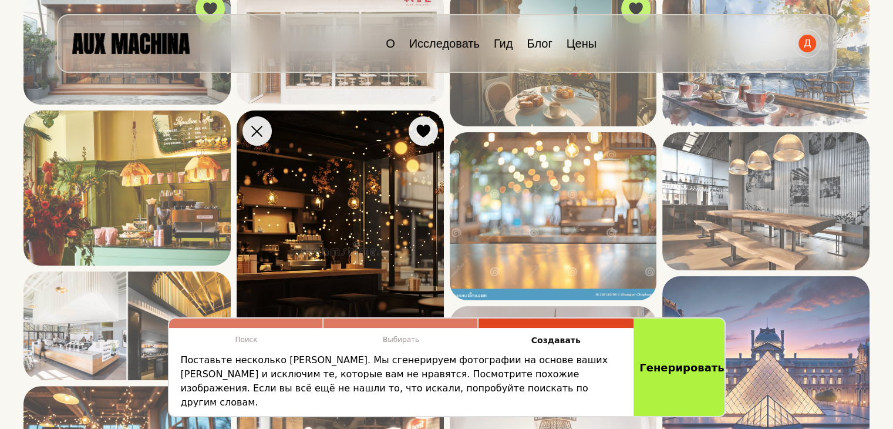
click at [308, 226] on img at bounding box center [340, 247] width 207 height 275
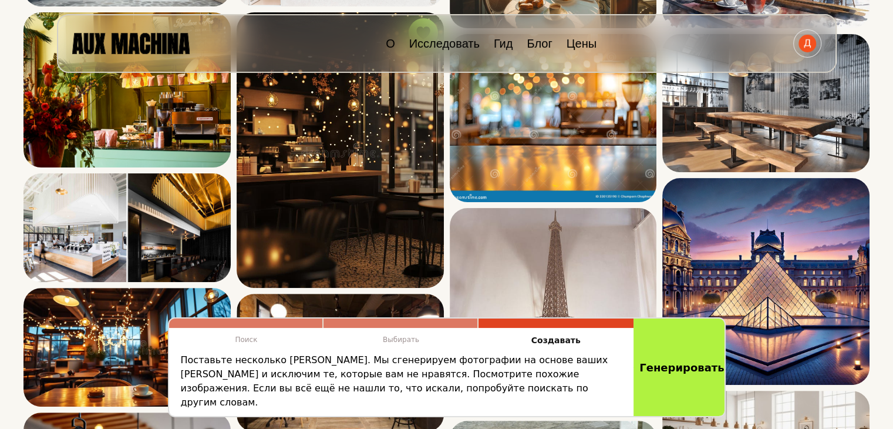
scroll to position [291, 0]
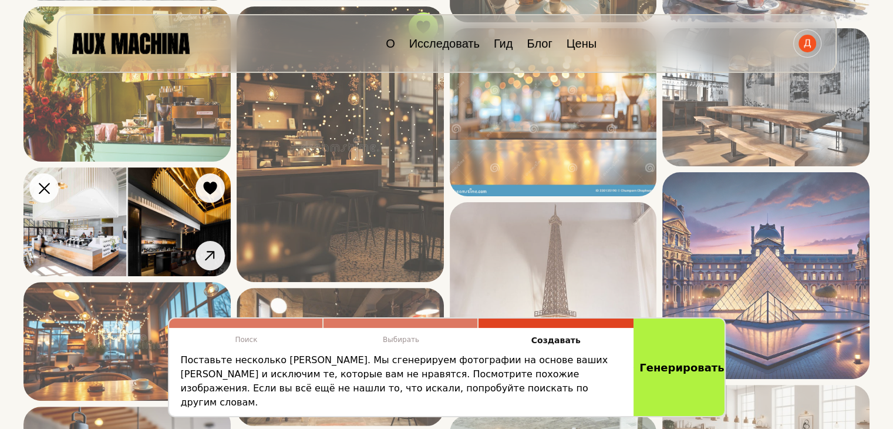
click at [193, 226] on img at bounding box center [126, 221] width 207 height 109
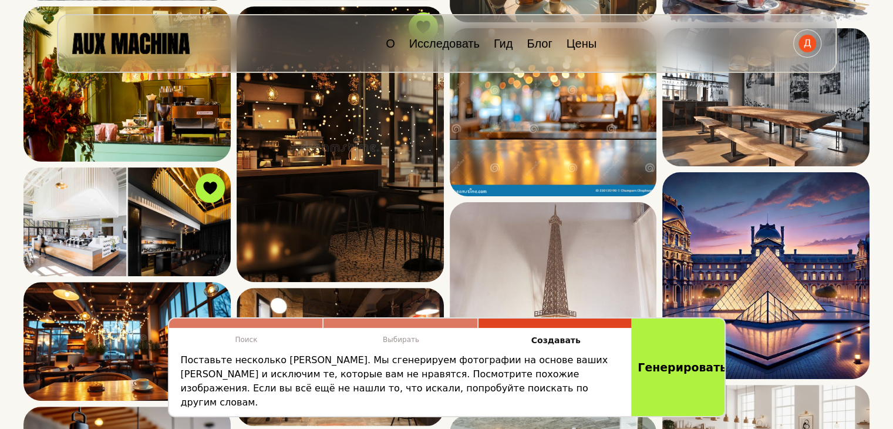
click at [664, 374] on font "Генерировать" at bounding box center [682, 367] width 89 height 13
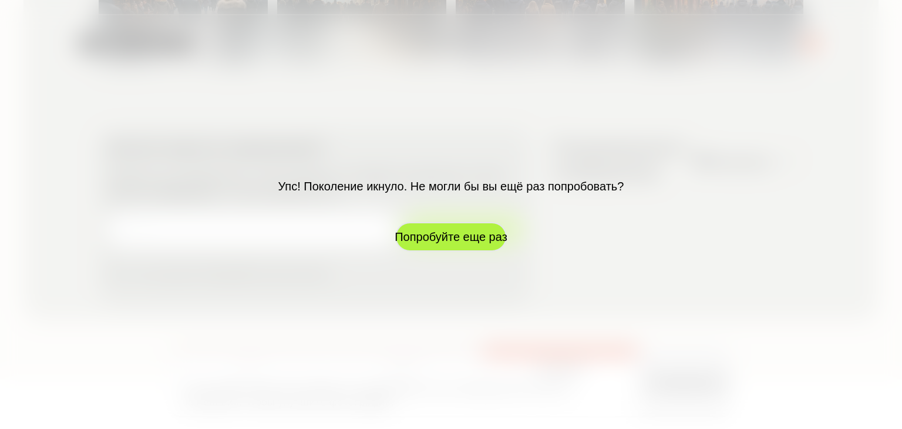
click at [458, 224] on button "Попробуйте еще раз" at bounding box center [451, 236] width 112 height 29
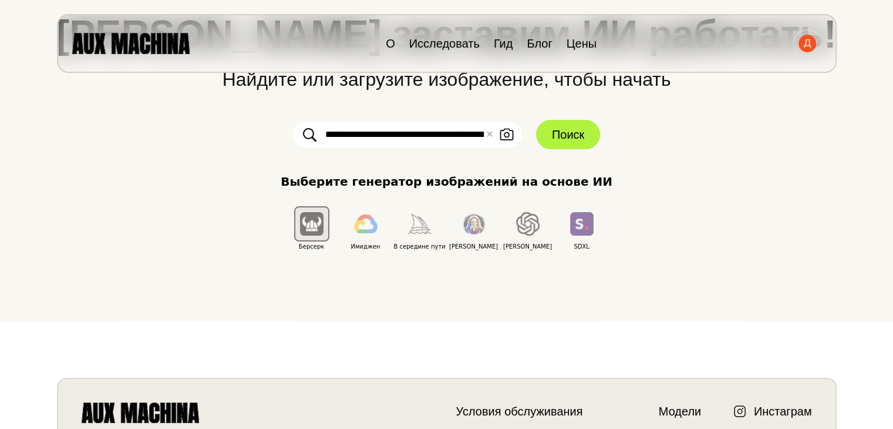
scroll to position [88, 0]
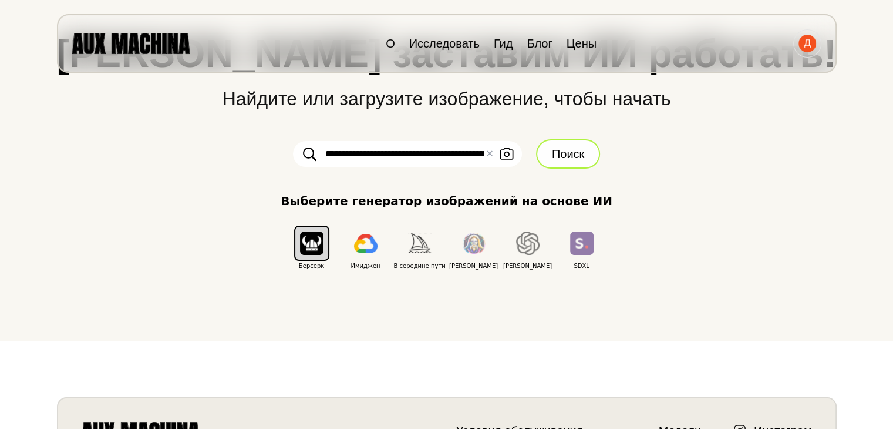
click at [584, 145] on font "Поиск" at bounding box center [568, 154] width 32 height 18
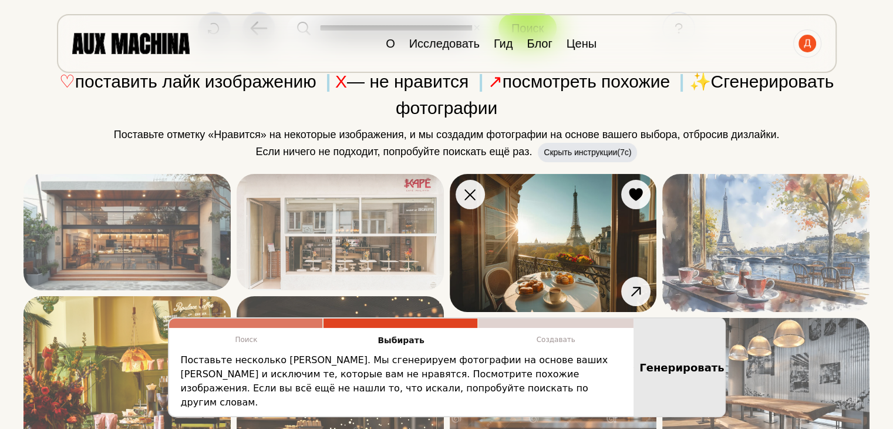
click at [567, 264] on img at bounding box center [553, 243] width 207 height 138
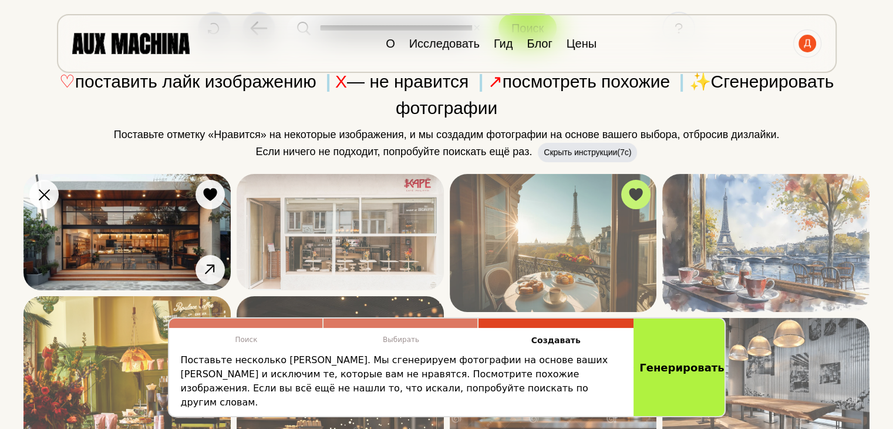
click at [187, 233] on img at bounding box center [126, 232] width 207 height 116
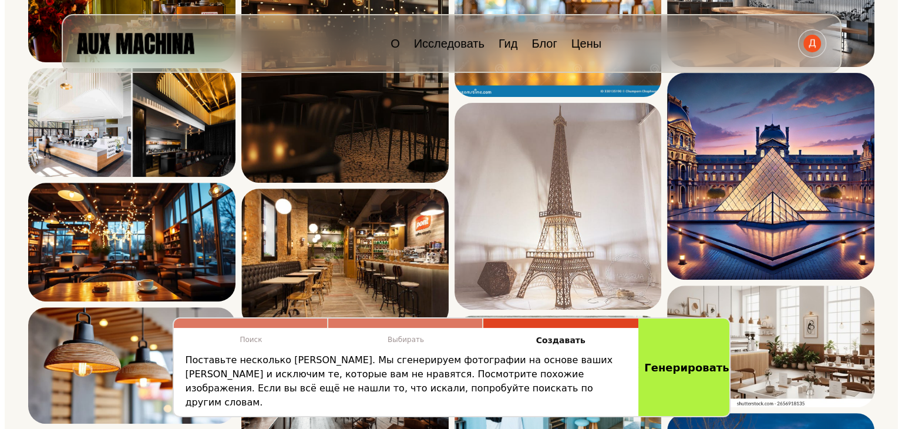
scroll to position [399, 0]
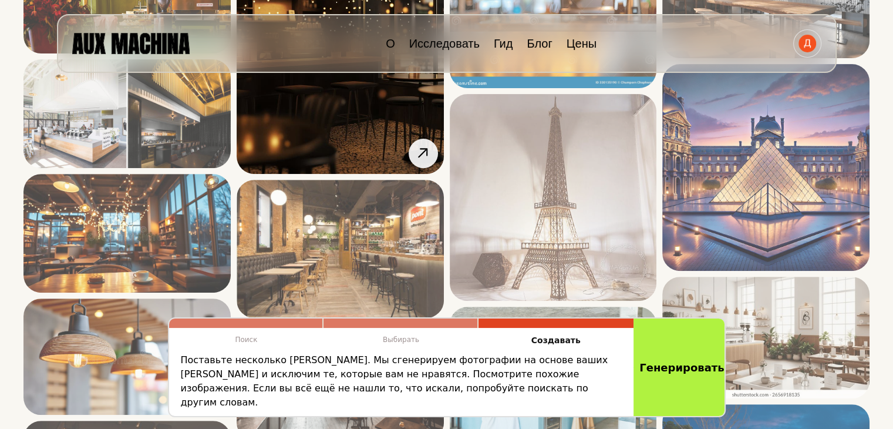
click at [360, 95] on img at bounding box center [340, 35] width 207 height 275
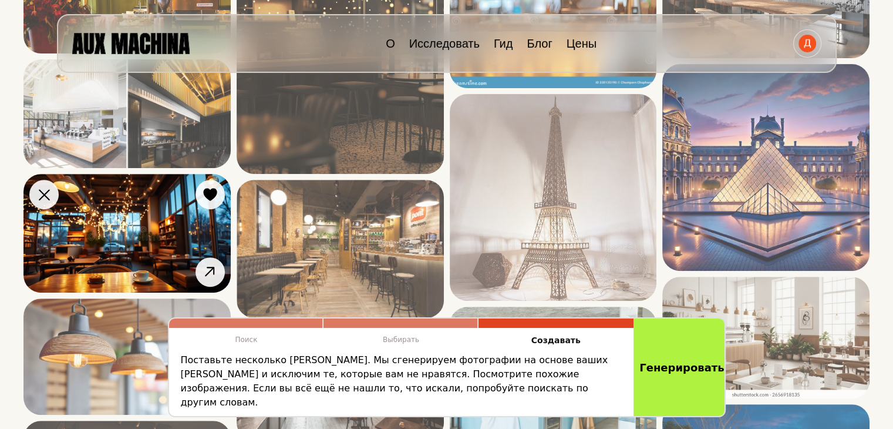
click at [136, 216] on img at bounding box center [126, 233] width 207 height 119
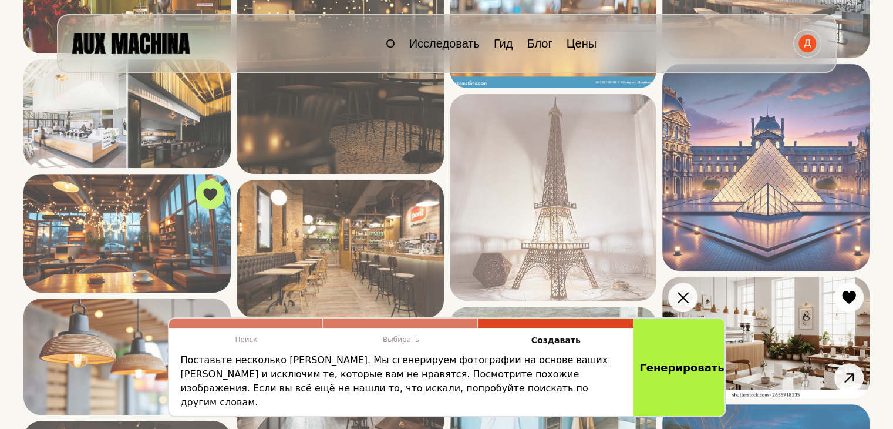
click at [774, 326] on img at bounding box center [766, 338] width 207 height 122
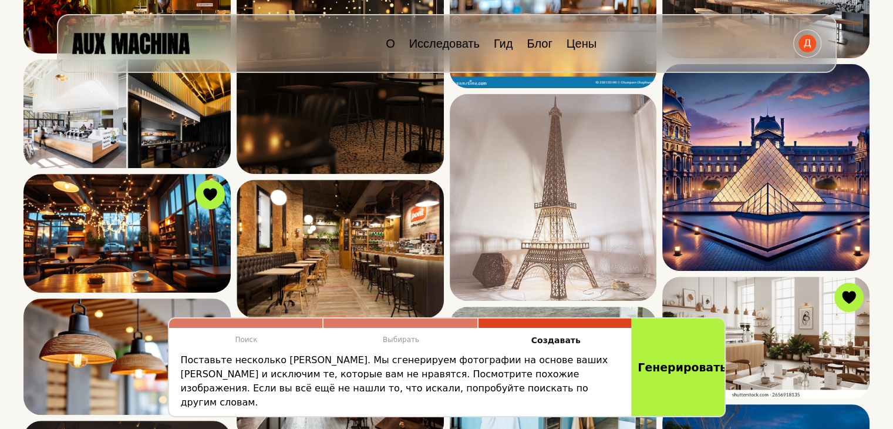
click at [670, 384] on button "Генерировать" at bounding box center [679, 367] width 96 height 102
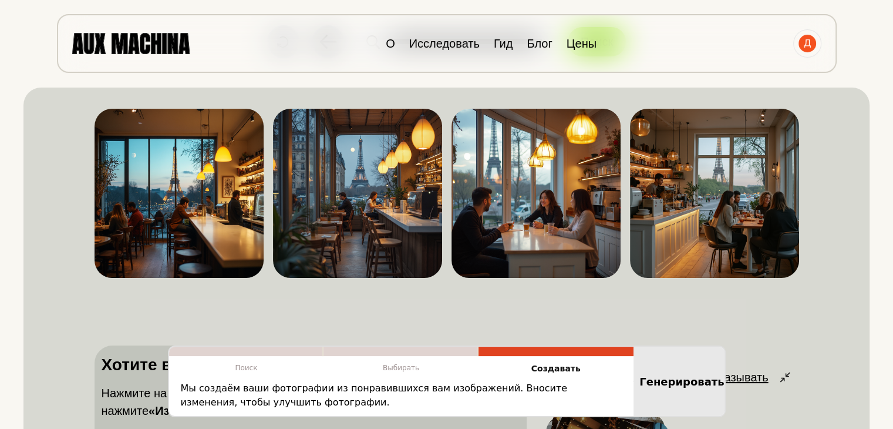
scroll to position [81, 0]
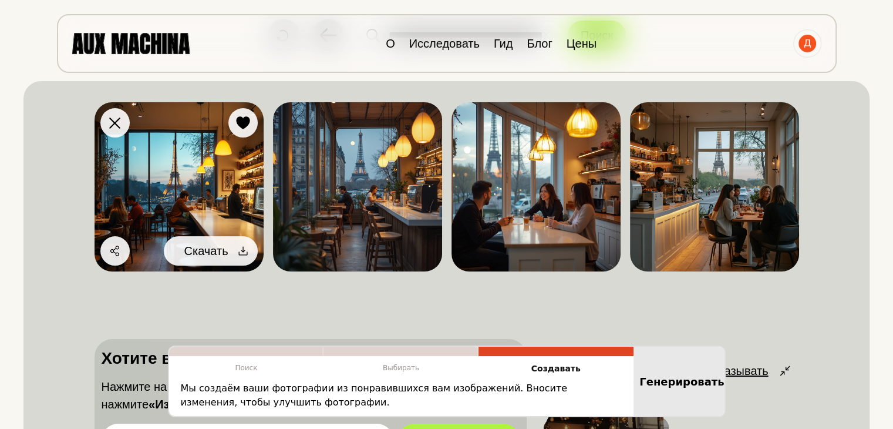
click at [246, 251] on icon at bounding box center [243, 251] width 12 height 12
click at [220, 252] on font "Скачать" at bounding box center [206, 250] width 44 height 13
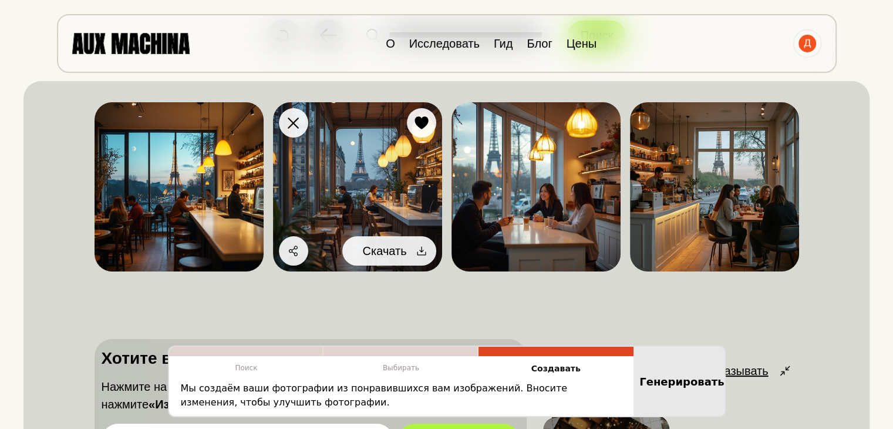
click at [415, 250] on div at bounding box center [422, 251] width 18 height 18
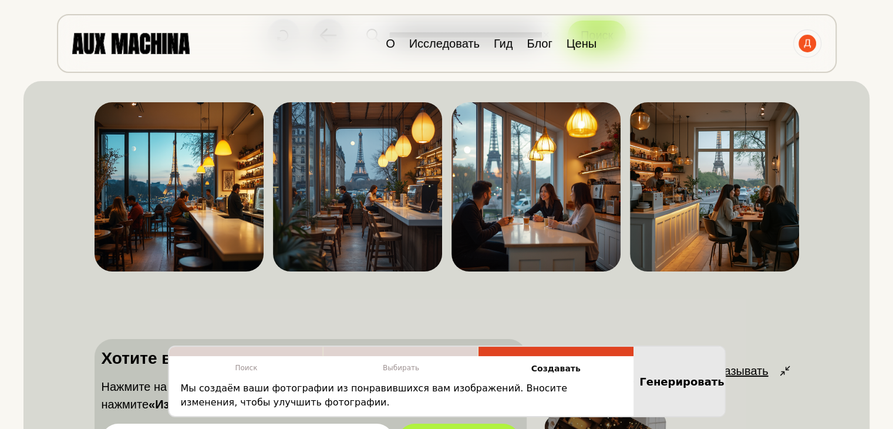
click at [194, 46] on div "О Исследовать [PERSON_NAME] Цены" at bounding box center [447, 43] width 780 height 59
click at [160, 42] on img at bounding box center [130, 43] width 117 height 21
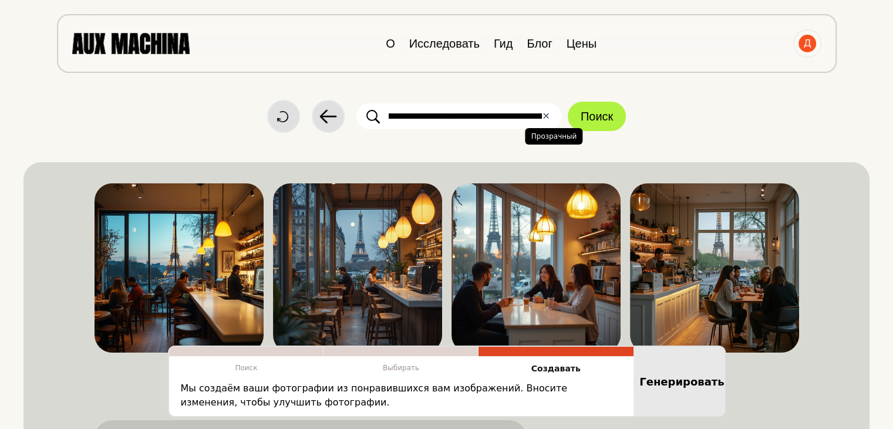
drag, startPoint x: 552, startPoint y: 118, endPoint x: 544, endPoint y: 116, distance: 7.4
click at [544, 116] on div "**********" at bounding box center [460, 116] width 206 height 26
click at [544, 116] on font "✕" at bounding box center [546, 115] width 8 height 11
click at [468, 105] on input "text" at bounding box center [460, 116] width 206 height 26
paste input "**********"
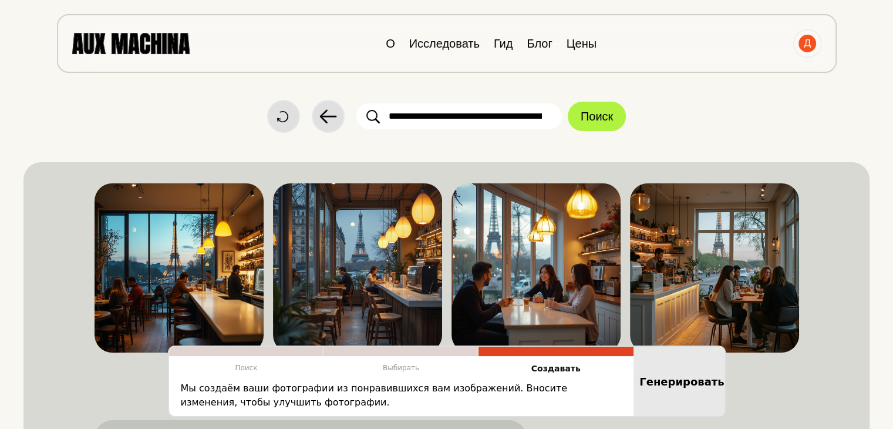
scroll to position [0, 2869]
type input "**********"
click at [591, 116] on font "Поиск" at bounding box center [597, 116] width 32 height 13
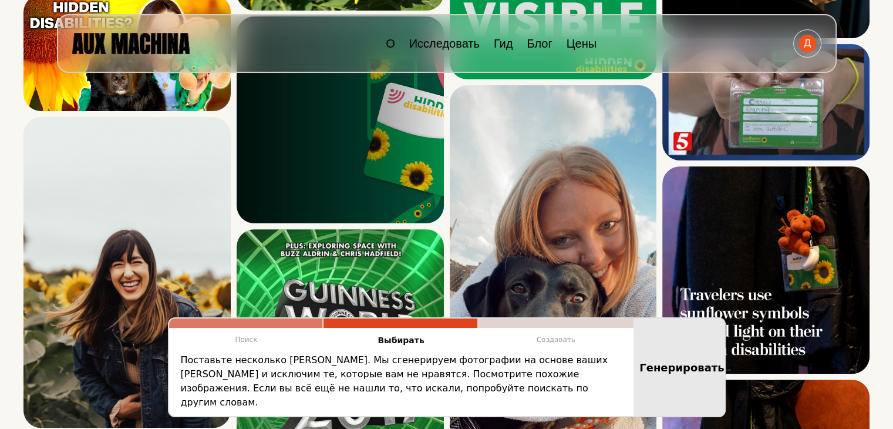
scroll to position [449, 0]
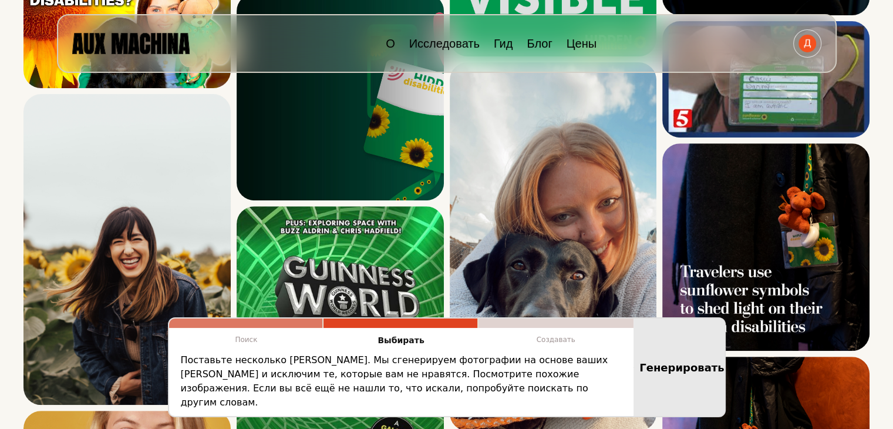
click at [155, 36] on img at bounding box center [130, 43] width 117 height 21
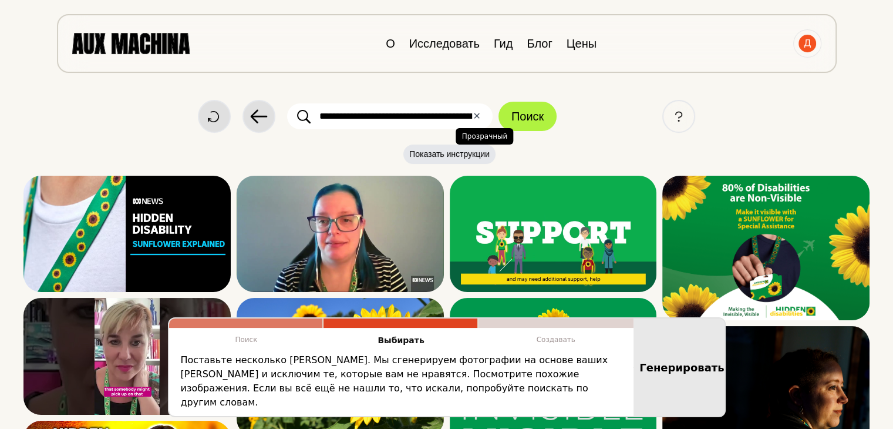
click at [474, 119] on font "✕" at bounding box center [477, 115] width 8 height 11
click at [426, 118] on input "text" at bounding box center [390, 116] width 206 height 26
paste input "**********"
type input "**********"
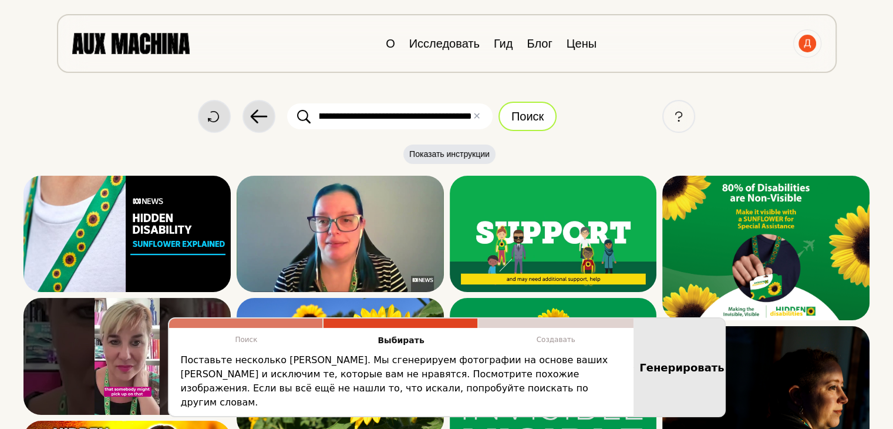
scroll to position [0, 0]
click at [510, 116] on button "Поиск" at bounding box center [528, 116] width 58 height 29
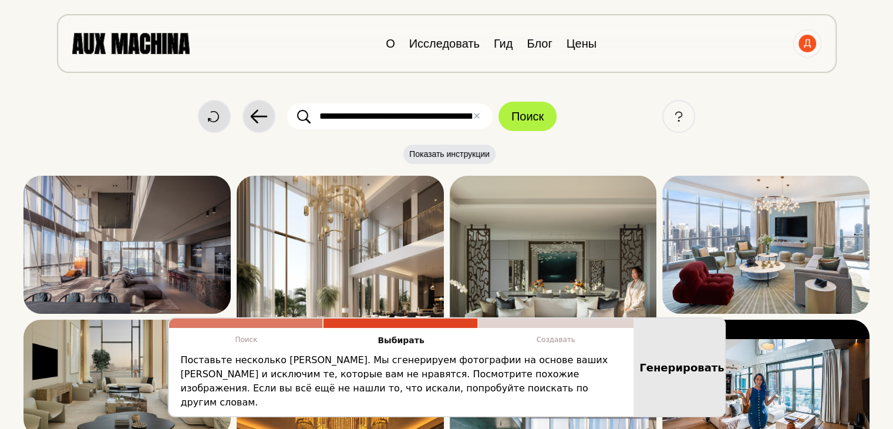
click at [116, 104] on div "**********" at bounding box center [446, 116] width 846 height 33
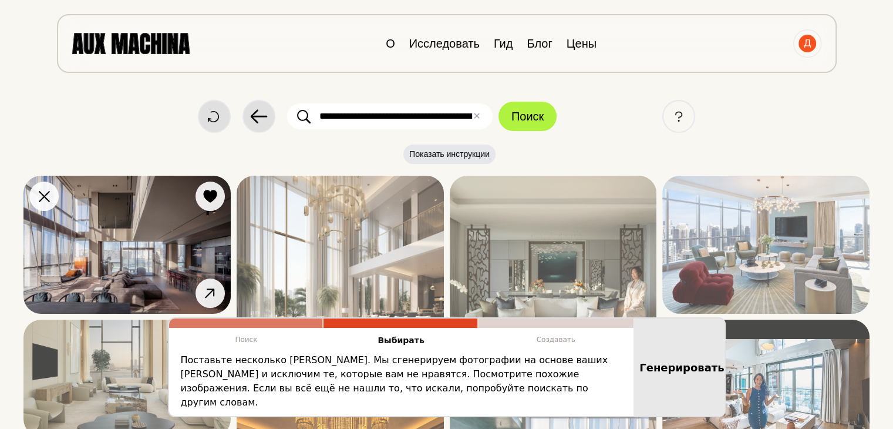
click at [165, 250] on img at bounding box center [126, 245] width 207 height 138
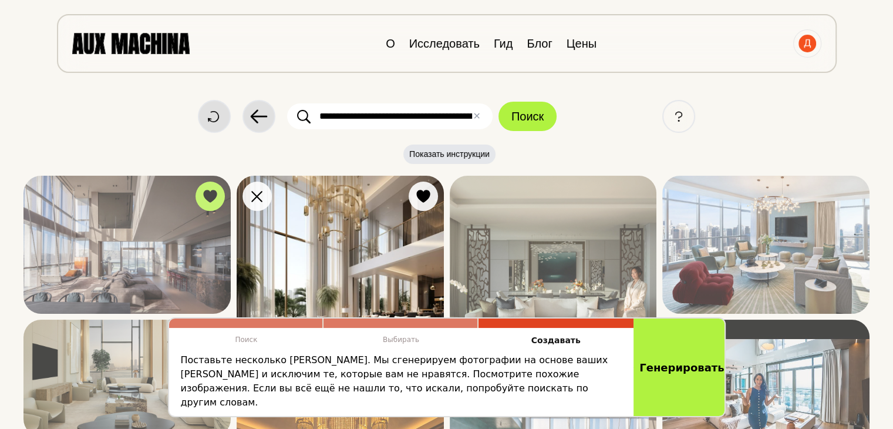
click at [369, 273] on img at bounding box center [340, 279] width 207 height 207
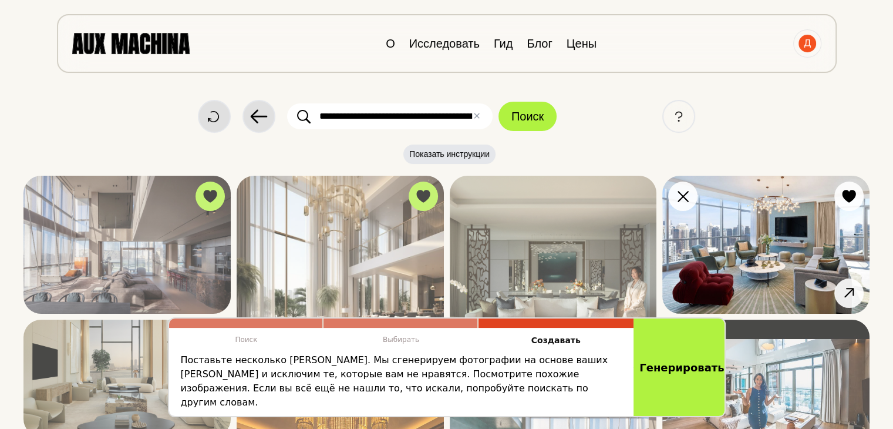
click at [719, 239] on img at bounding box center [766, 245] width 207 height 138
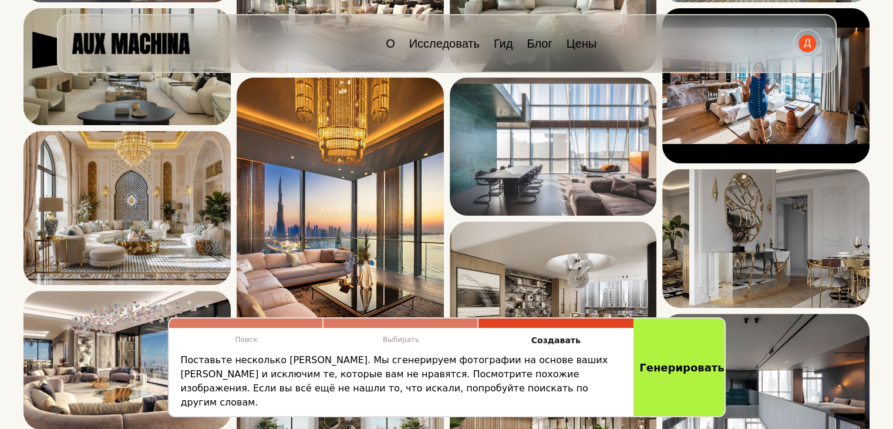
scroll to position [315, 0]
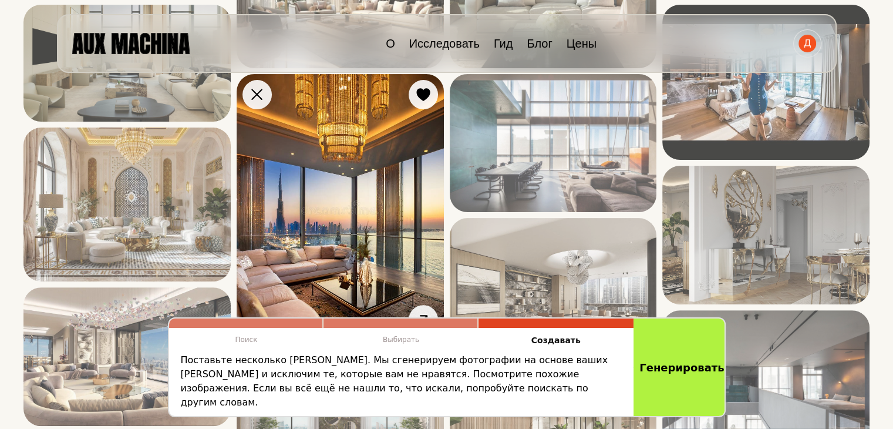
click at [342, 214] on img at bounding box center [340, 207] width 207 height 267
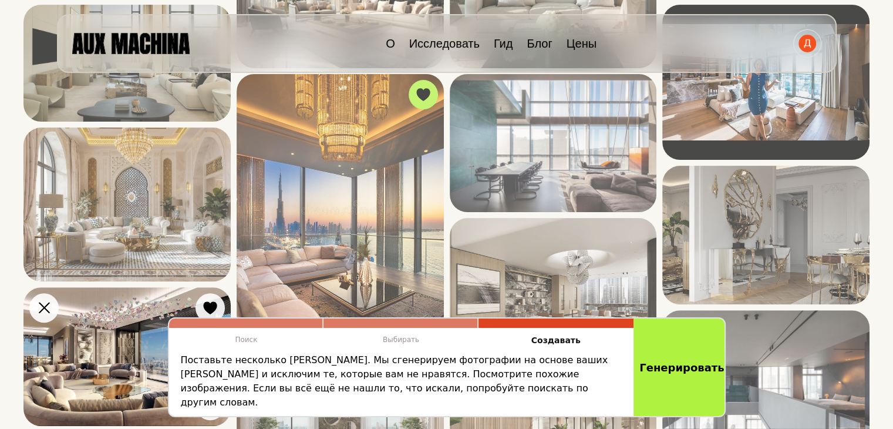
click at [112, 329] on img at bounding box center [126, 356] width 207 height 139
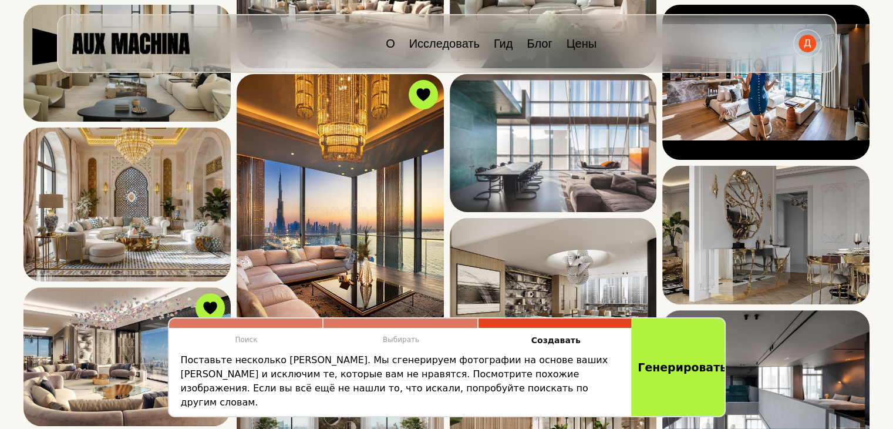
click at [677, 373] on font "Генерировать" at bounding box center [682, 367] width 89 height 13
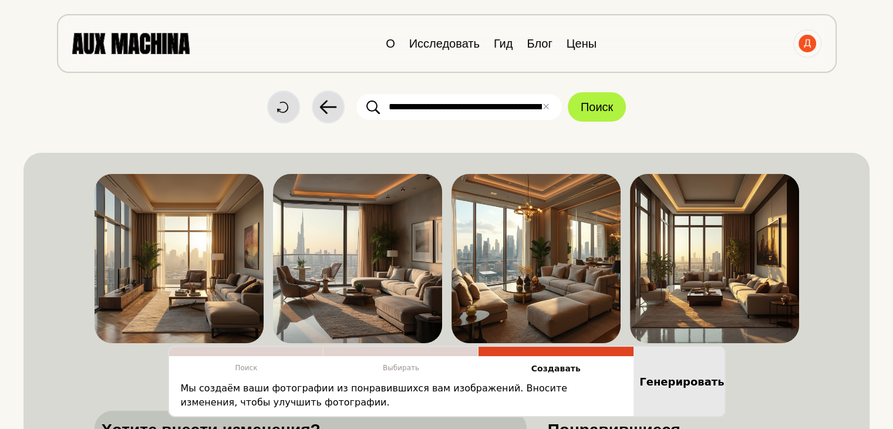
scroll to position [9, 0]
click at [519, 254] on img at bounding box center [536, 258] width 169 height 169
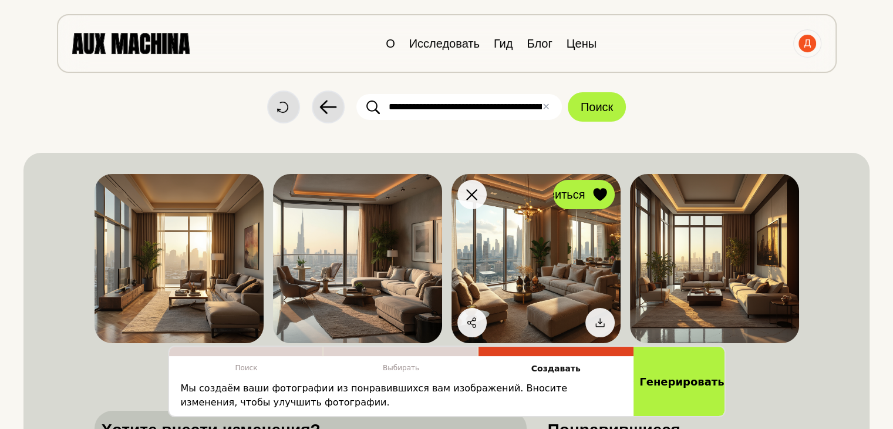
click at [599, 191] on icon at bounding box center [600, 194] width 14 height 13
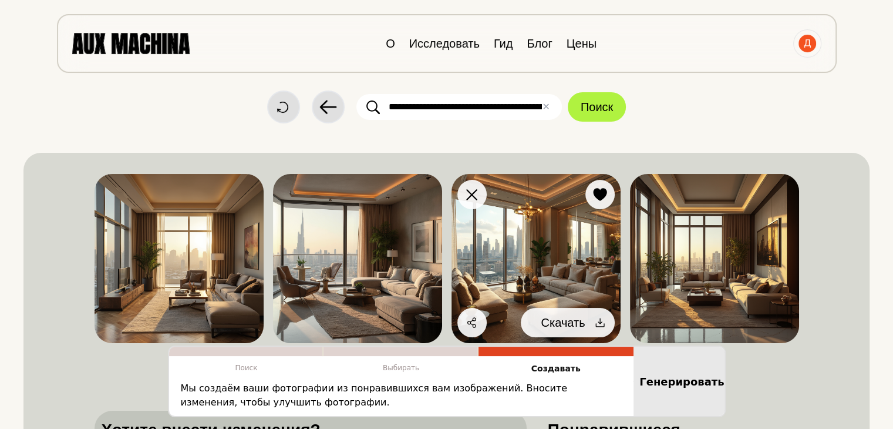
click at [590, 328] on button "Скачать" at bounding box center [568, 322] width 94 height 29
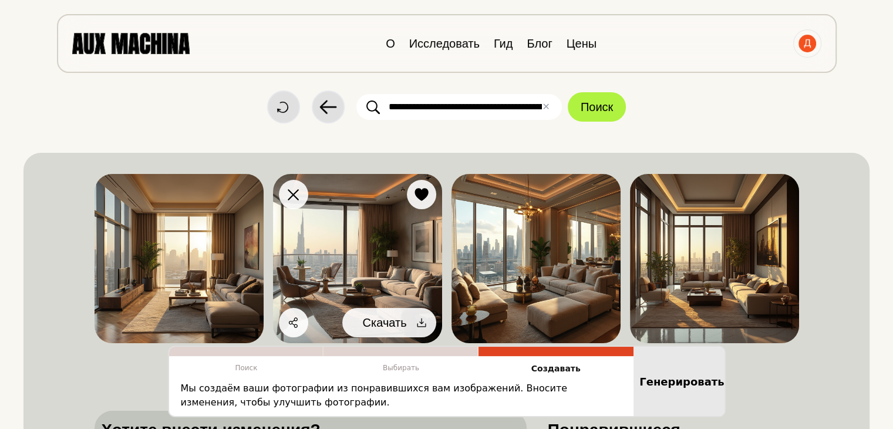
click at [422, 321] on icon at bounding box center [422, 323] width 12 height 12
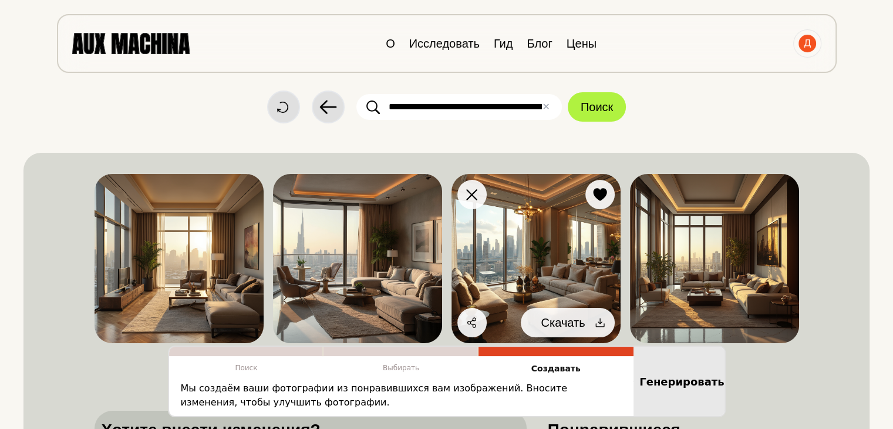
click at [603, 326] on icon at bounding box center [600, 322] width 9 height 9
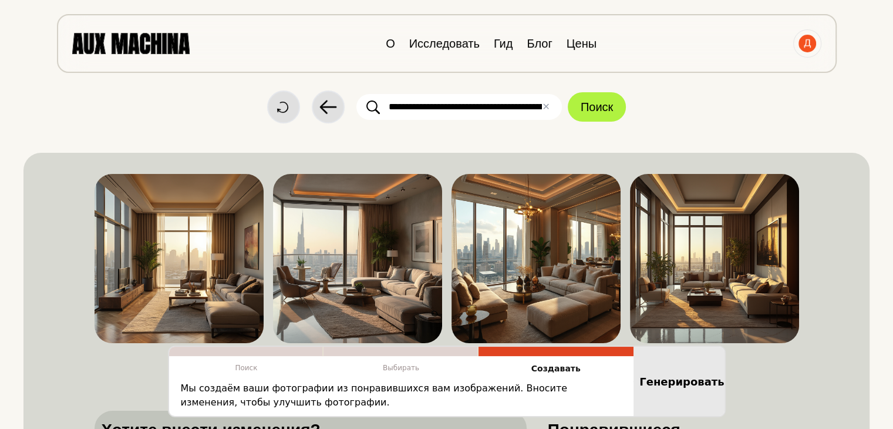
click at [414, 104] on input "**********" at bounding box center [460, 107] width 206 height 26
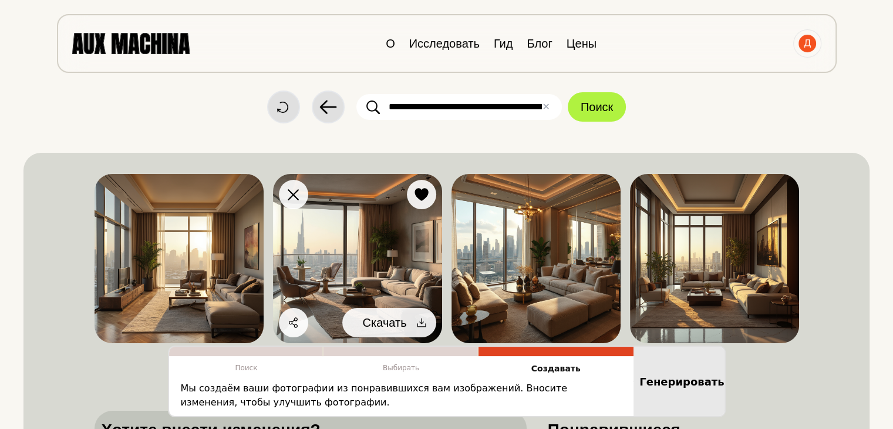
click at [420, 317] on icon at bounding box center [422, 323] width 12 height 12
click at [395, 328] on font "Скачать" at bounding box center [385, 322] width 44 height 13
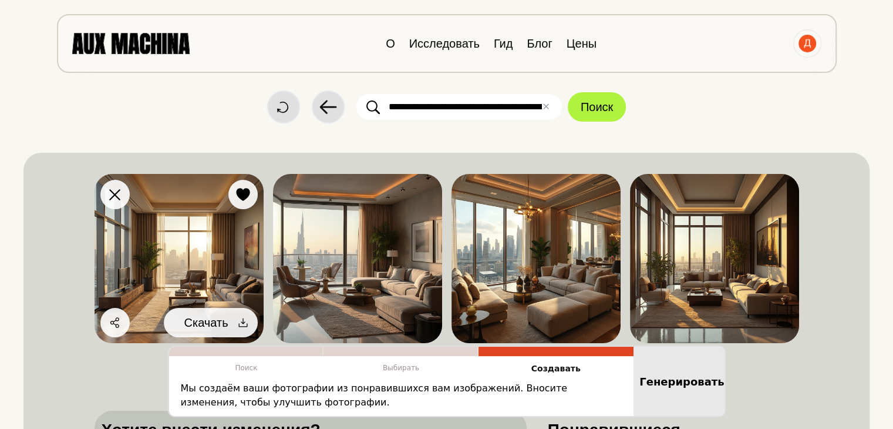
click at [241, 322] on icon at bounding box center [242, 322] width 9 height 9
click at [244, 324] on icon at bounding box center [243, 323] width 12 height 12
click at [206, 323] on font "Скачать" at bounding box center [206, 322] width 44 height 13
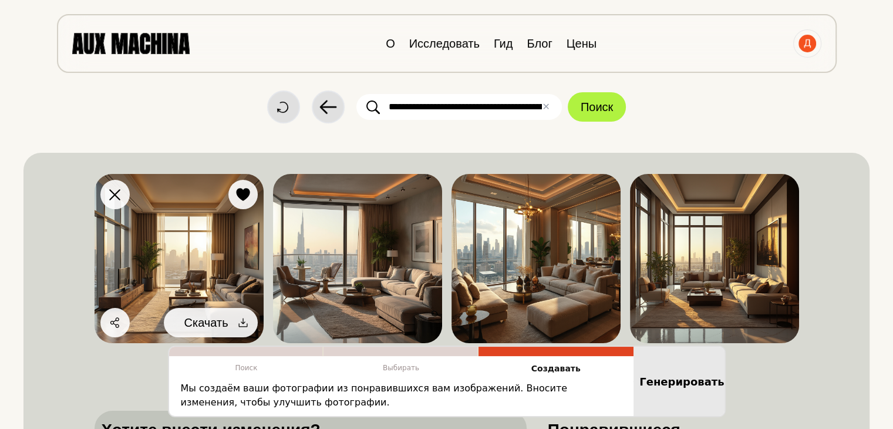
click at [206, 323] on font "Скачать" at bounding box center [206, 322] width 44 height 13
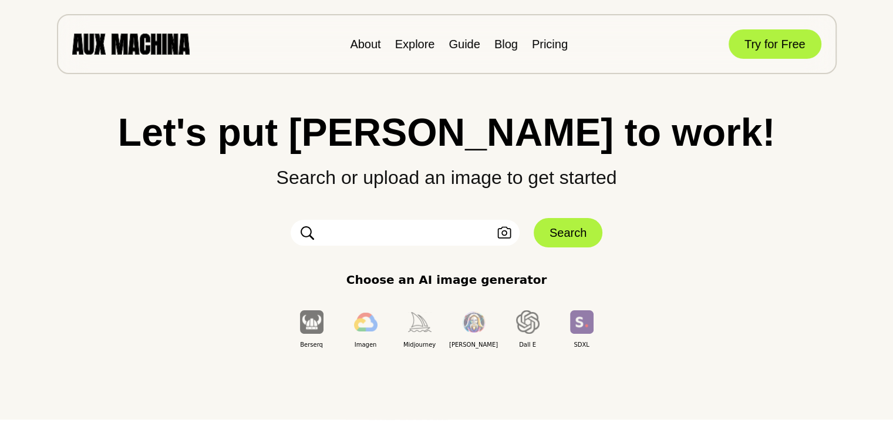
scroll to position [9, 0]
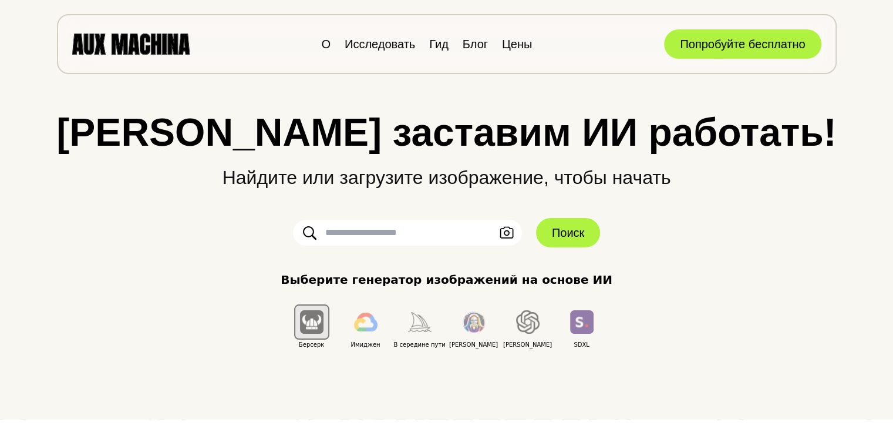
click at [468, 231] on input "text" at bounding box center [407, 233] width 229 height 26
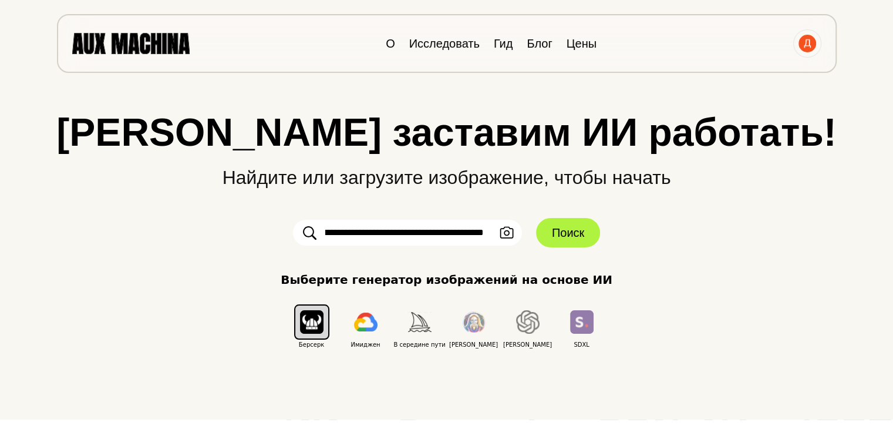
scroll to position [0, 902]
type input "**********"
click at [489, 234] on font "✕" at bounding box center [490, 232] width 8 height 11
click at [489, 234] on input "text" at bounding box center [407, 233] width 229 height 26
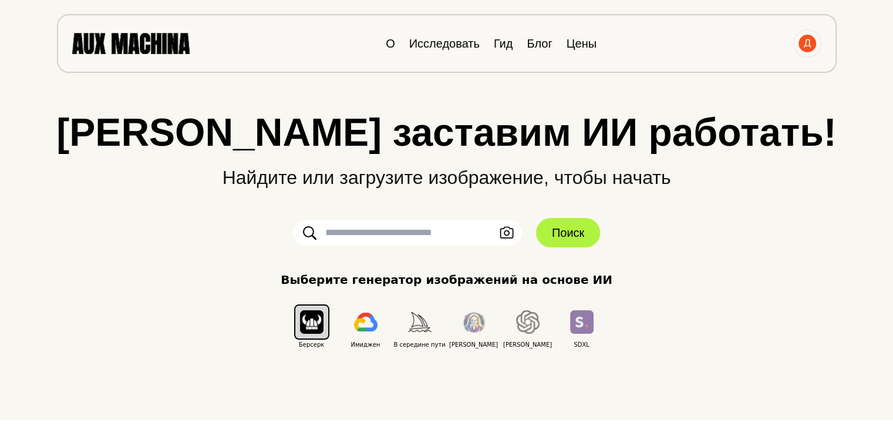
paste input "**********"
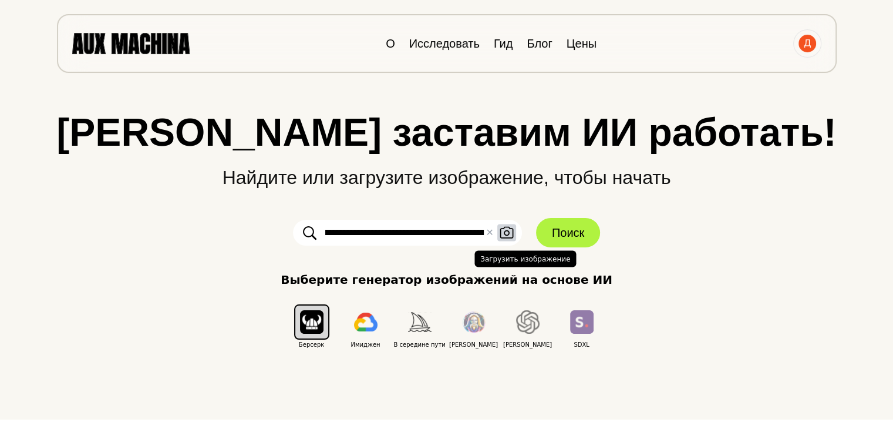
scroll to position [0, 745]
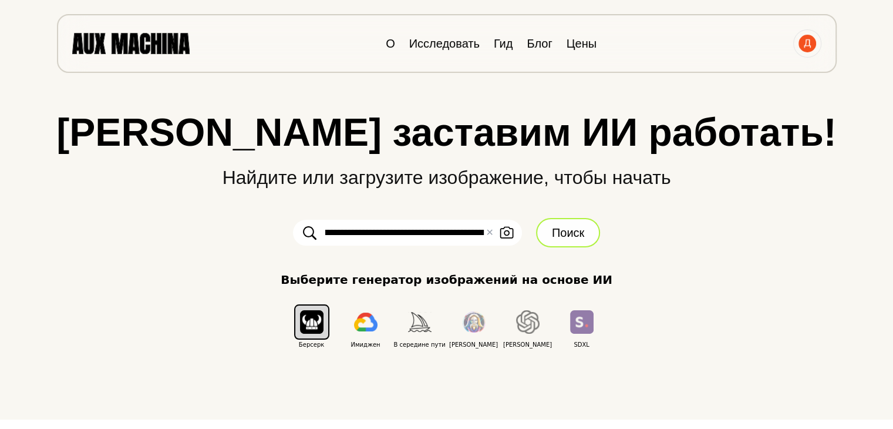
type input "**********"
click at [565, 236] on font "Поиск" at bounding box center [568, 232] width 32 height 13
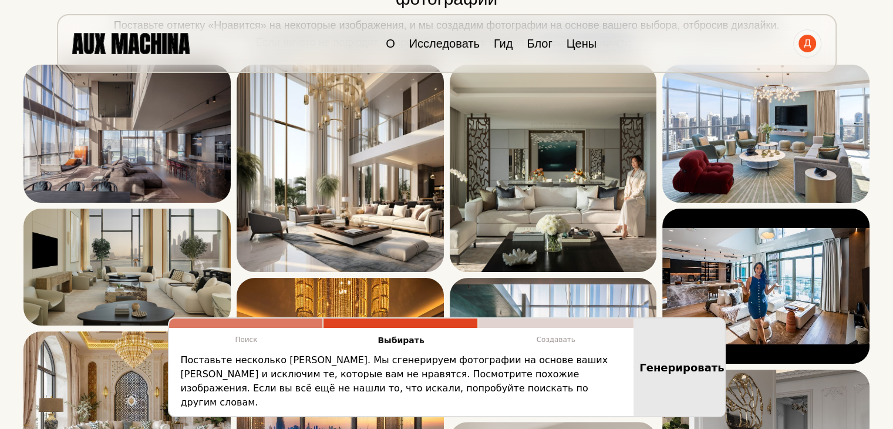
scroll to position [110, 0]
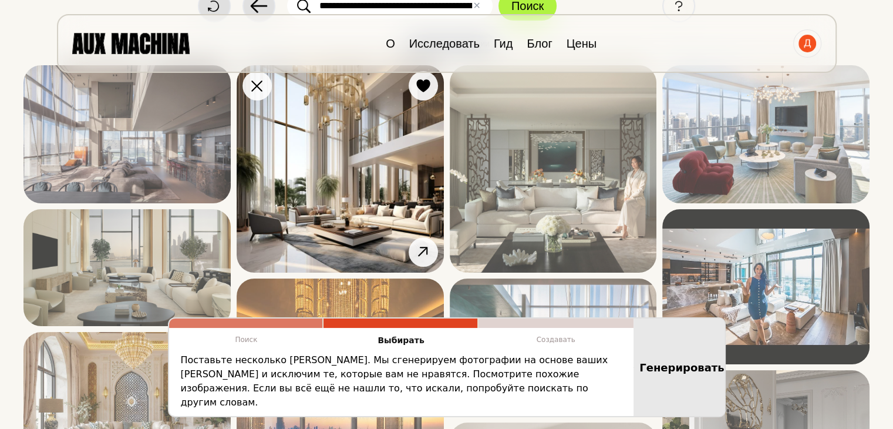
click at [364, 186] on img at bounding box center [340, 168] width 207 height 207
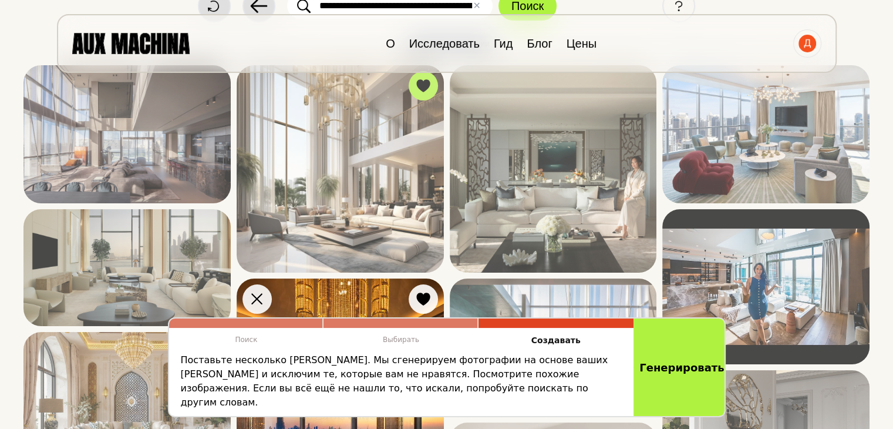
click at [345, 313] on img at bounding box center [340, 411] width 207 height 267
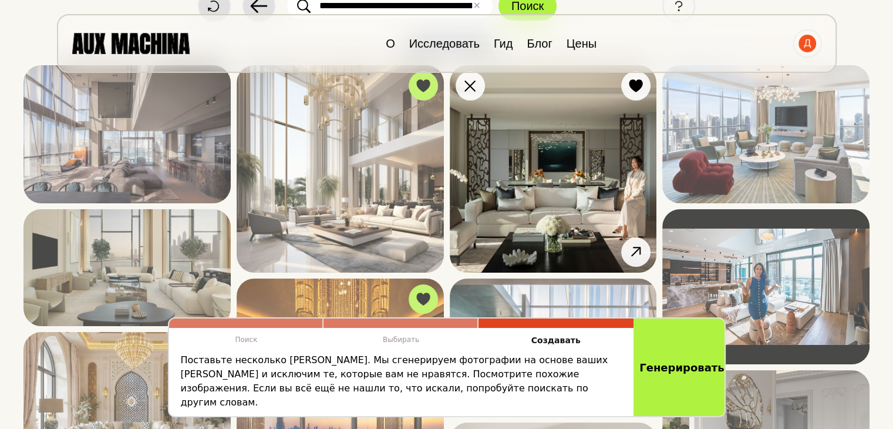
click at [541, 185] on img at bounding box center [553, 168] width 207 height 207
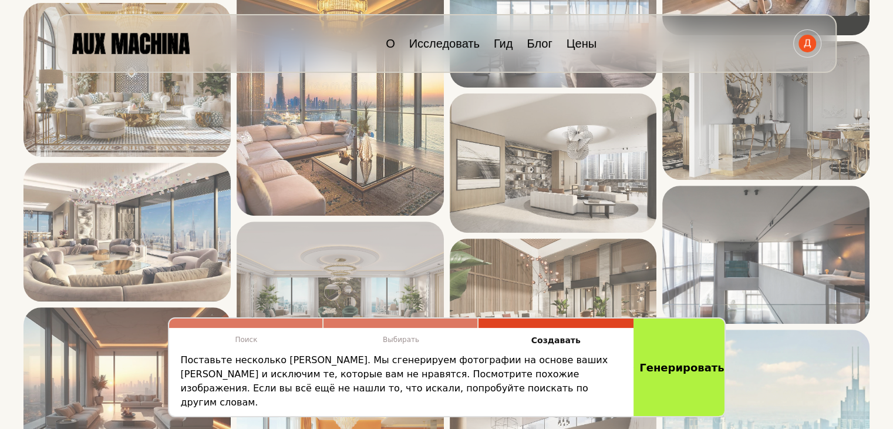
scroll to position [463, 0]
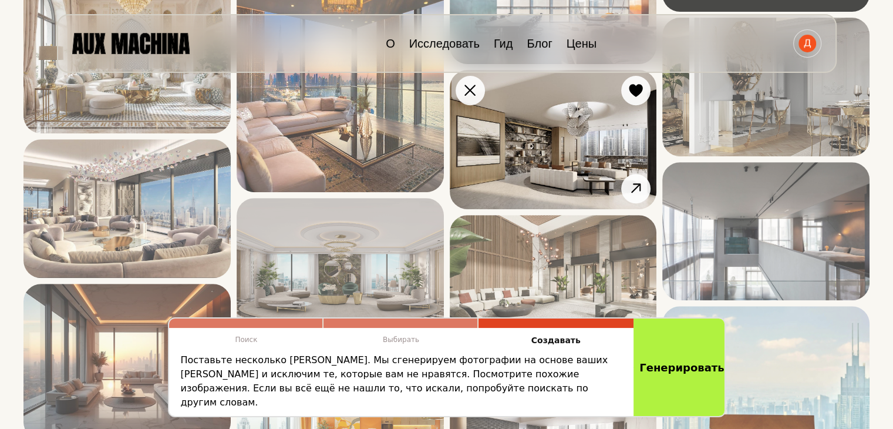
click at [536, 167] on img at bounding box center [553, 139] width 207 height 139
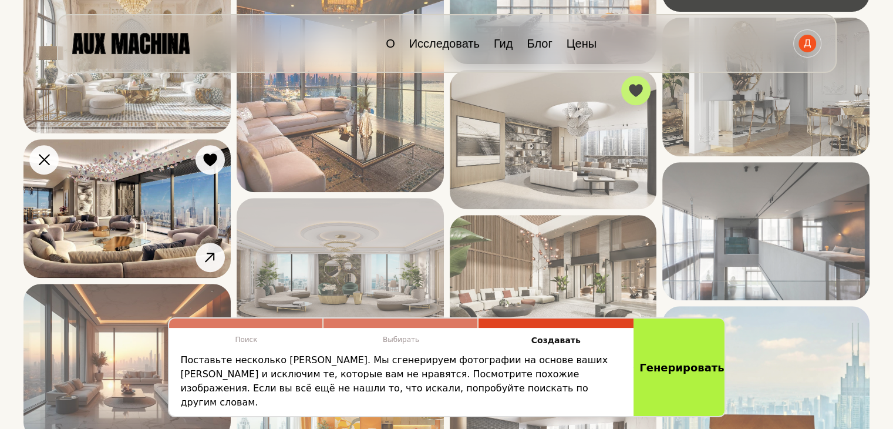
click at [165, 210] on img at bounding box center [126, 208] width 207 height 139
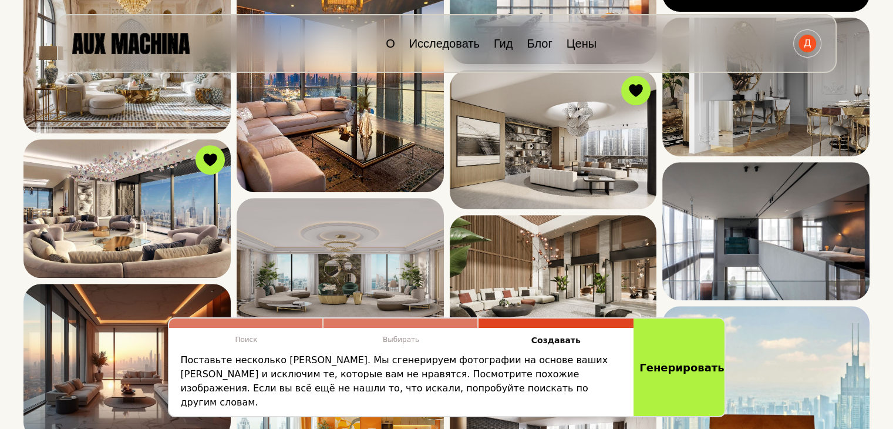
click at [134, 348] on div "Поиск Выбирать Создавать Поставьте несколько [PERSON_NAME]. Мы сгенерируем фото…" at bounding box center [447, 367] width 705 height 100
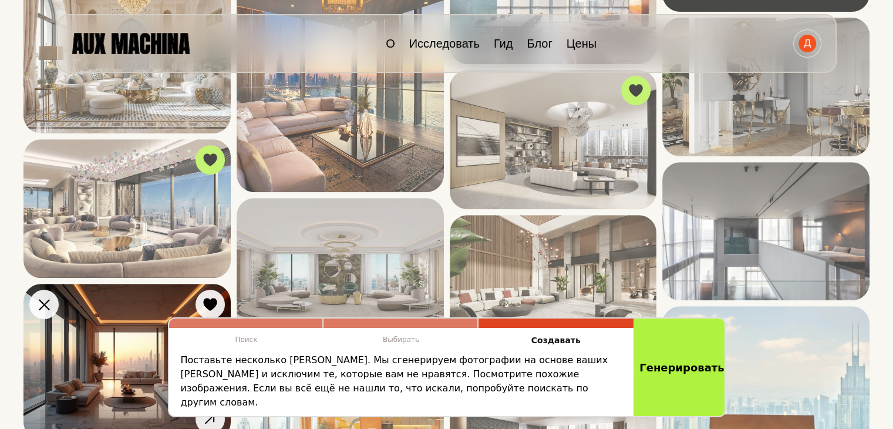
click at [119, 310] on img at bounding box center [126, 362] width 207 height 156
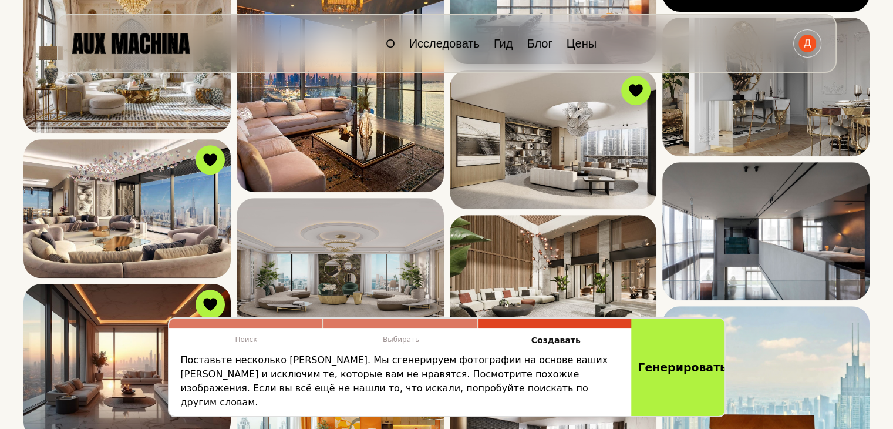
click at [685, 369] on font "Генерировать" at bounding box center [682, 367] width 89 height 13
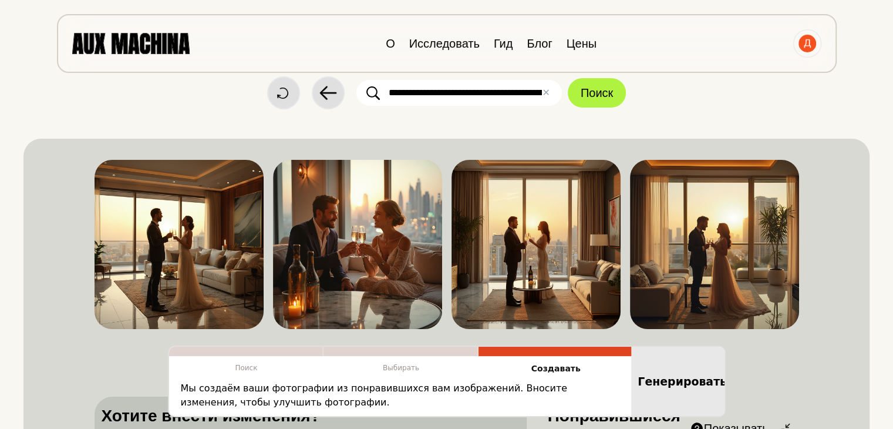
scroll to position [47, 0]
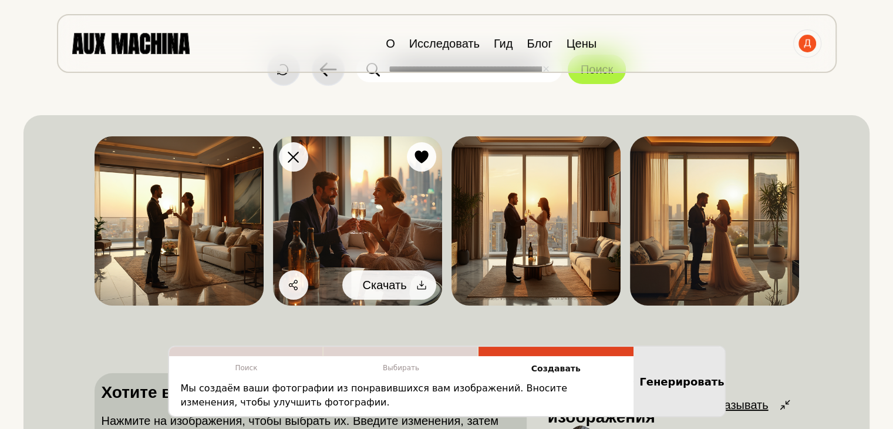
click at [422, 280] on icon at bounding box center [422, 285] width 12 height 12
click at [402, 287] on font "Скачать" at bounding box center [385, 284] width 44 height 13
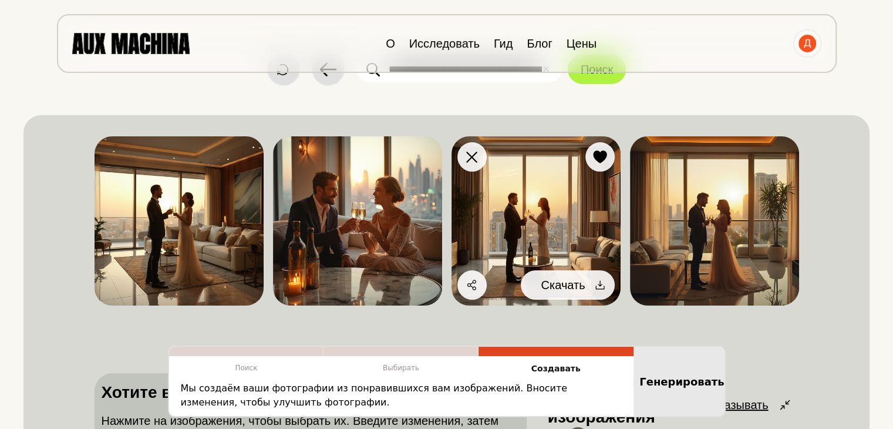
click at [594, 288] on icon at bounding box center [600, 285] width 12 height 12
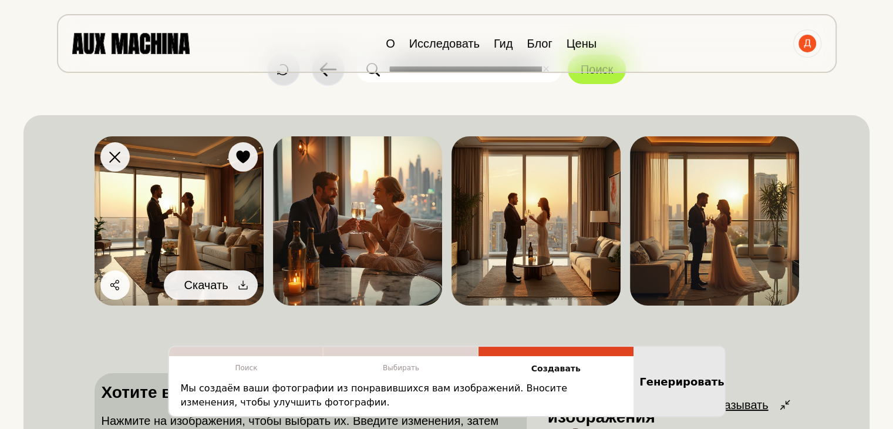
click at [236, 281] on div at bounding box center [243, 285] width 18 height 18
